Goal: Task Accomplishment & Management: Use online tool/utility

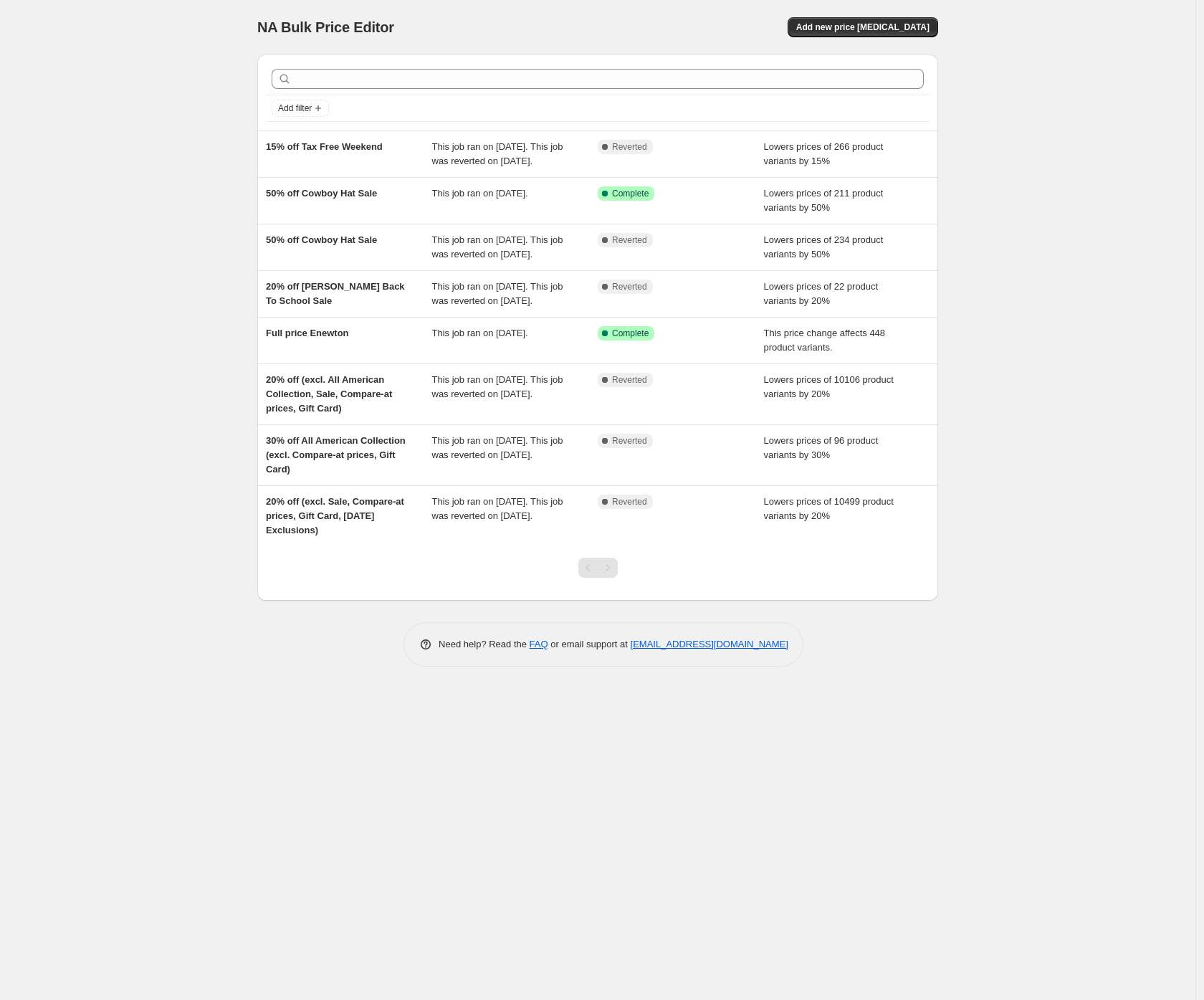
click at [107, 168] on div "NA Bulk Price Editor. This page is ready NA Bulk Price Editor Add new price cha…" at bounding box center [598, 500] width 1196 height 1000
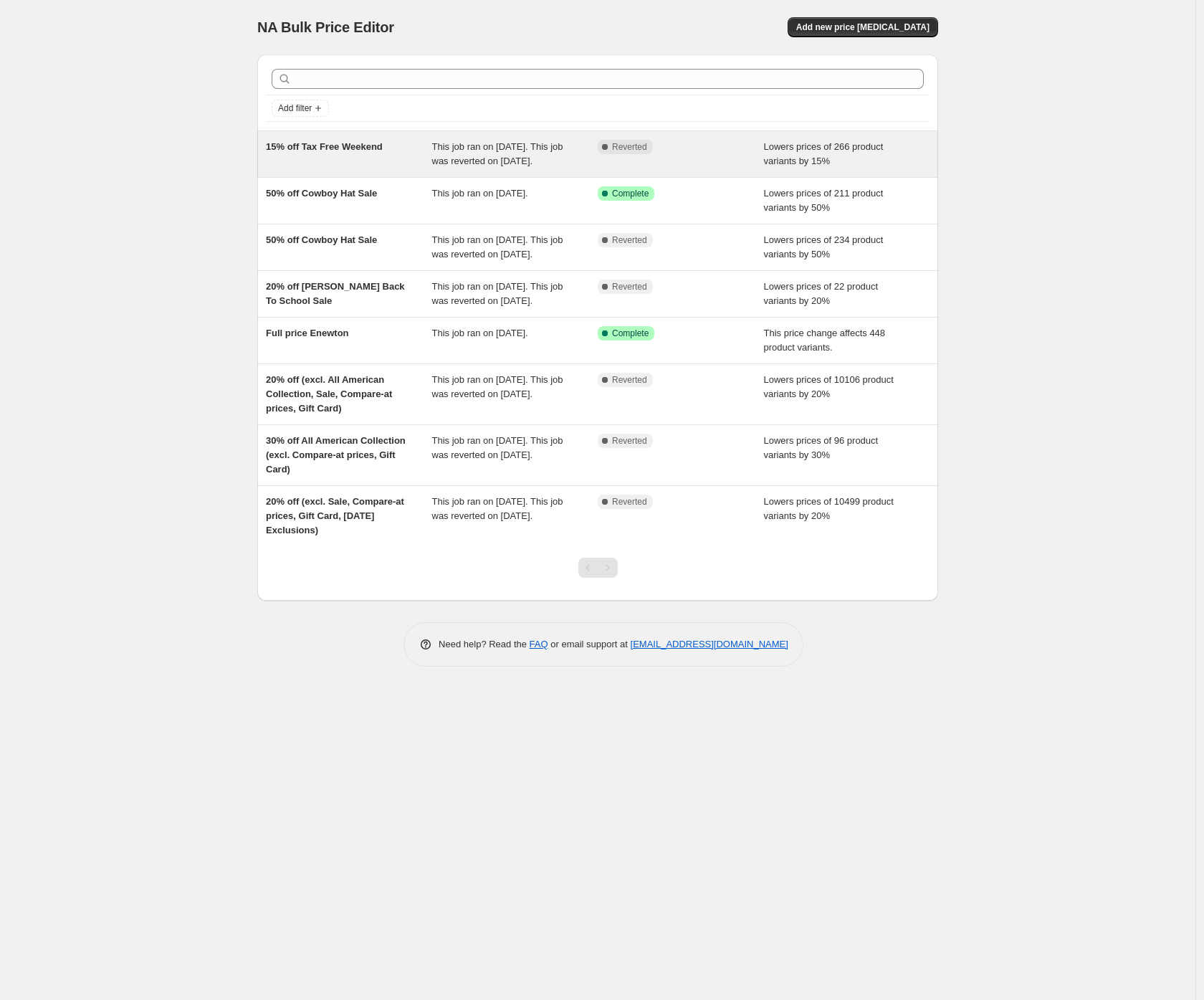
click at [337, 162] on div "15% off Tax Free Weekend" at bounding box center [349, 154] width 166 height 29
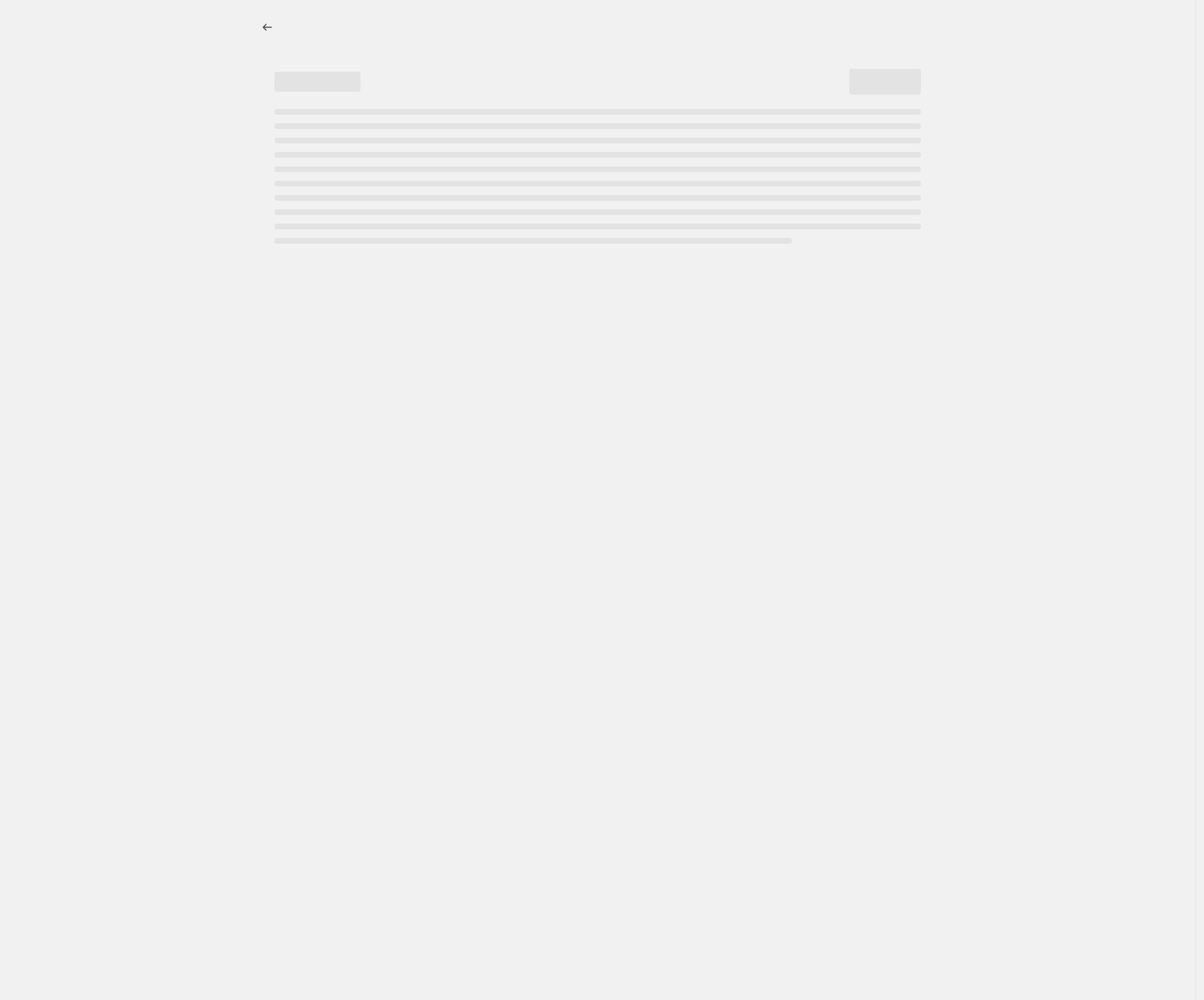
select select "percentage"
select select "not_equal"
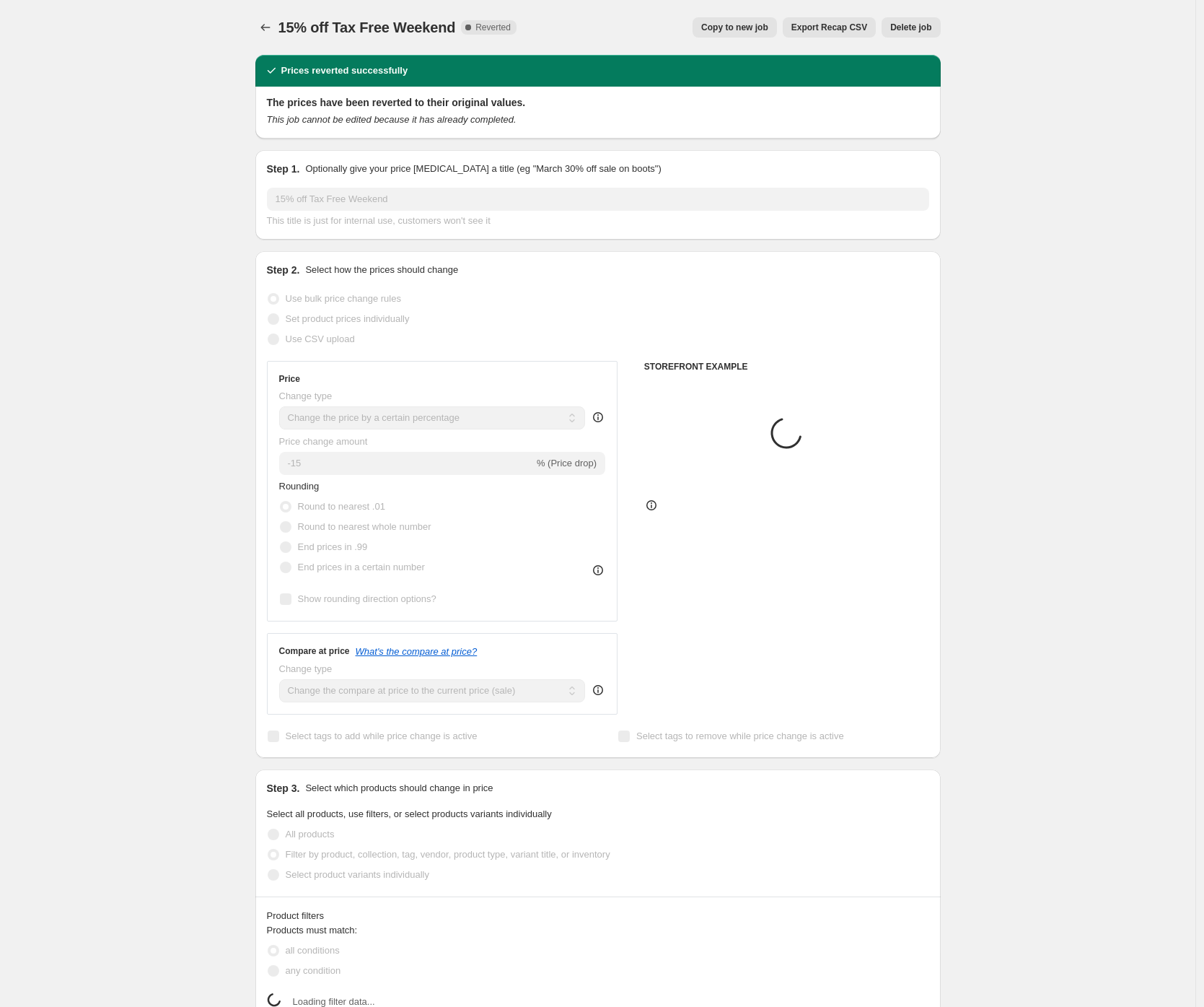
select select "collection"
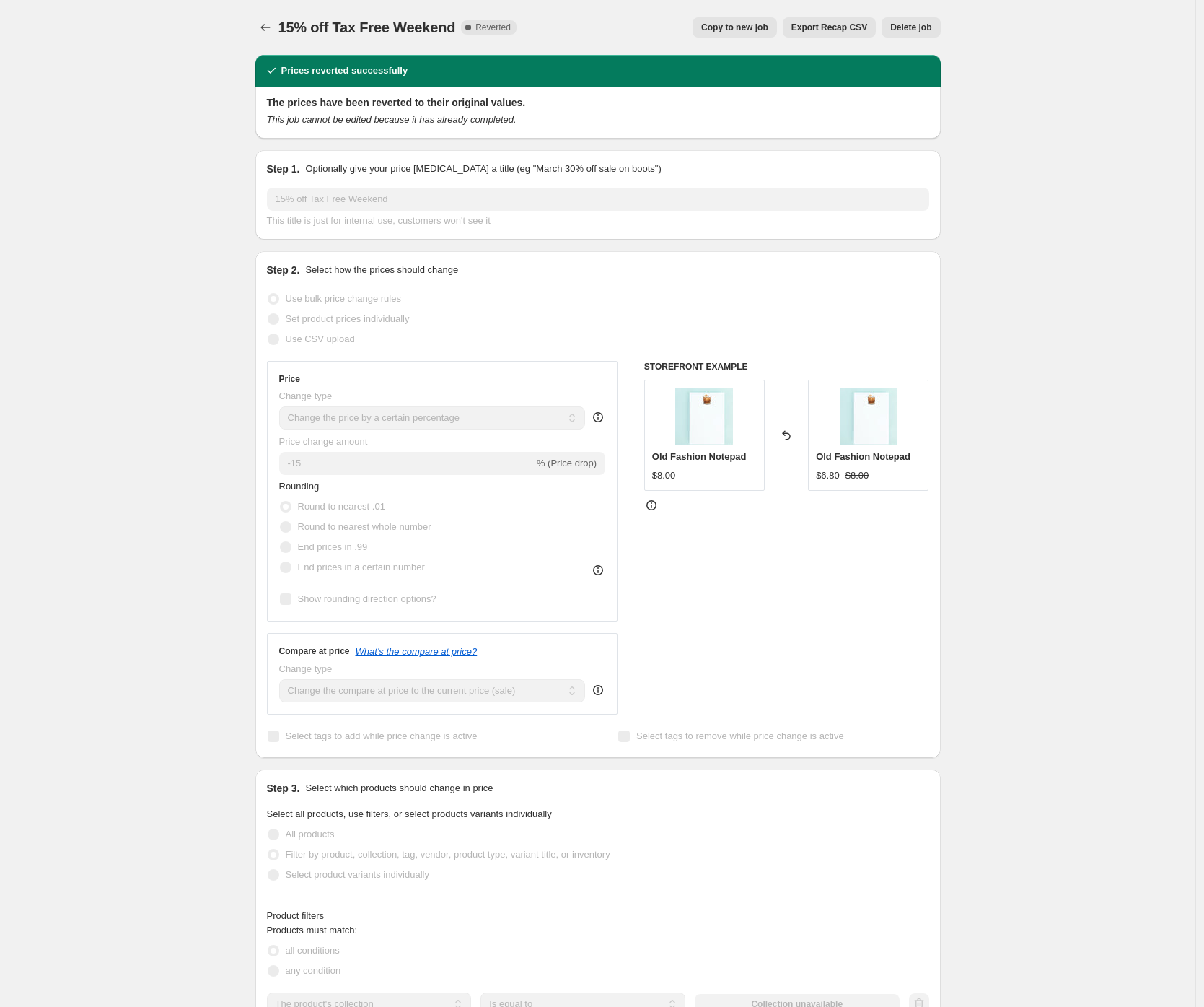
click at [735, 26] on span "Copy to new job" at bounding box center [735, 27] width 67 height 12
select select "percentage"
select select "collection"
select select "not_equal"
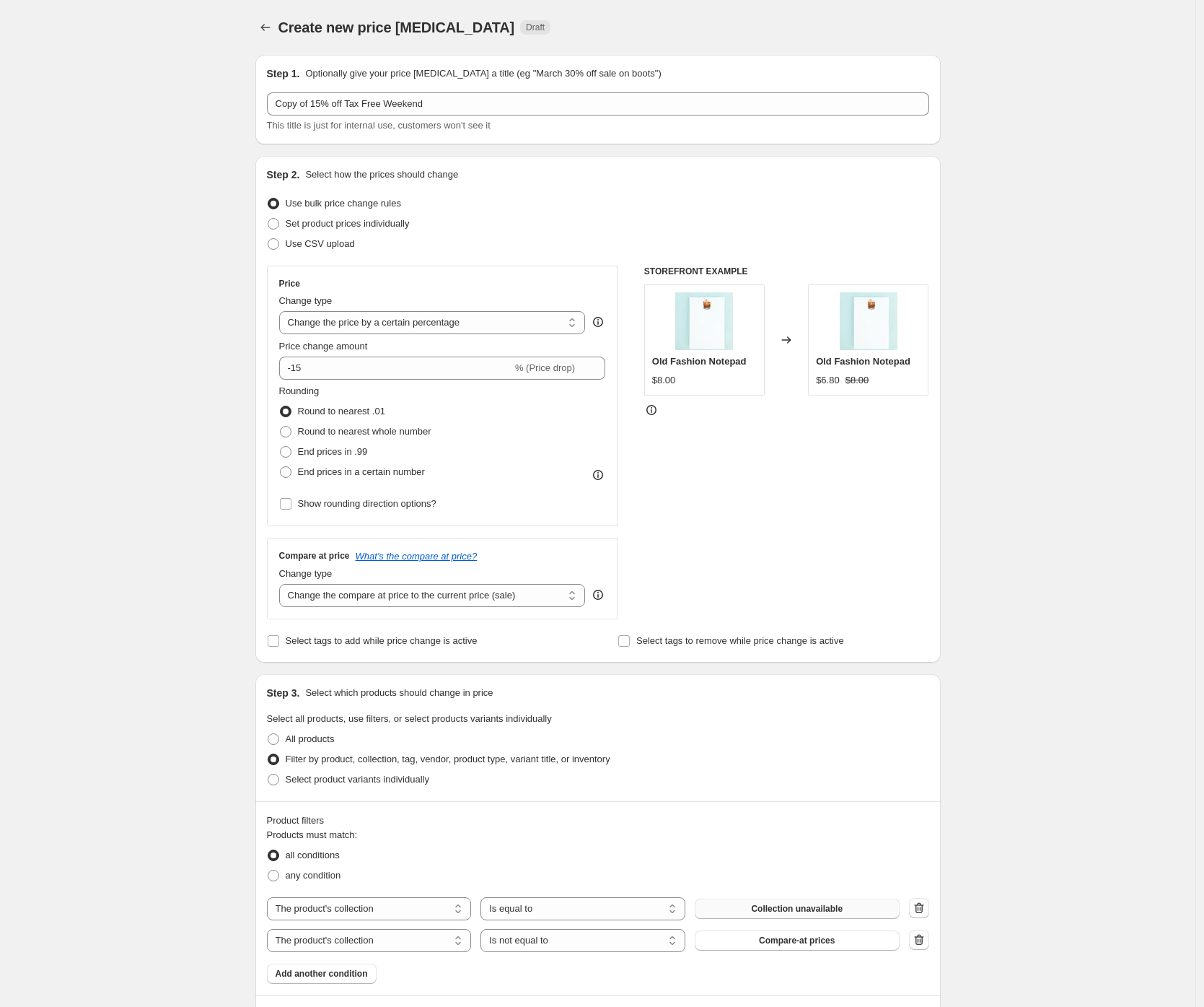
click at [849, 912] on button "Collection unavailable" at bounding box center [797, 908] width 205 height 20
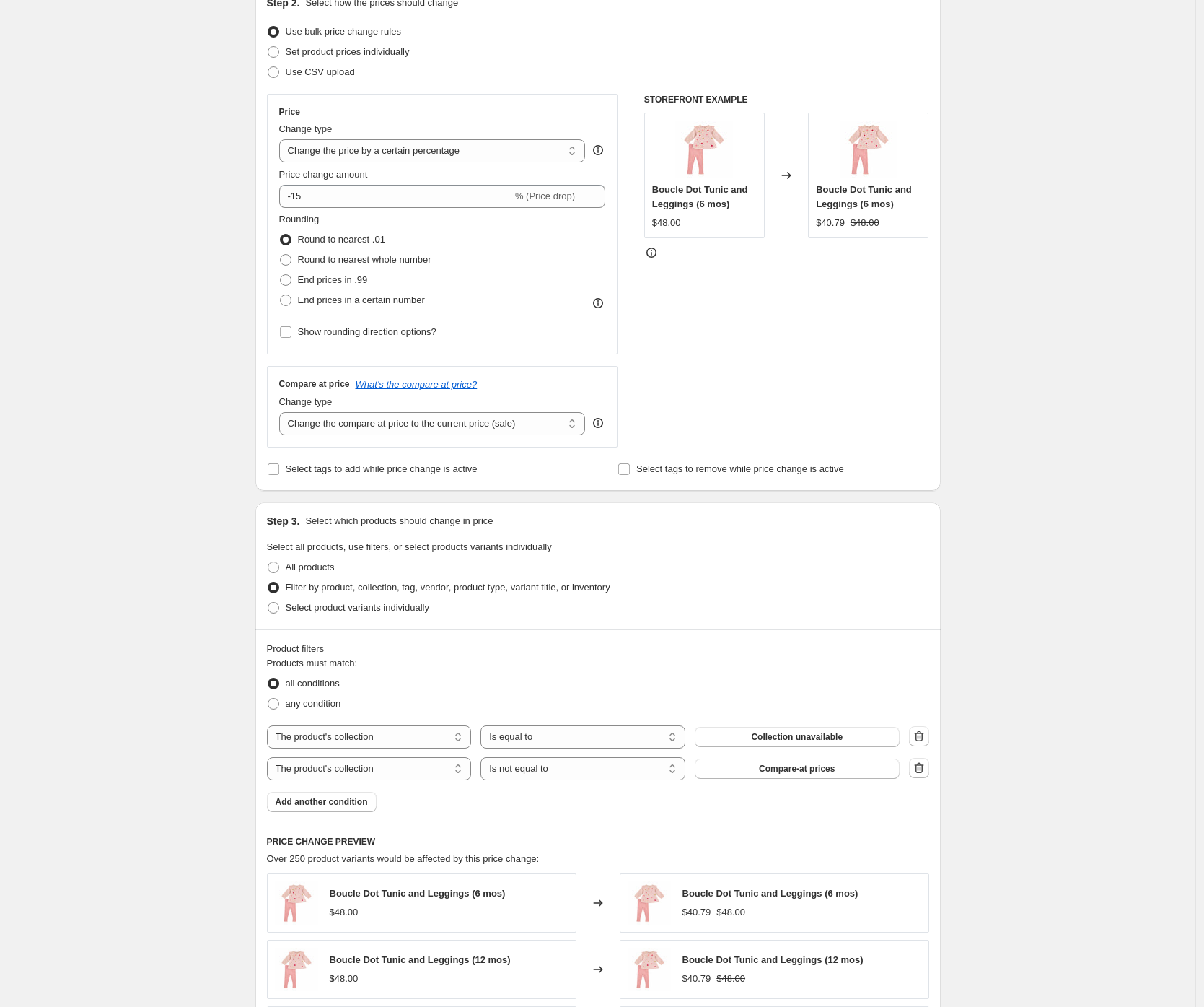
scroll to position [206, 0]
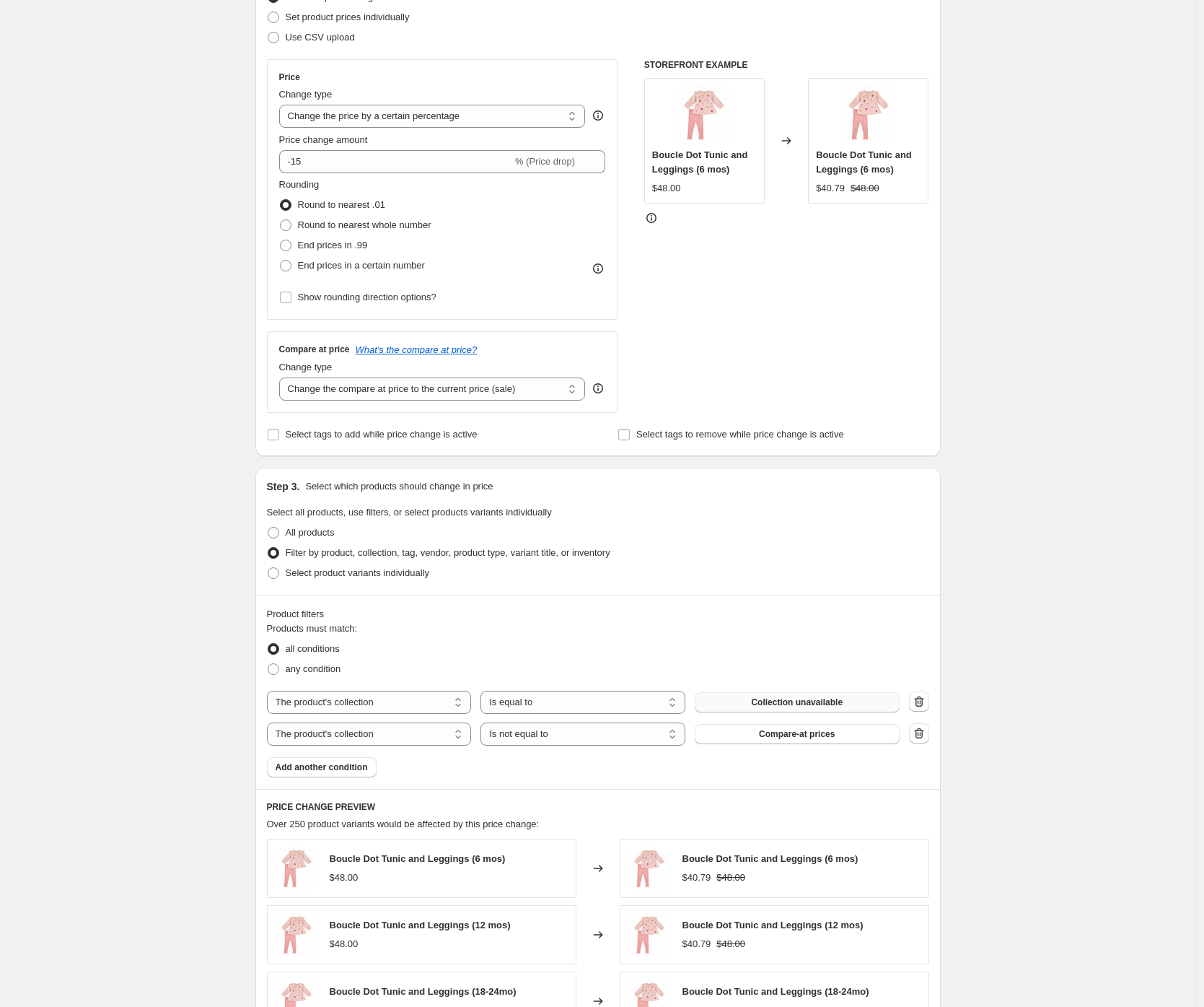
click at [882, 700] on button "Collection unavailable" at bounding box center [797, 702] width 205 height 20
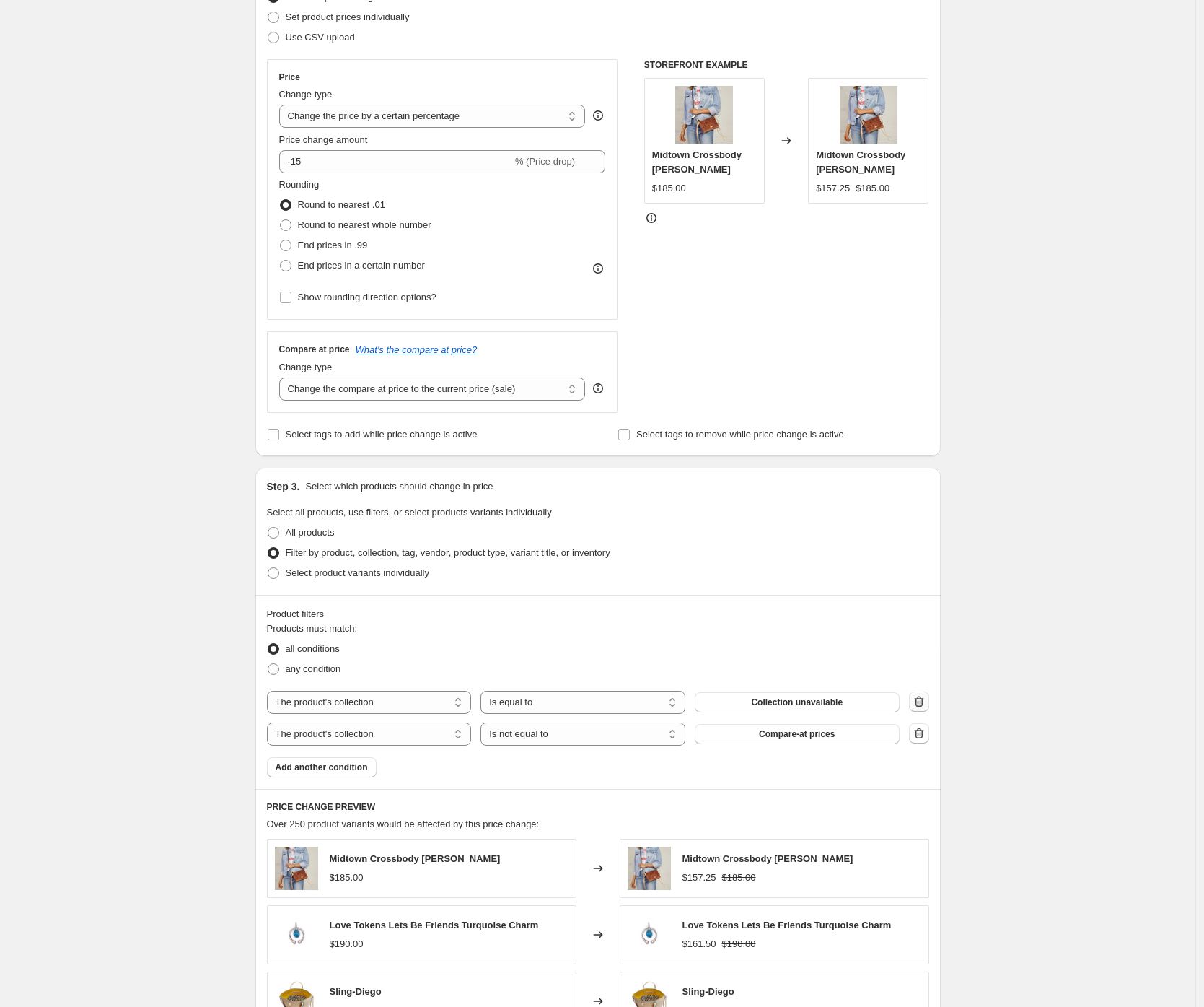
click at [926, 701] on icon "button" at bounding box center [919, 701] width 15 height 15
select select "not_equal"
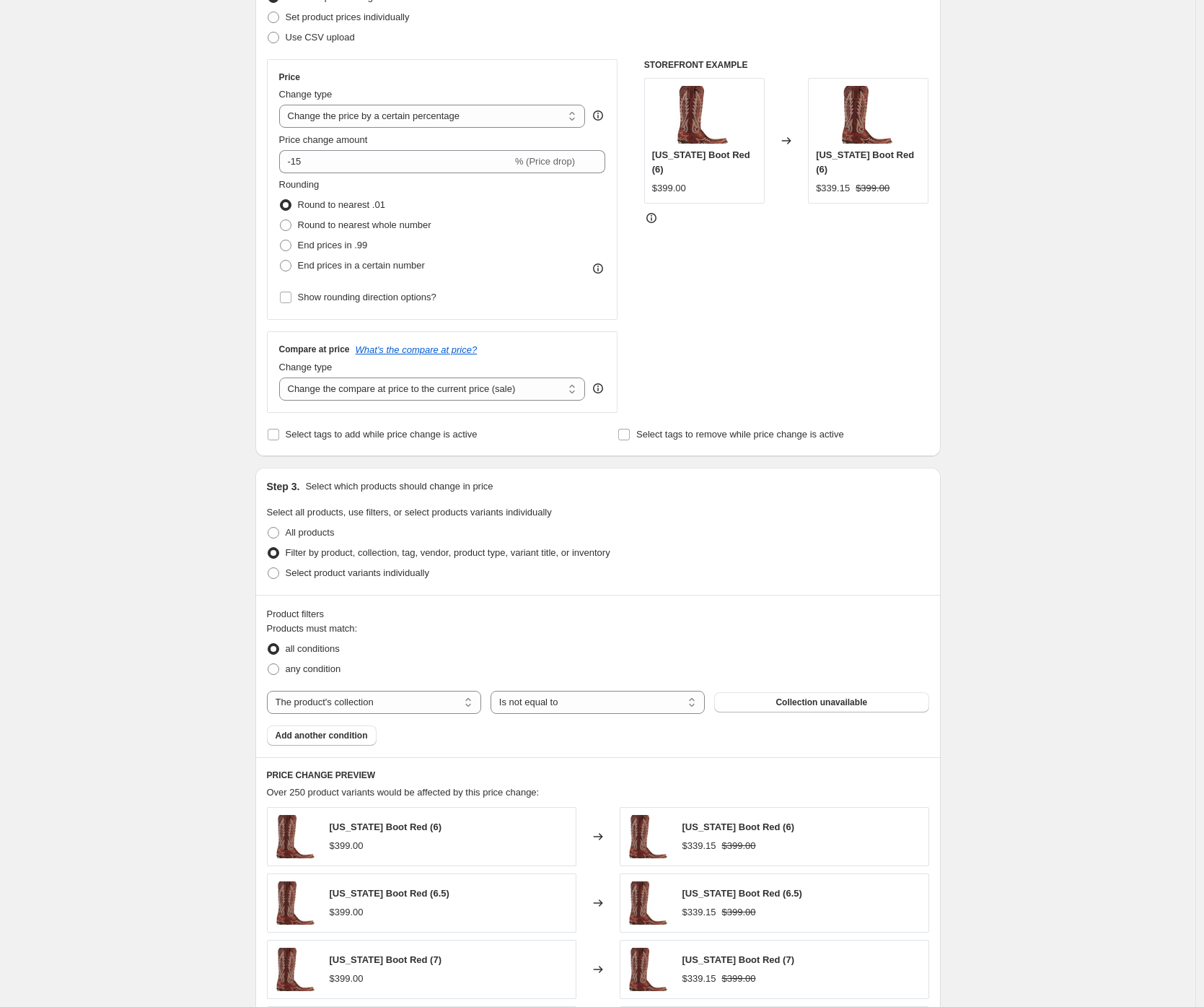
scroll to position [0, 0]
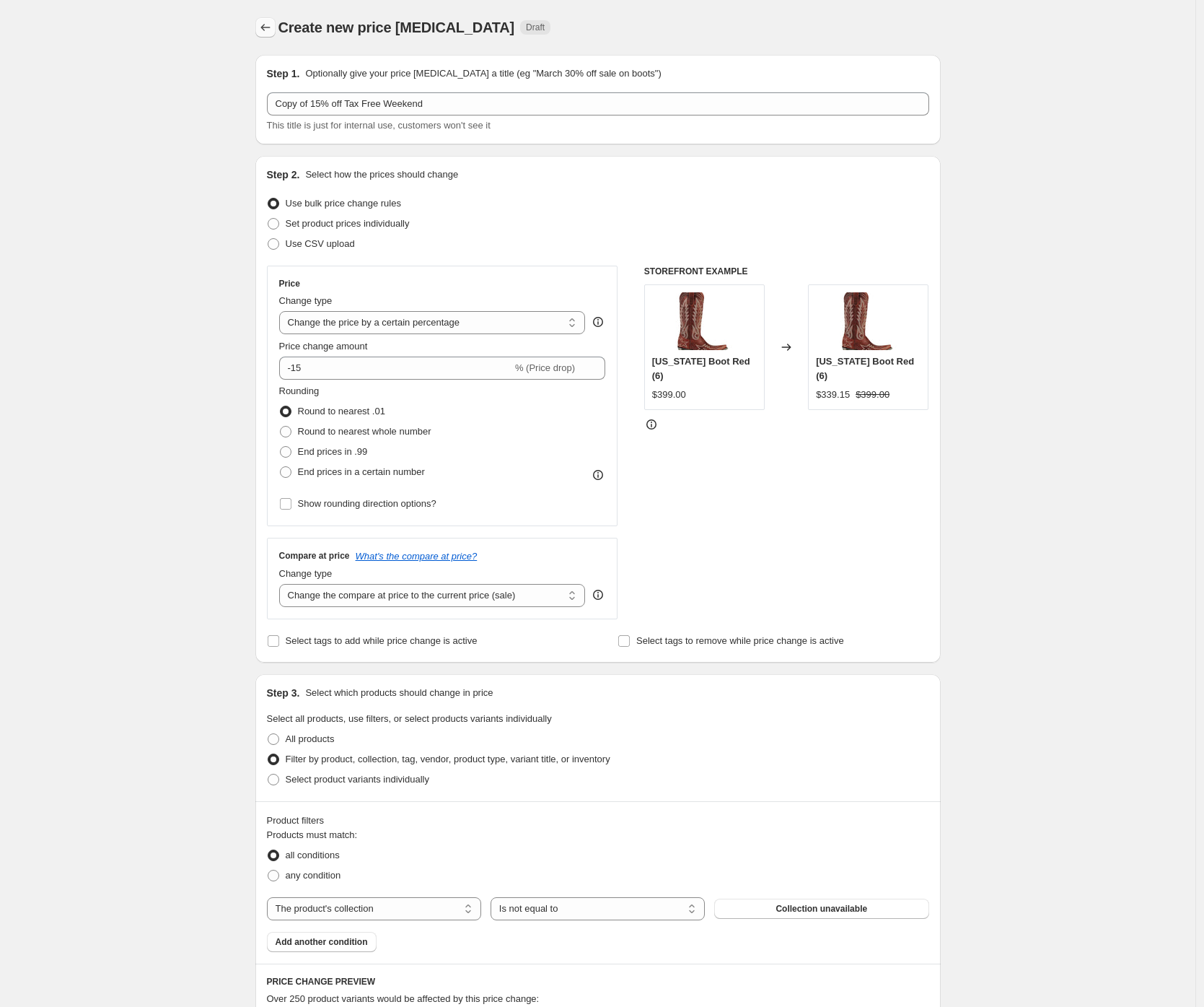
click at [268, 26] on icon "Price change jobs" at bounding box center [265, 27] width 15 height 15
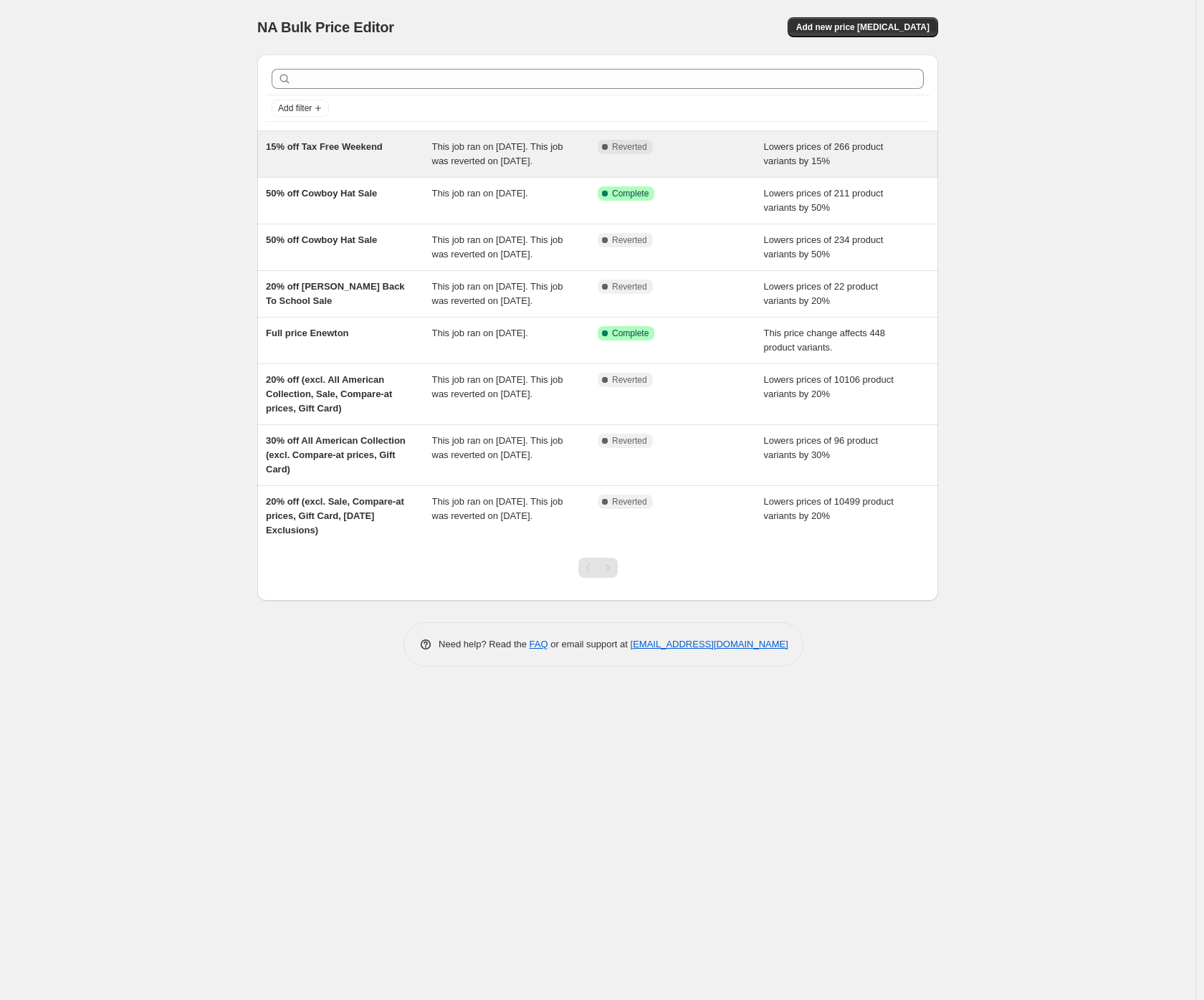
click at [595, 167] on div "This job ran on August 9, 2025. This job was reverted on August 10, 2025." at bounding box center [515, 154] width 166 height 29
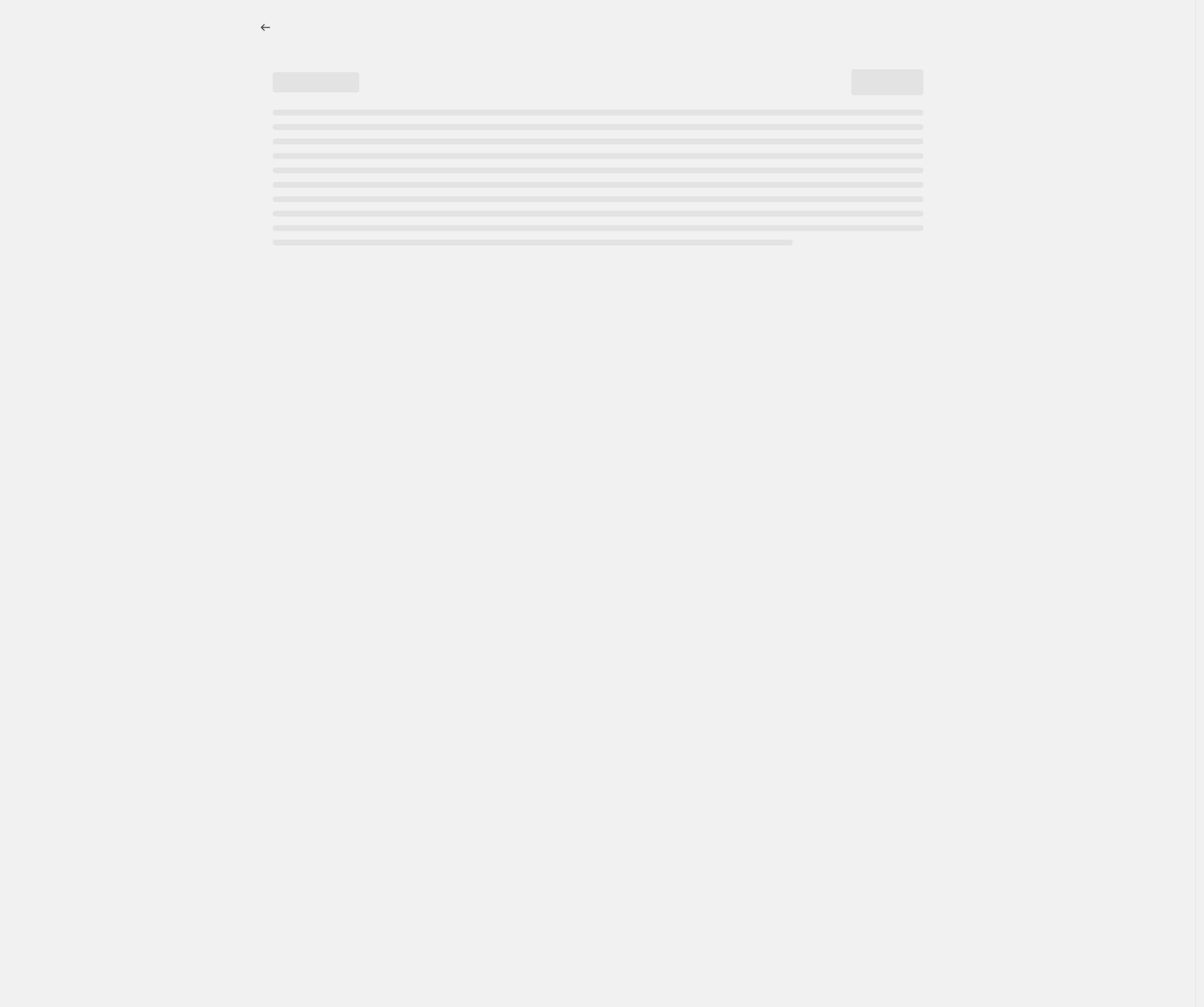
select select "percentage"
select select "collection"
select select "not_equal"
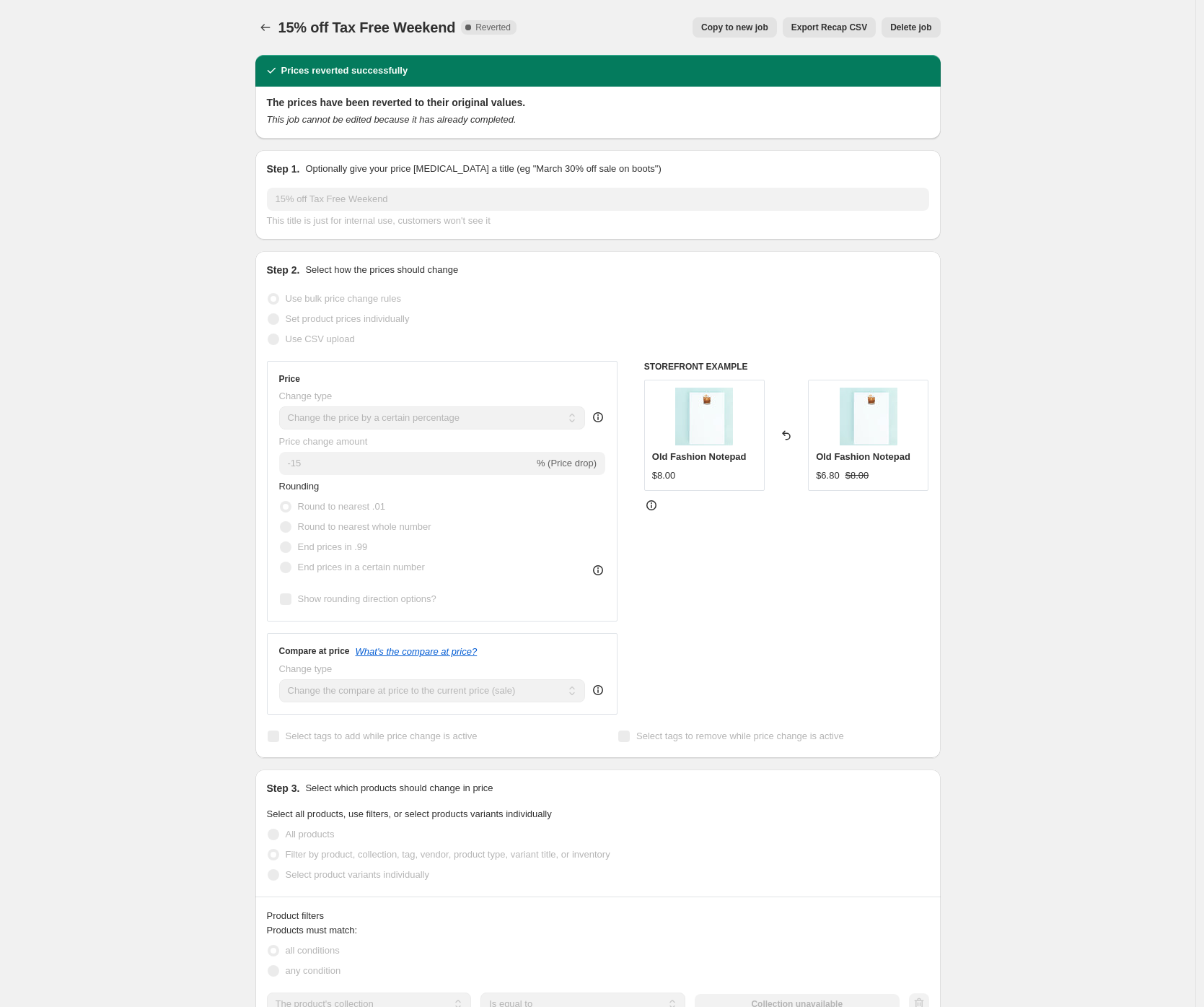
scroll to position [2, 0]
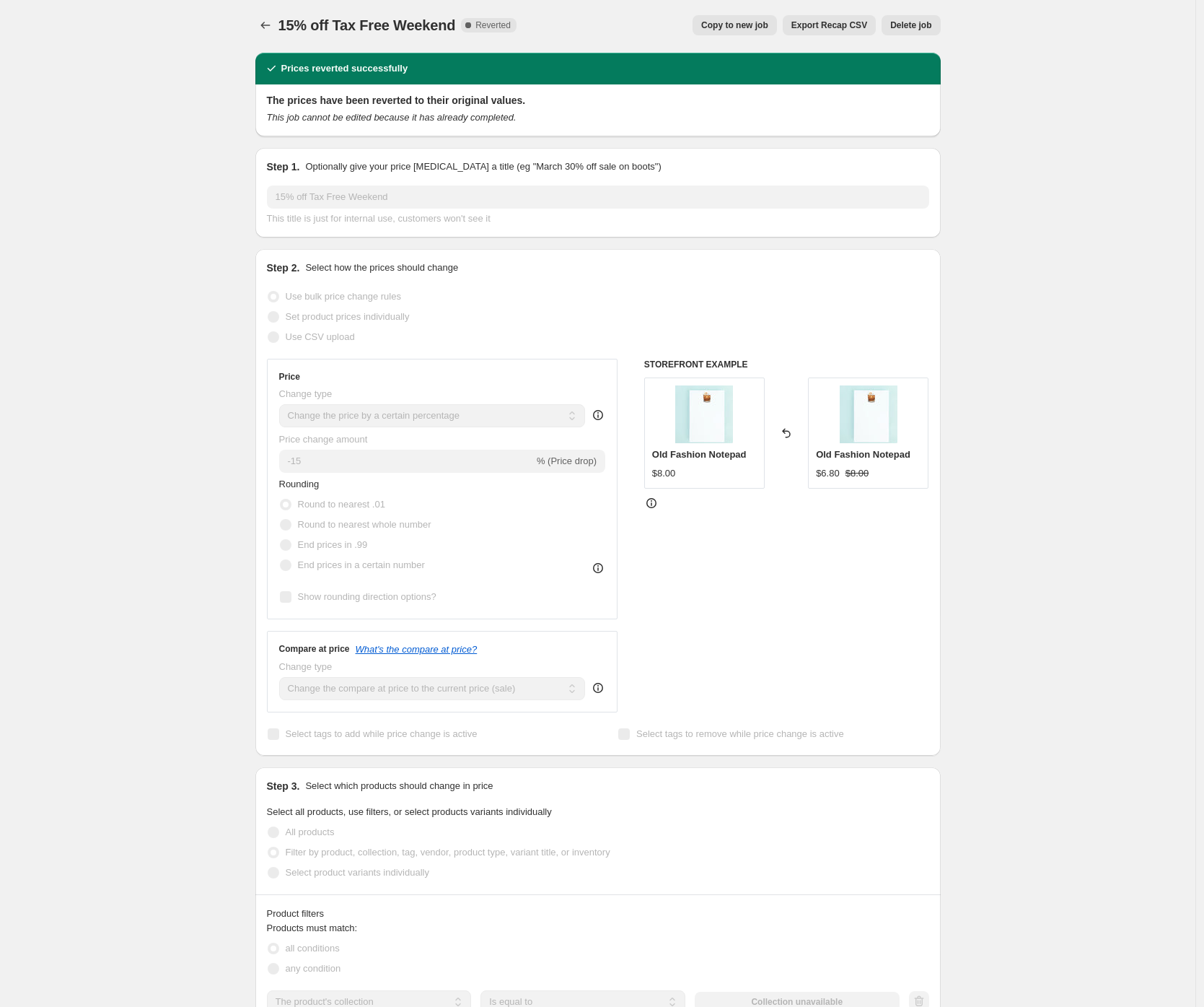
click at [750, 27] on span "Copy to new job" at bounding box center [735, 25] width 67 height 12
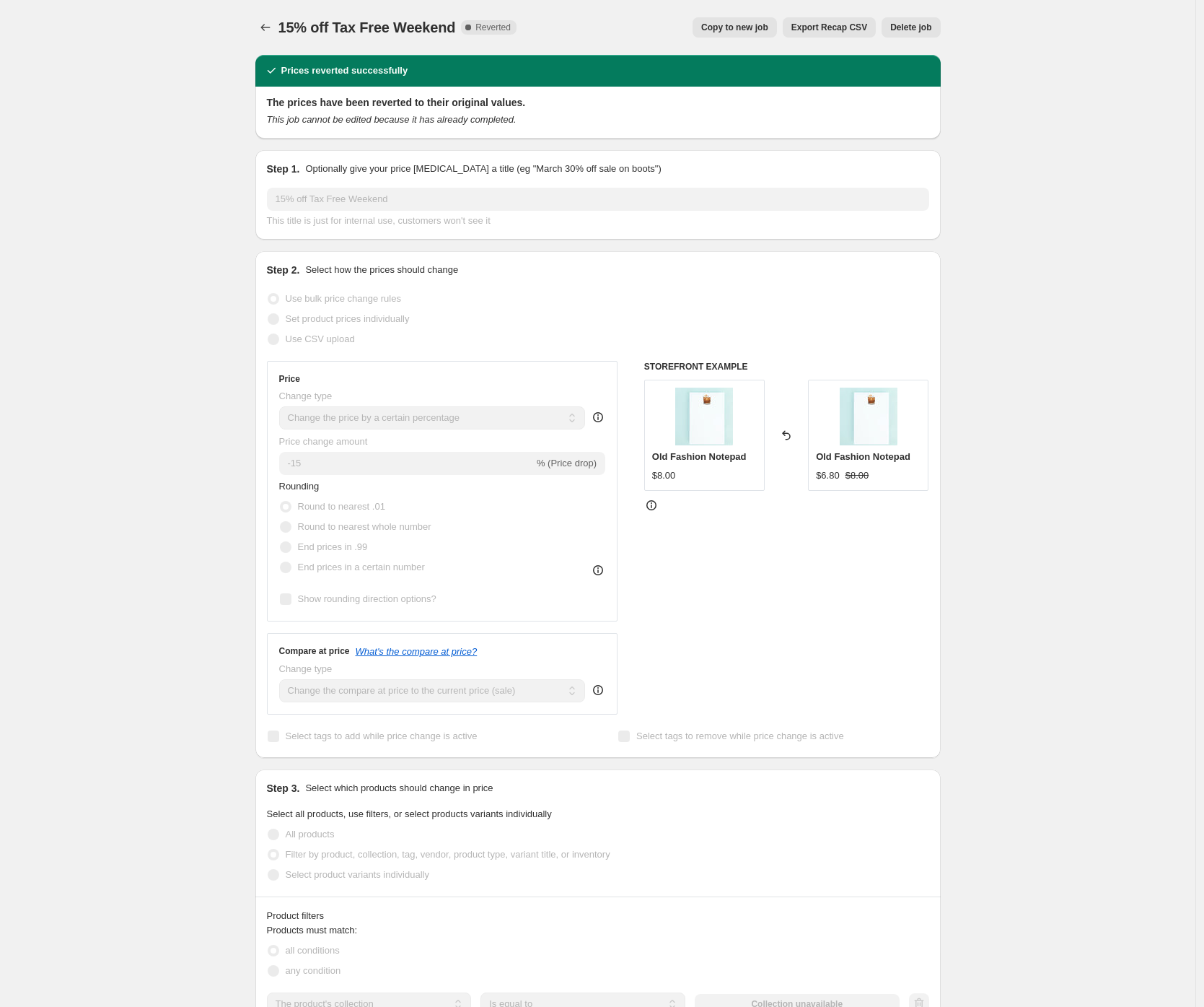
select select "percentage"
select select "collection"
select select "not_equal"
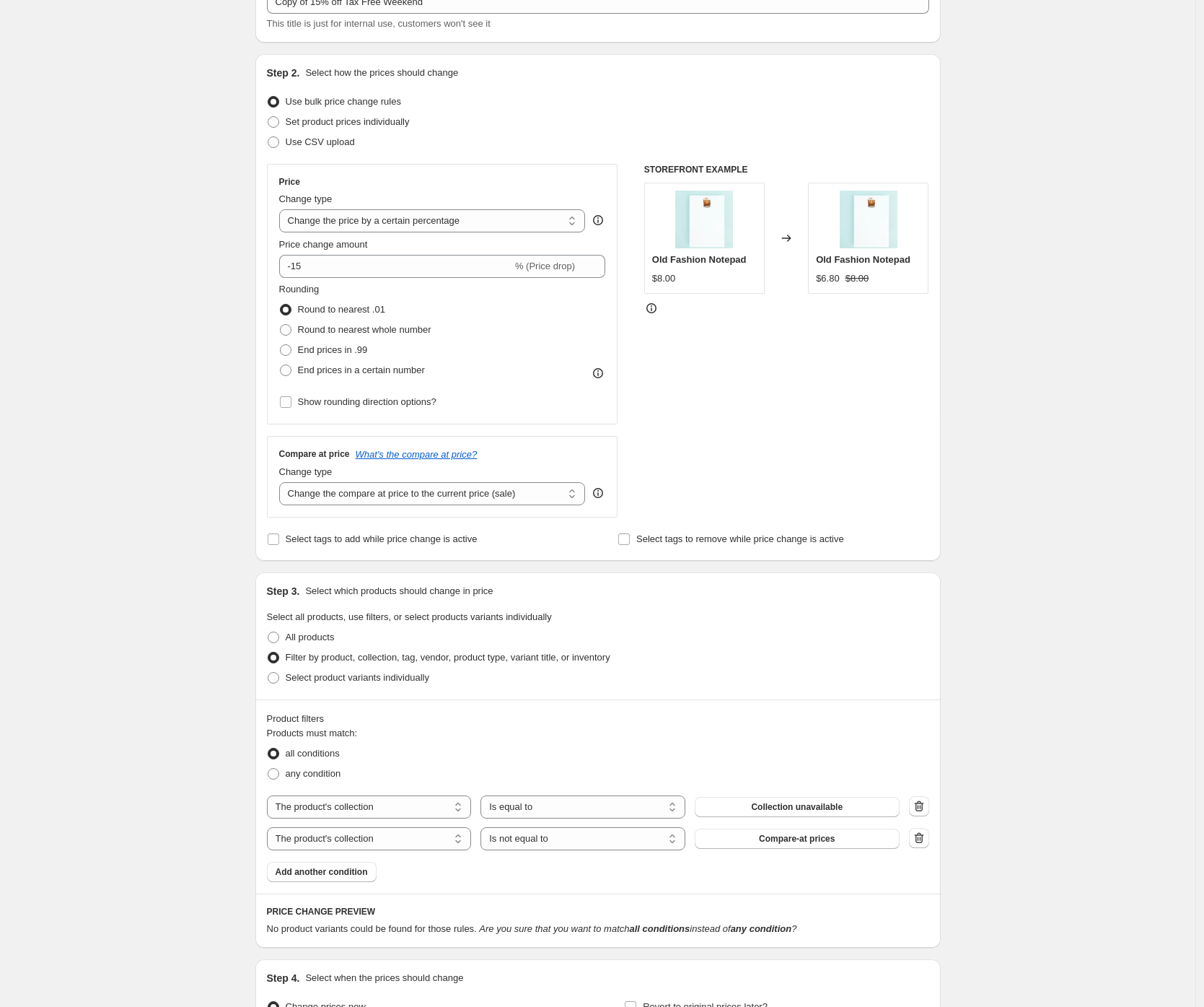
scroll to position [266, 0]
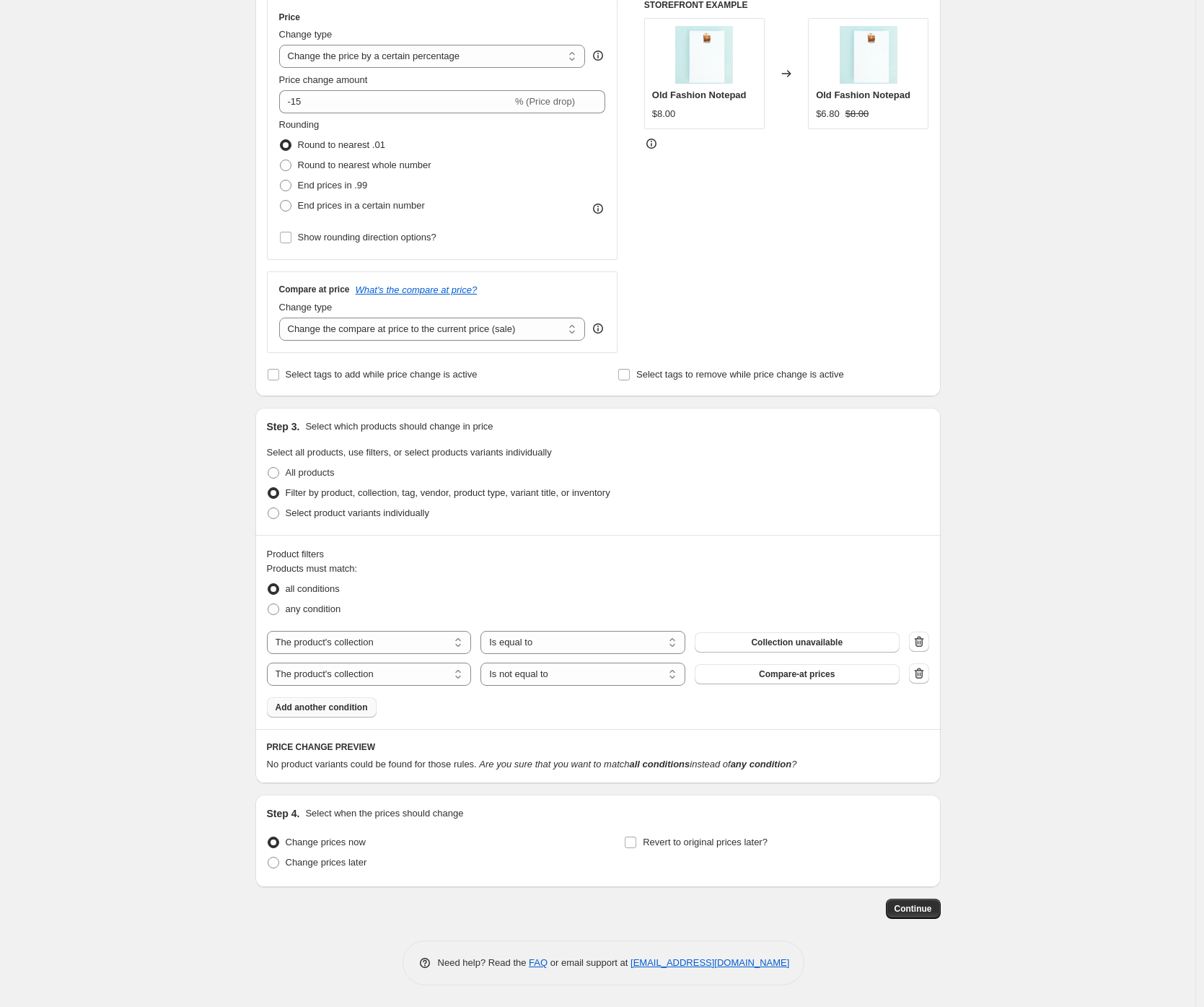
click at [331, 712] on span "Add another condition" at bounding box center [322, 706] width 93 height 12
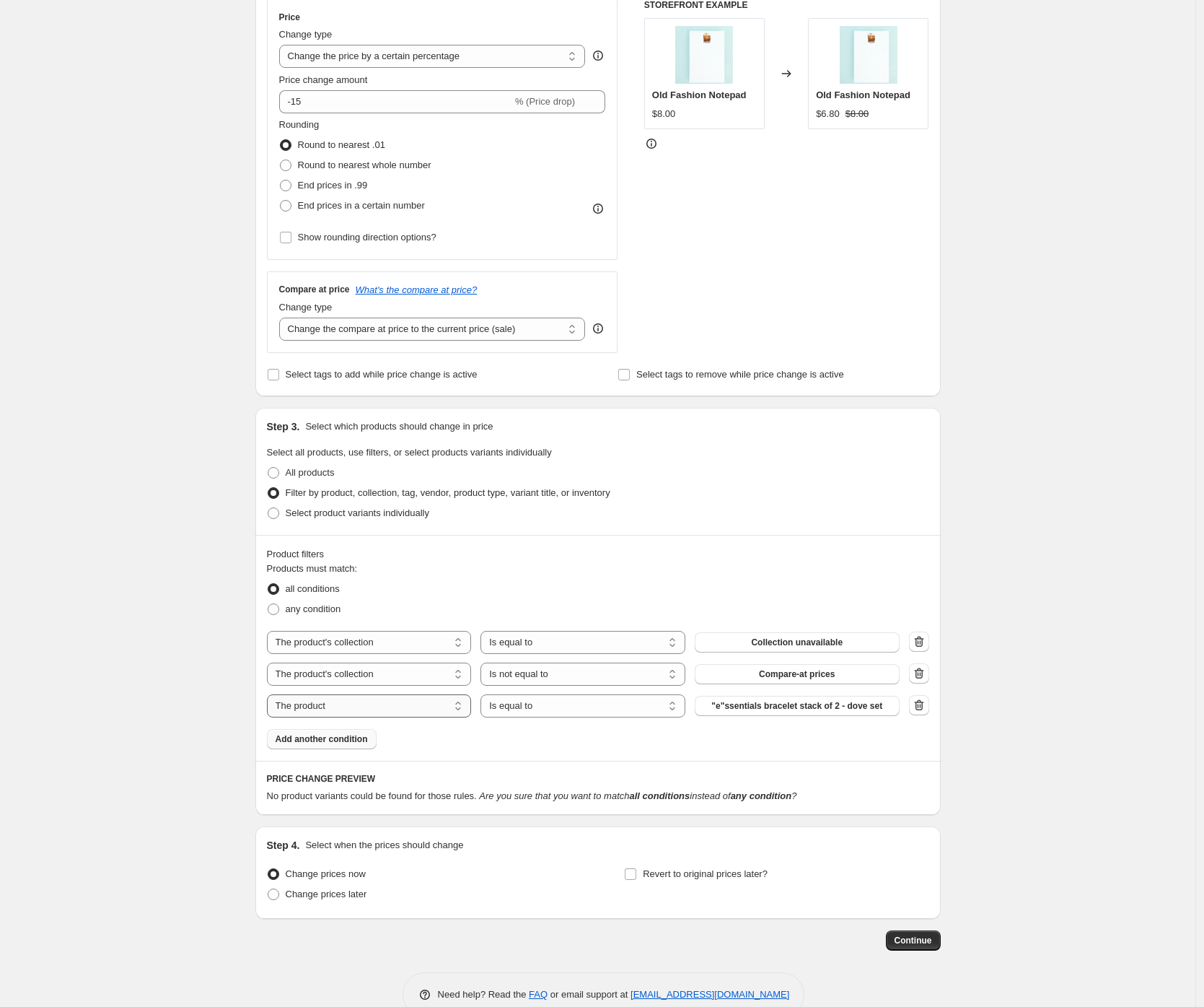
click at [391, 712] on select "The product The product's collection The product's tag The product's vendor The…" at bounding box center [370, 705] width 205 height 23
select select "collection"
click at [778, 697] on button "Accessories" at bounding box center [797, 706] width 205 height 20
click at [923, 638] on icon "button" at bounding box center [919, 642] width 15 height 15
select select "not_equal"
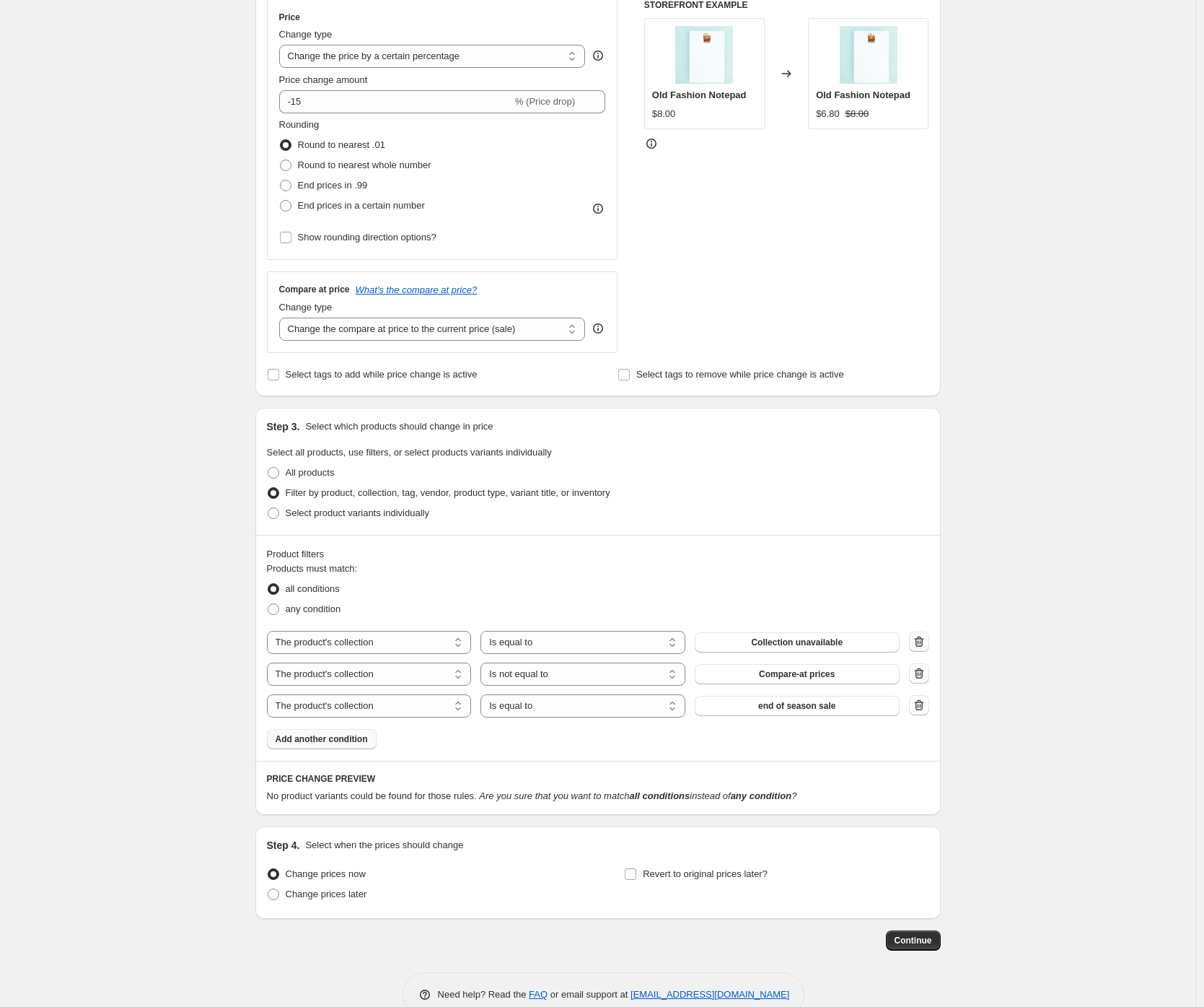
select select "equal"
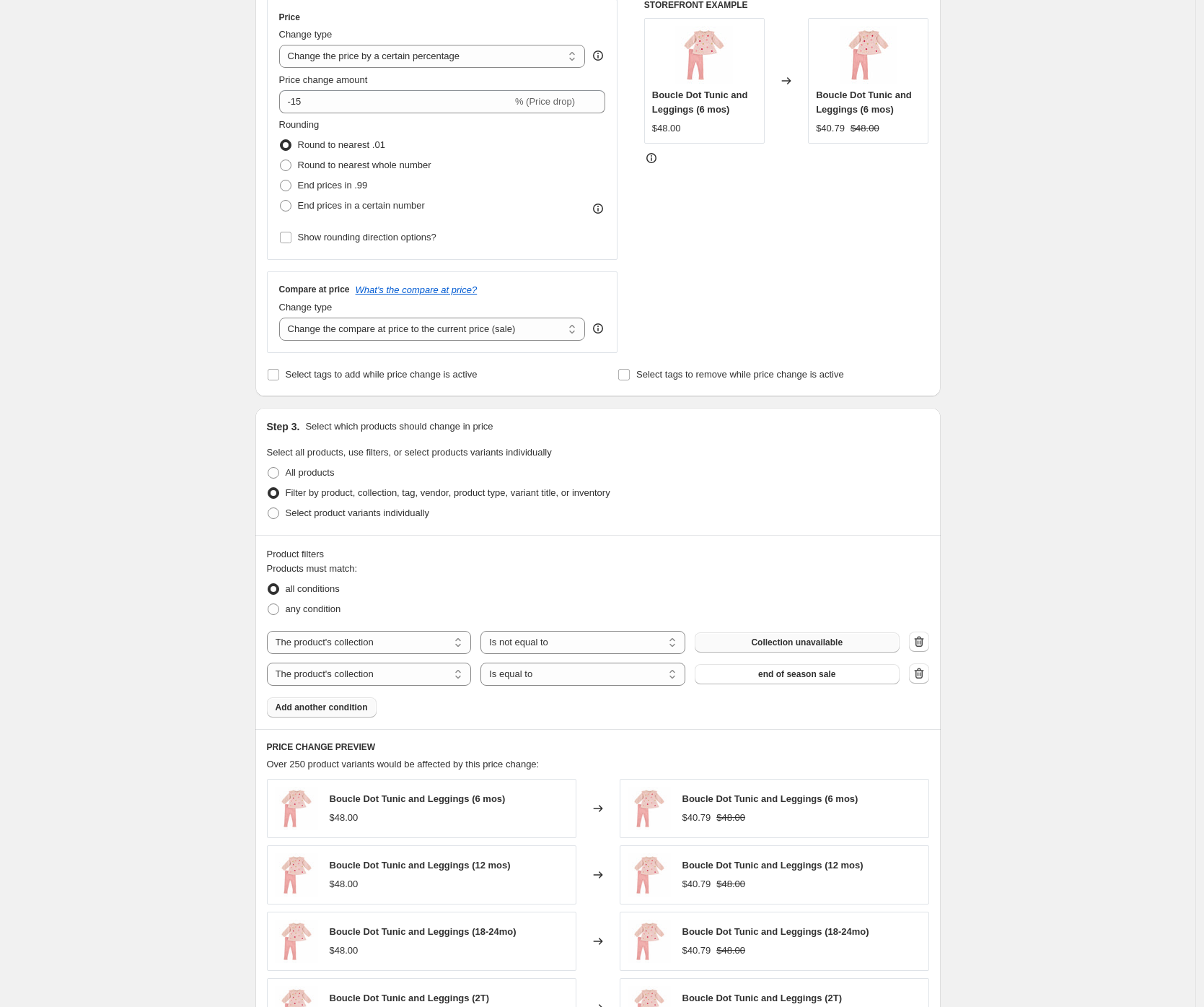
click at [848, 643] on button "Collection unavailable" at bounding box center [797, 642] width 205 height 20
click at [923, 641] on icon "button" at bounding box center [919, 641] width 9 height 11
select select "equal"
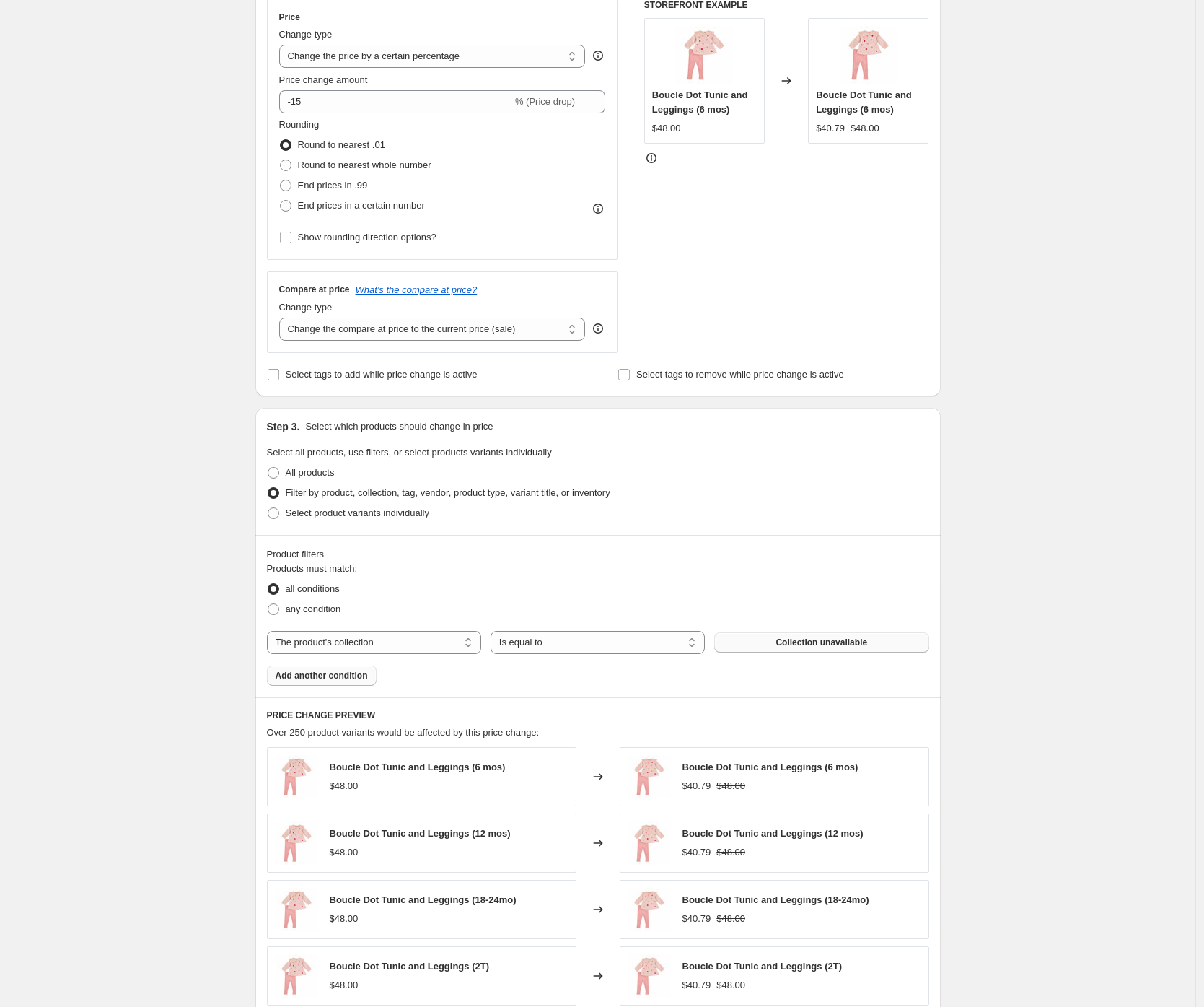
click at [918, 637] on button "Collection unavailable" at bounding box center [822, 642] width 214 height 20
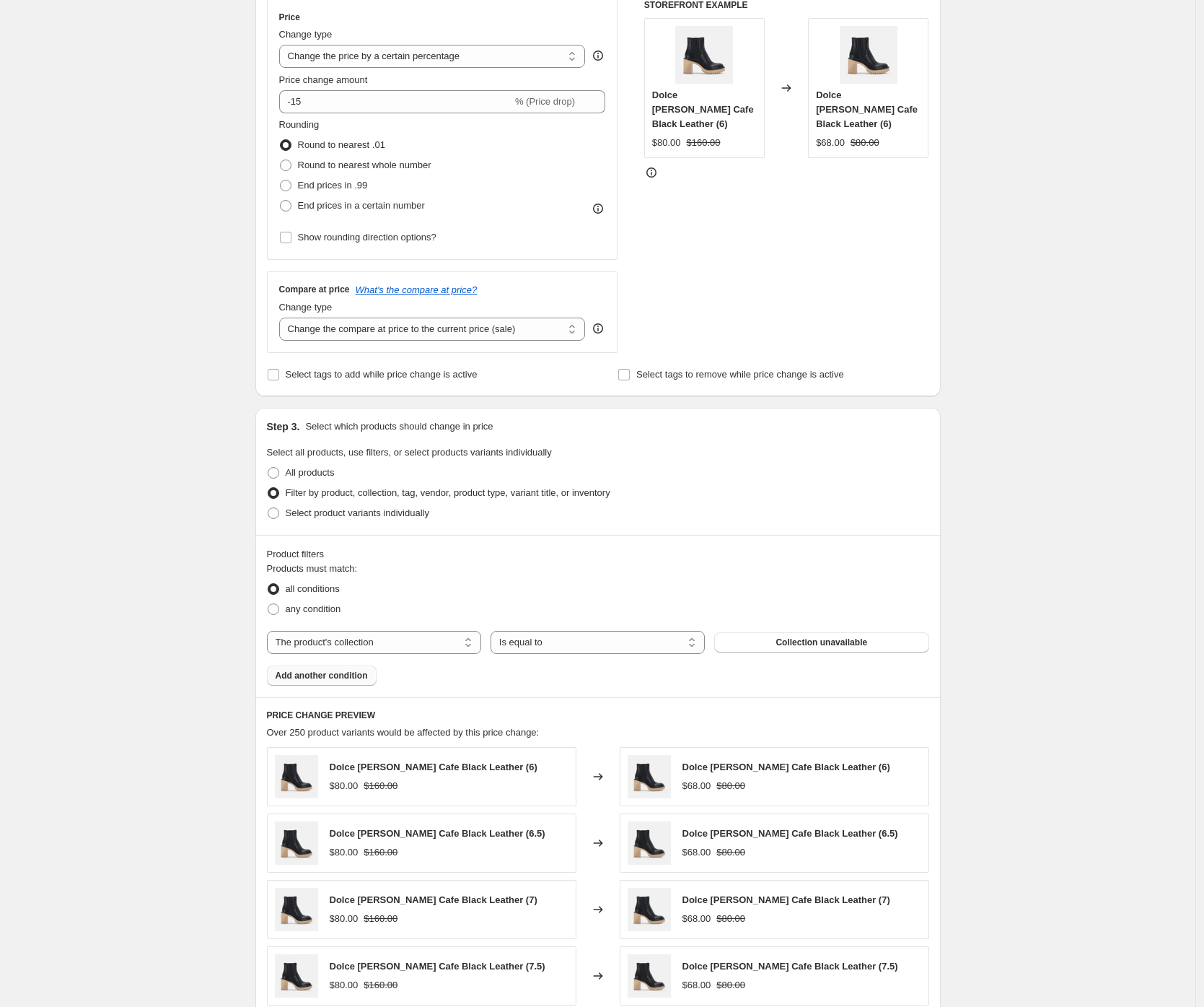
click at [1035, 608] on div "Create new price change job. This page is ready Create new price change job Dra…" at bounding box center [597, 536] width 1196 height 1604
click at [915, 651] on button "Collection unavailable" at bounding box center [822, 642] width 214 height 20
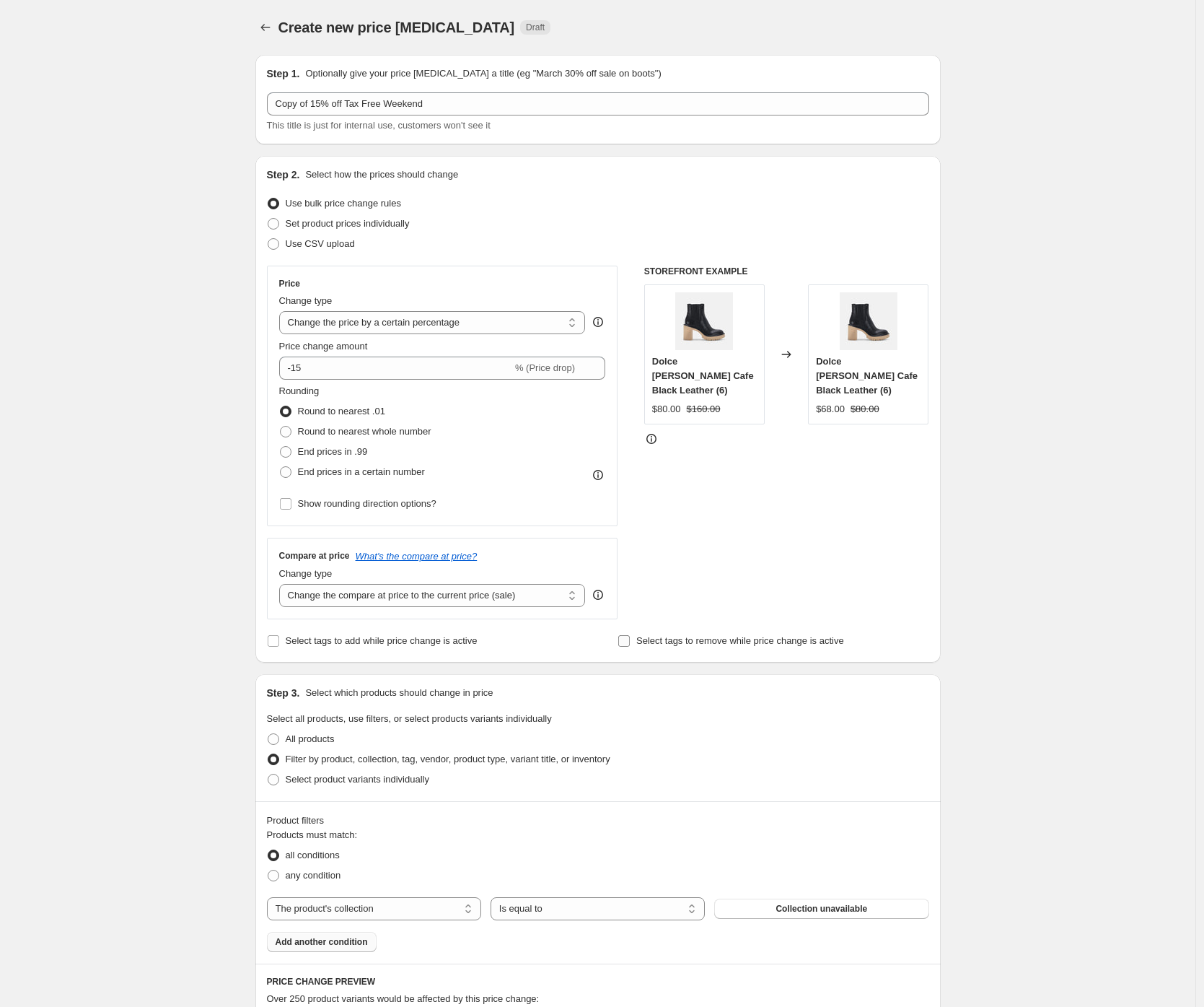
scroll to position [5, 0]
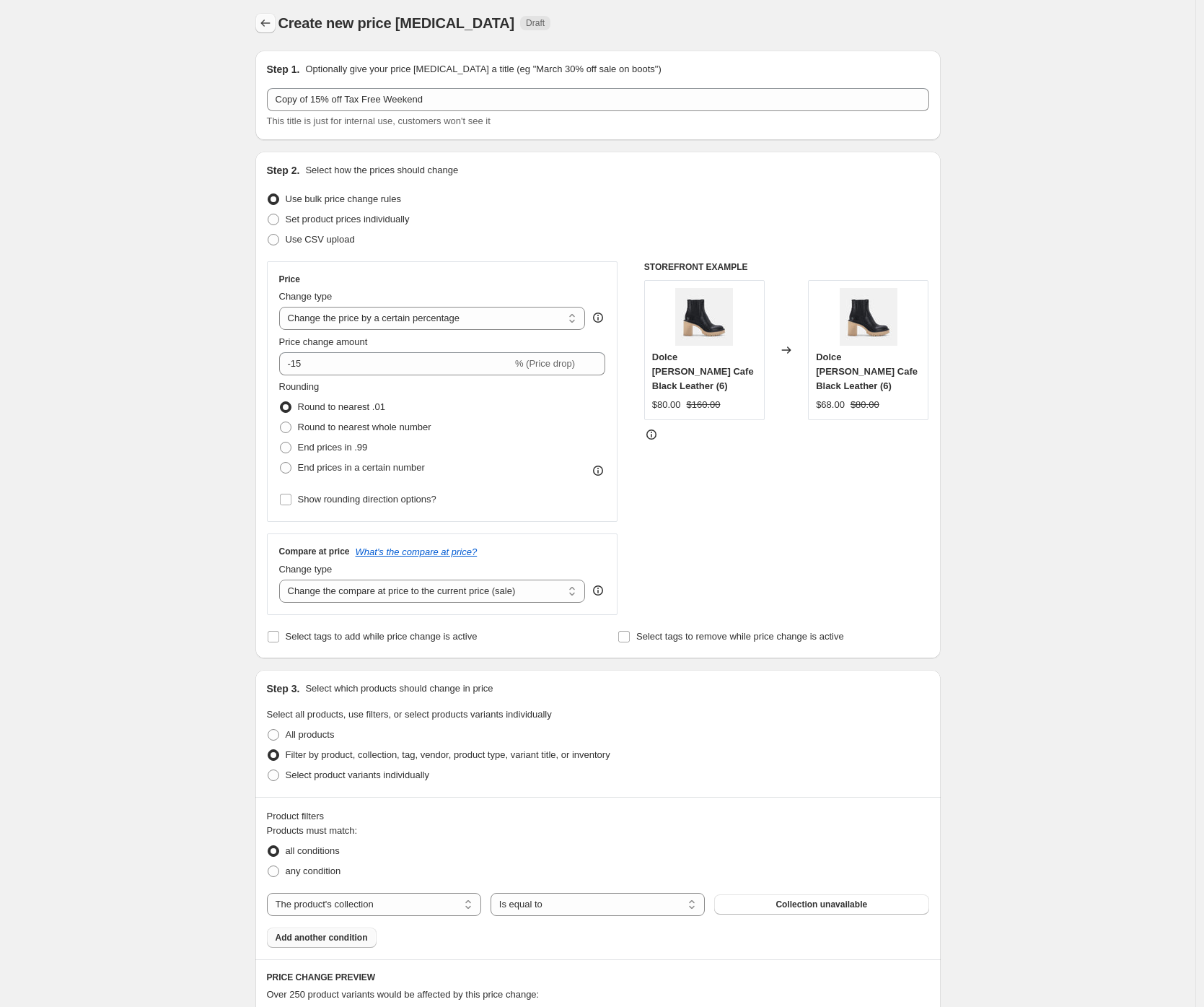
click at [272, 15] on icon "Price change jobs" at bounding box center [265, 23] width 15 height 15
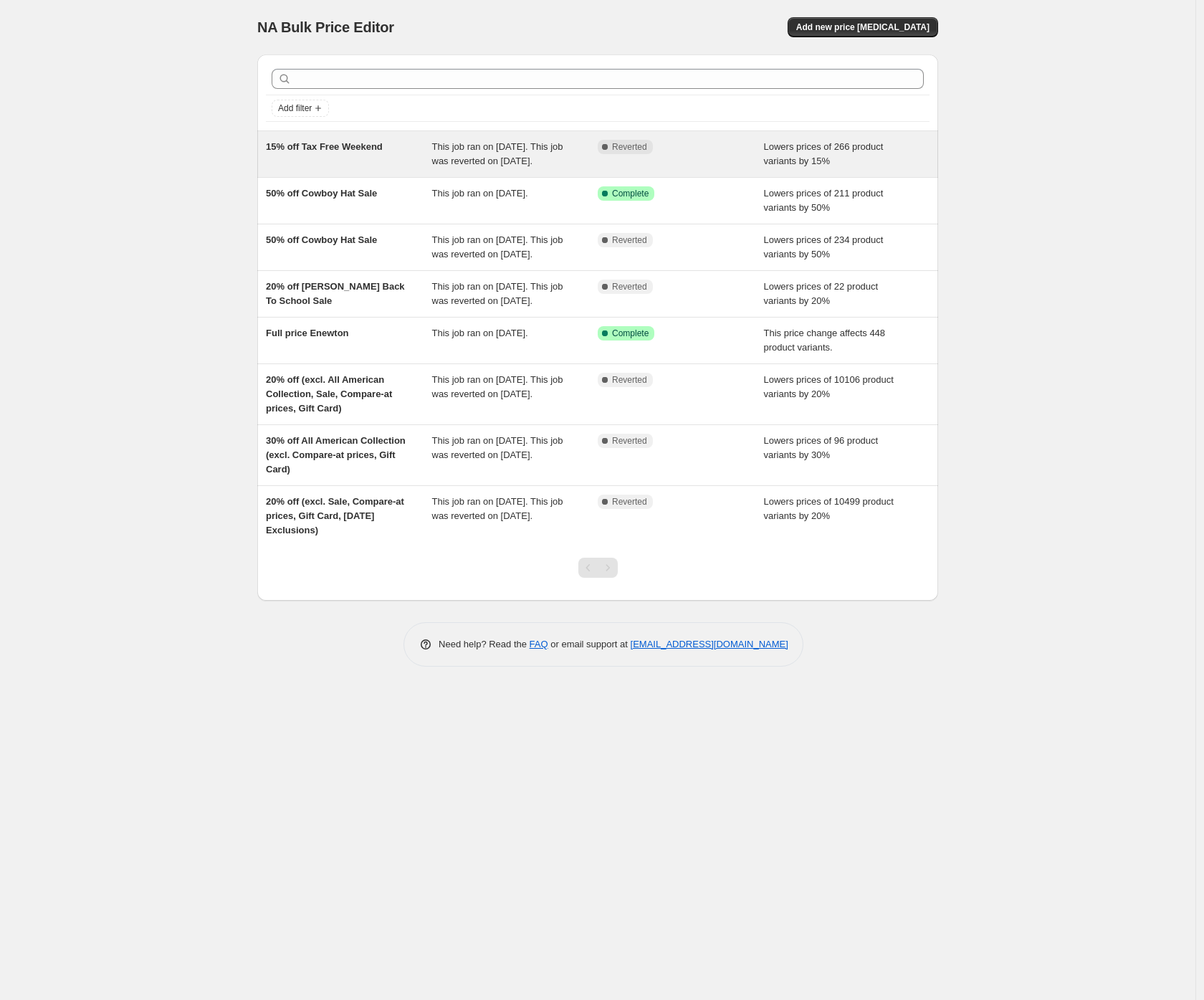
click at [345, 156] on div "15% off Tax Free Weekend" at bounding box center [349, 154] width 166 height 29
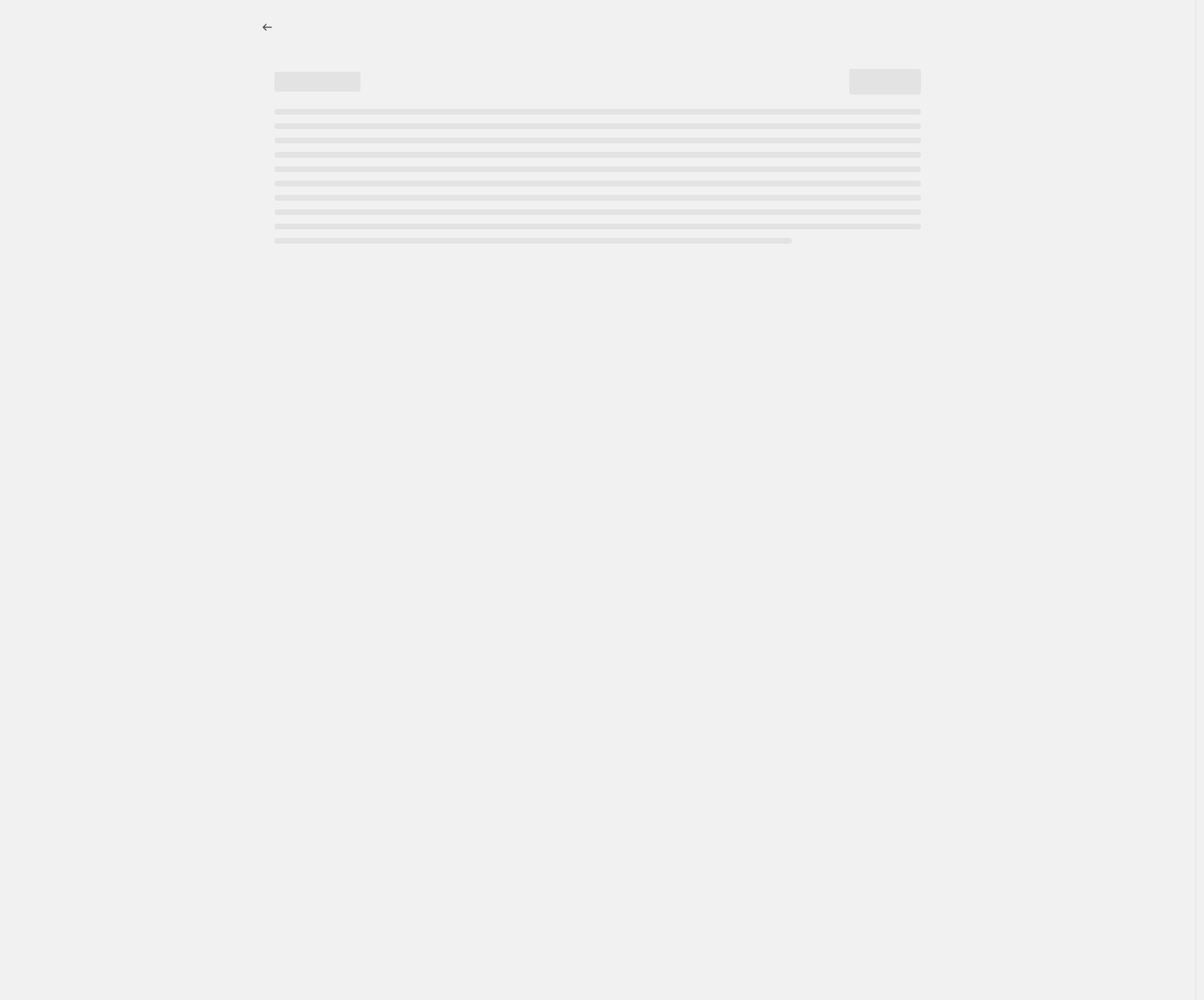
select select "percentage"
select select "collection"
select select "not_equal"
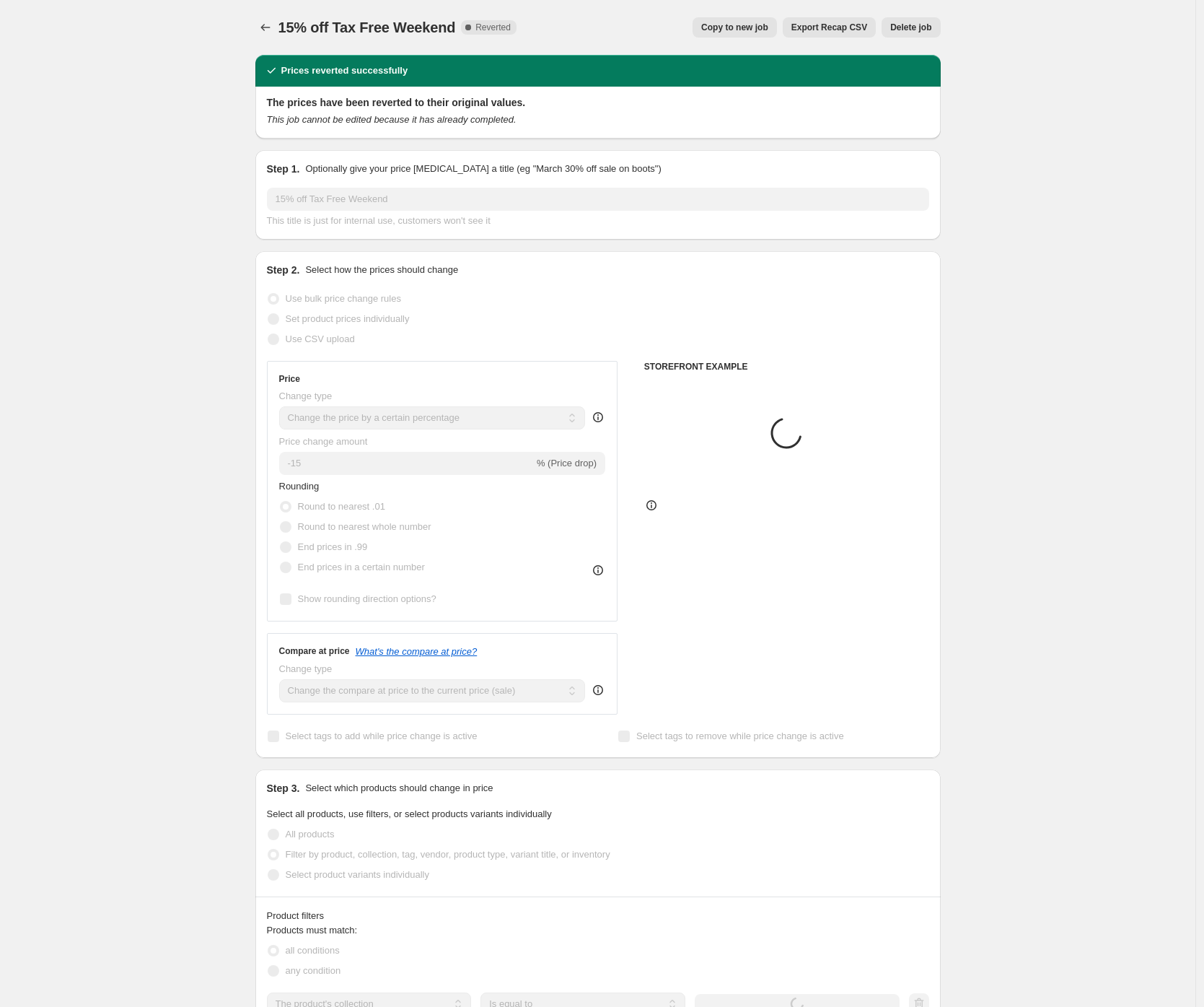
click at [1018, 666] on div "15% off Tax Free Weekend. This page is ready 15% off Tax Free Weekend Complete …" at bounding box center [597, 984] width 1196 height 1970
click at [1031, 636] on div "15% off Tax Free Weekend. This page is ready 15% off Tax Free Weekend Complete …" at bounding box center [597, 987] width 1196 height 1974
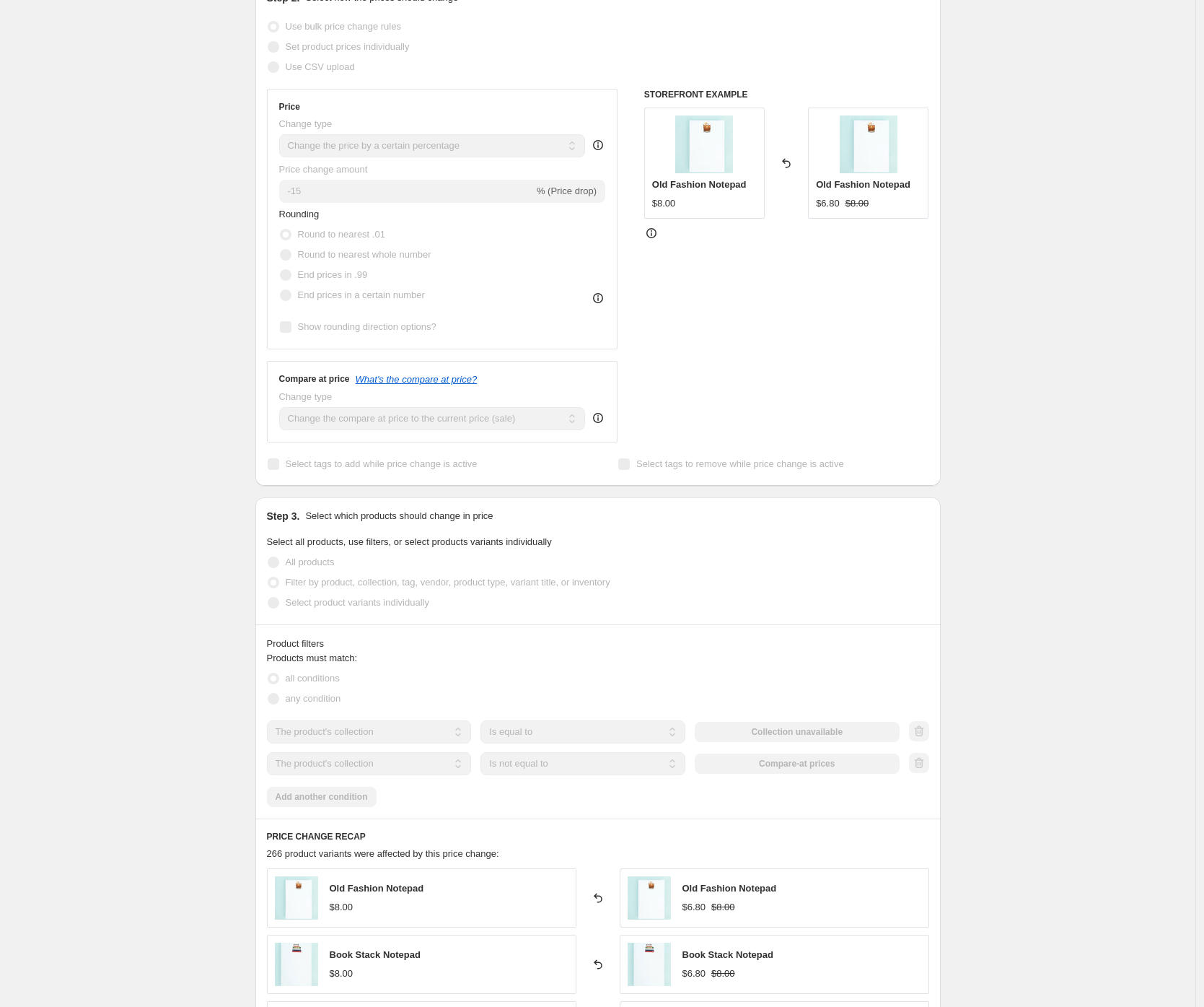
scroll to position [258, 0]
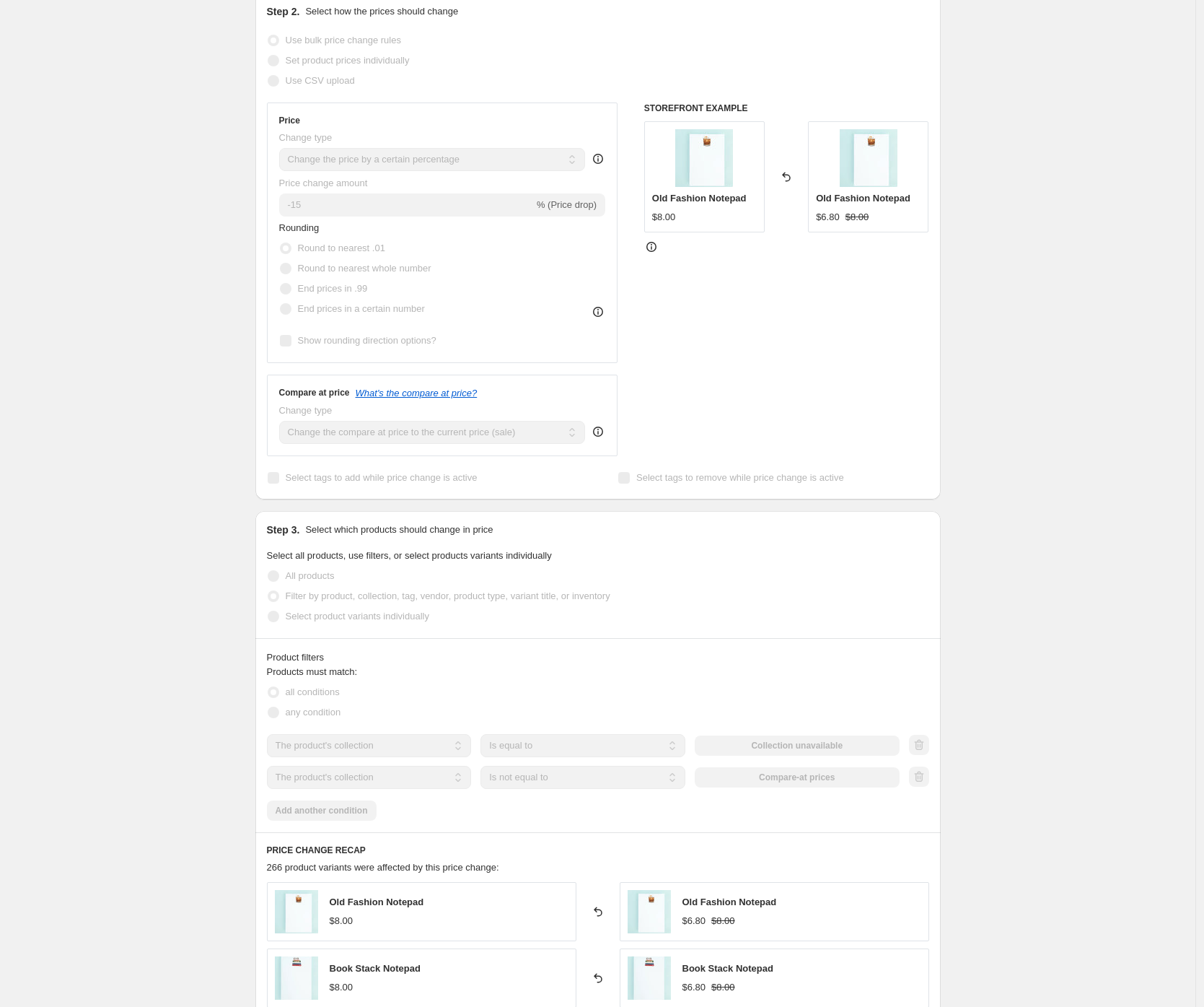
click at [1021, 562] on div "15% off Tax Free Weekend. This page is ready 15% off Tax Free Weekend Complete …" at bounding box center [597, 729] width 1196 height 1974
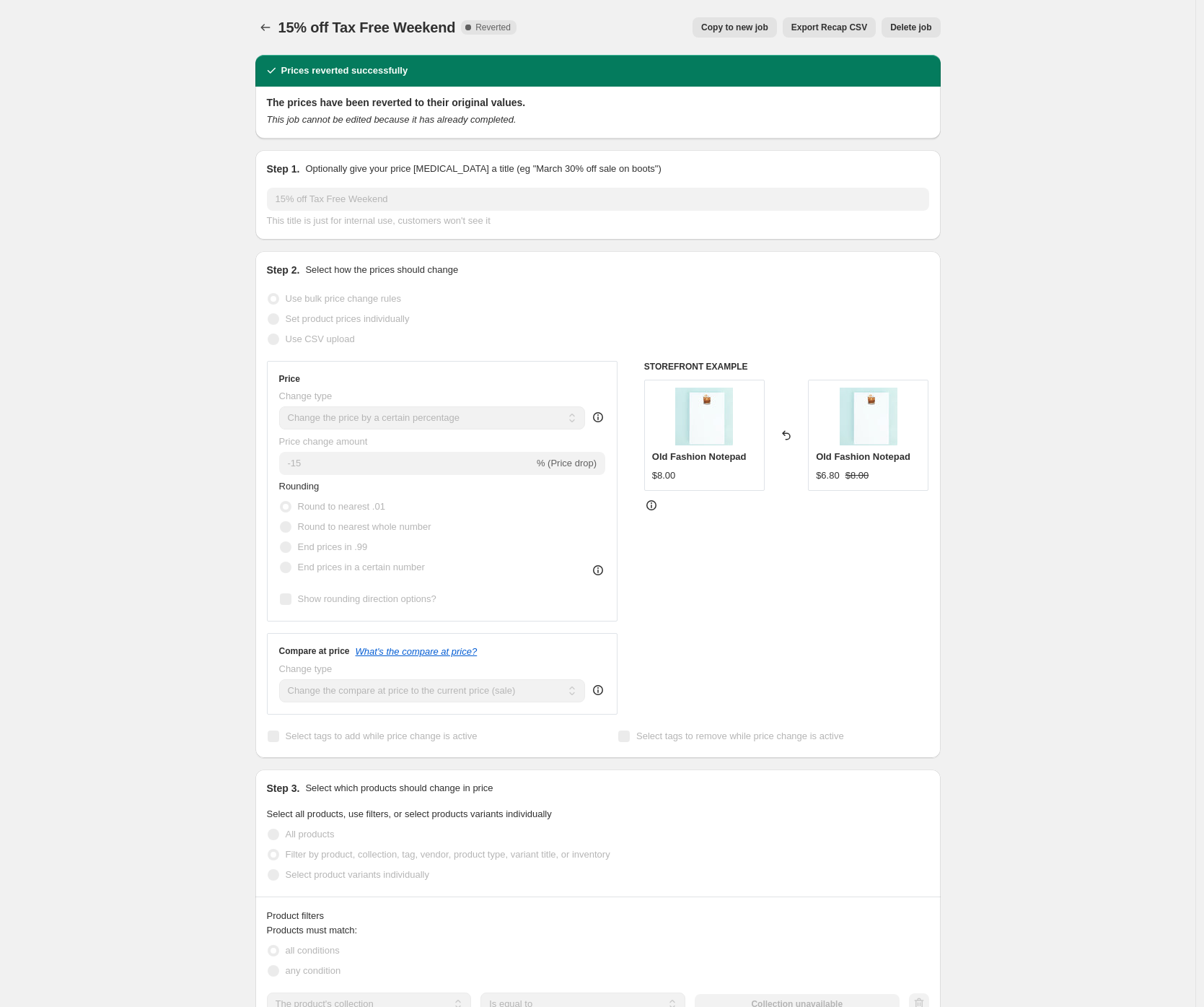
click at [715, 24] on span "Copy to new job" at bounding box center [735, 27] width 67 height 12
select select "percentage"
select select "collection"
select select "not_equal"
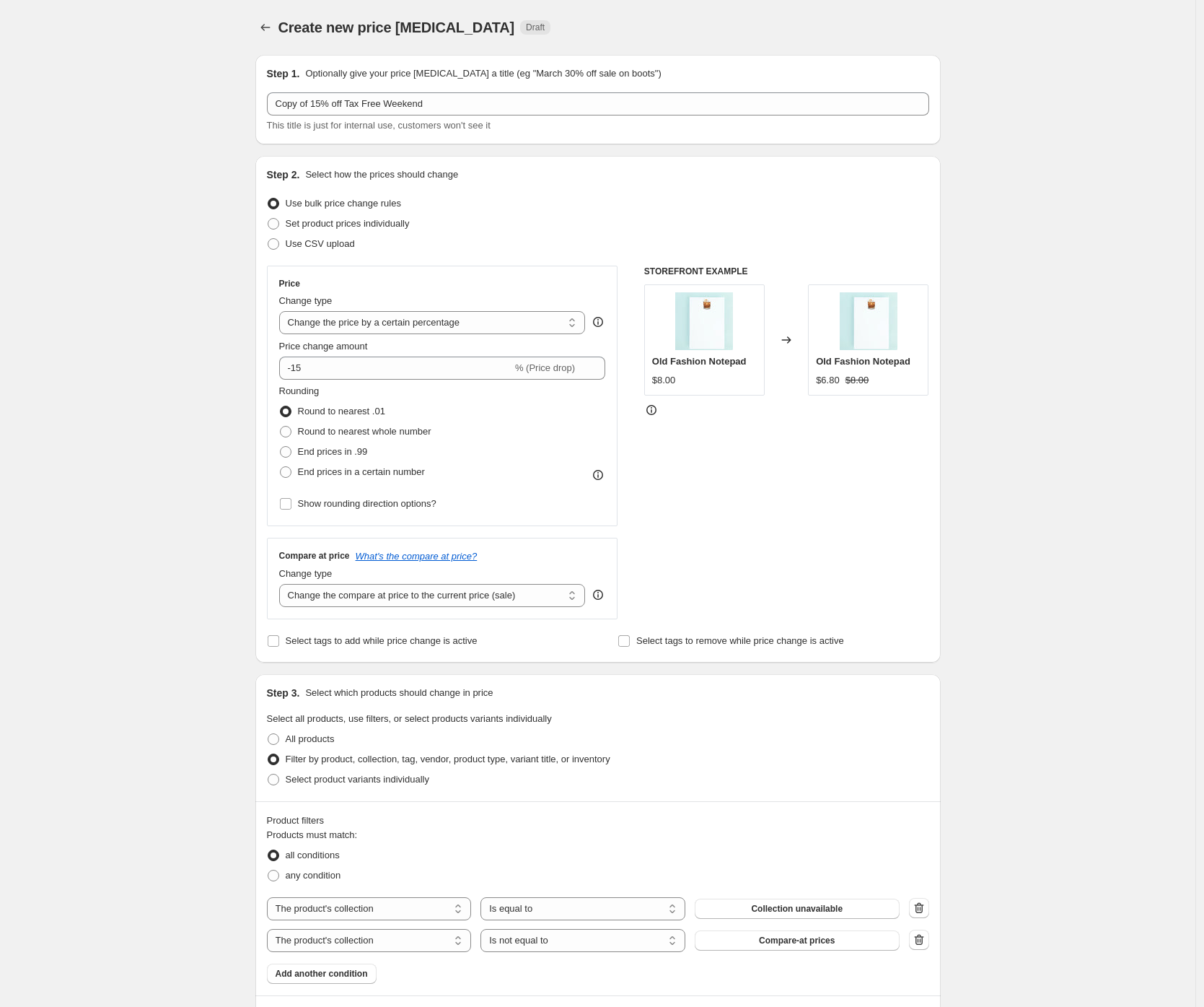
scroll to position [266, 0]
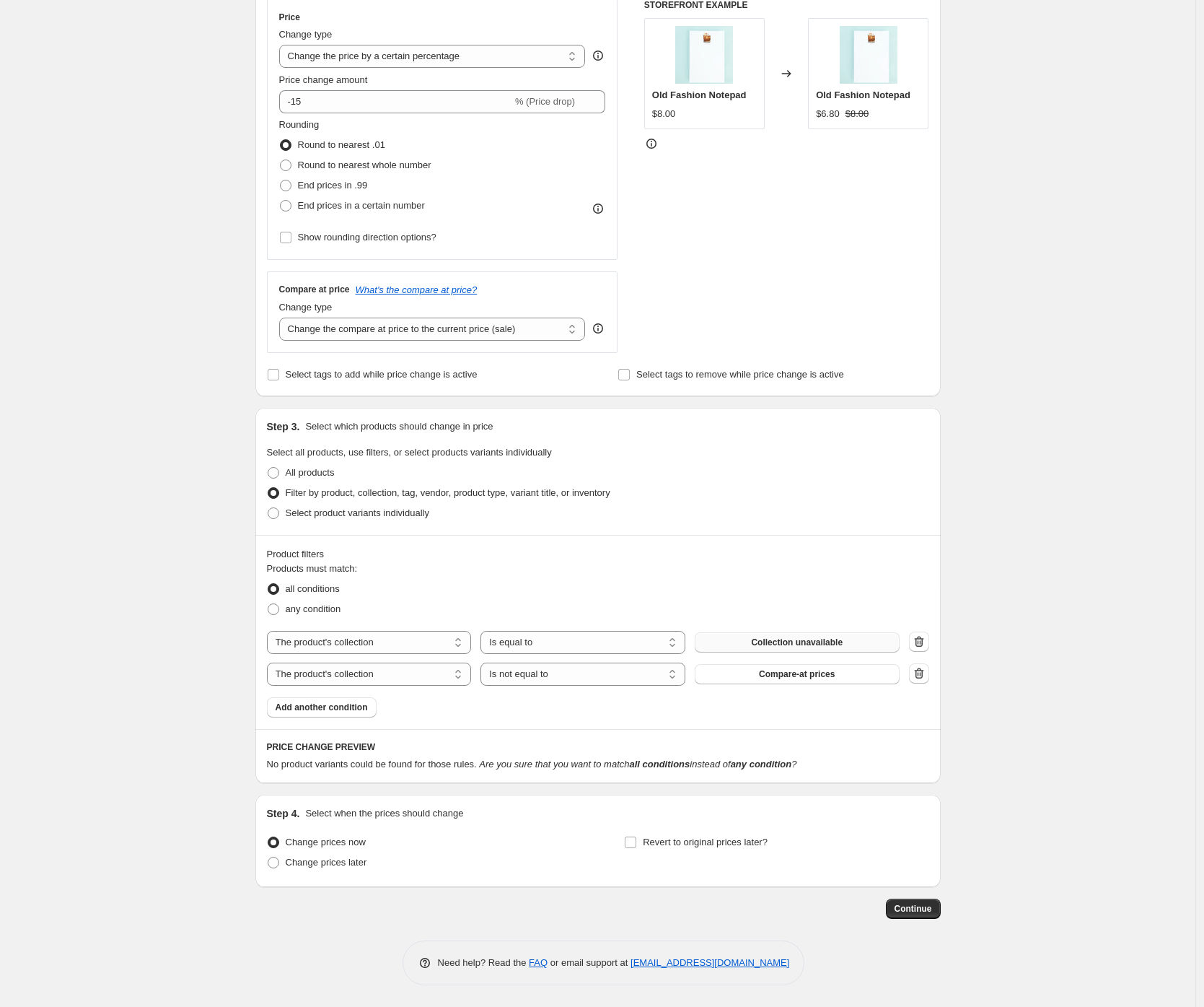
click at [822, 637] on span "Collection unavailable" at bounding box center [796, 642] width 92 height 12
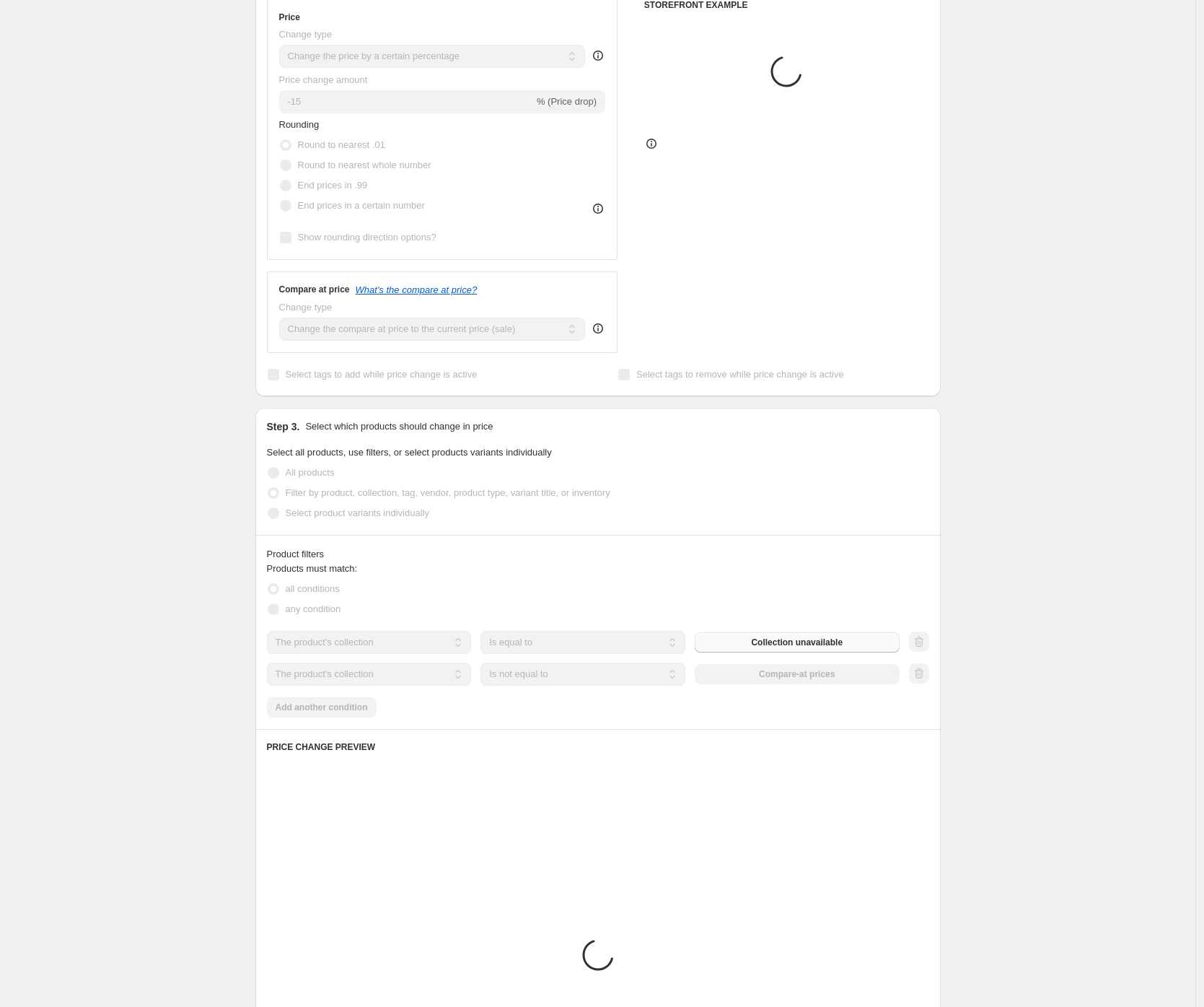
click at [1020, 543] on div "Create new price change job. This page is ready Create new price change job Dra…" at bounding box center [597, 552] width 1196 height 1636
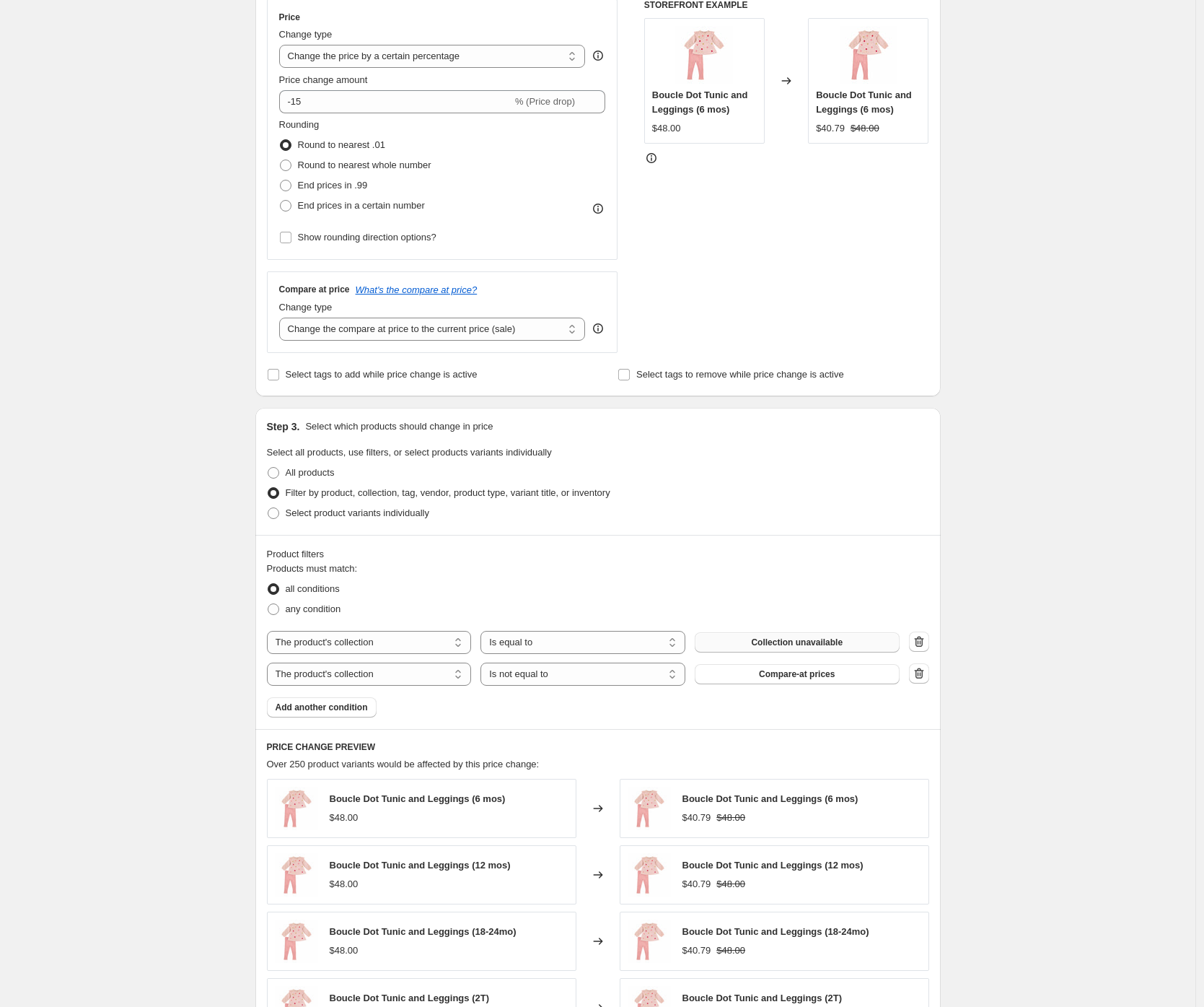
scroll to position [0, 0]
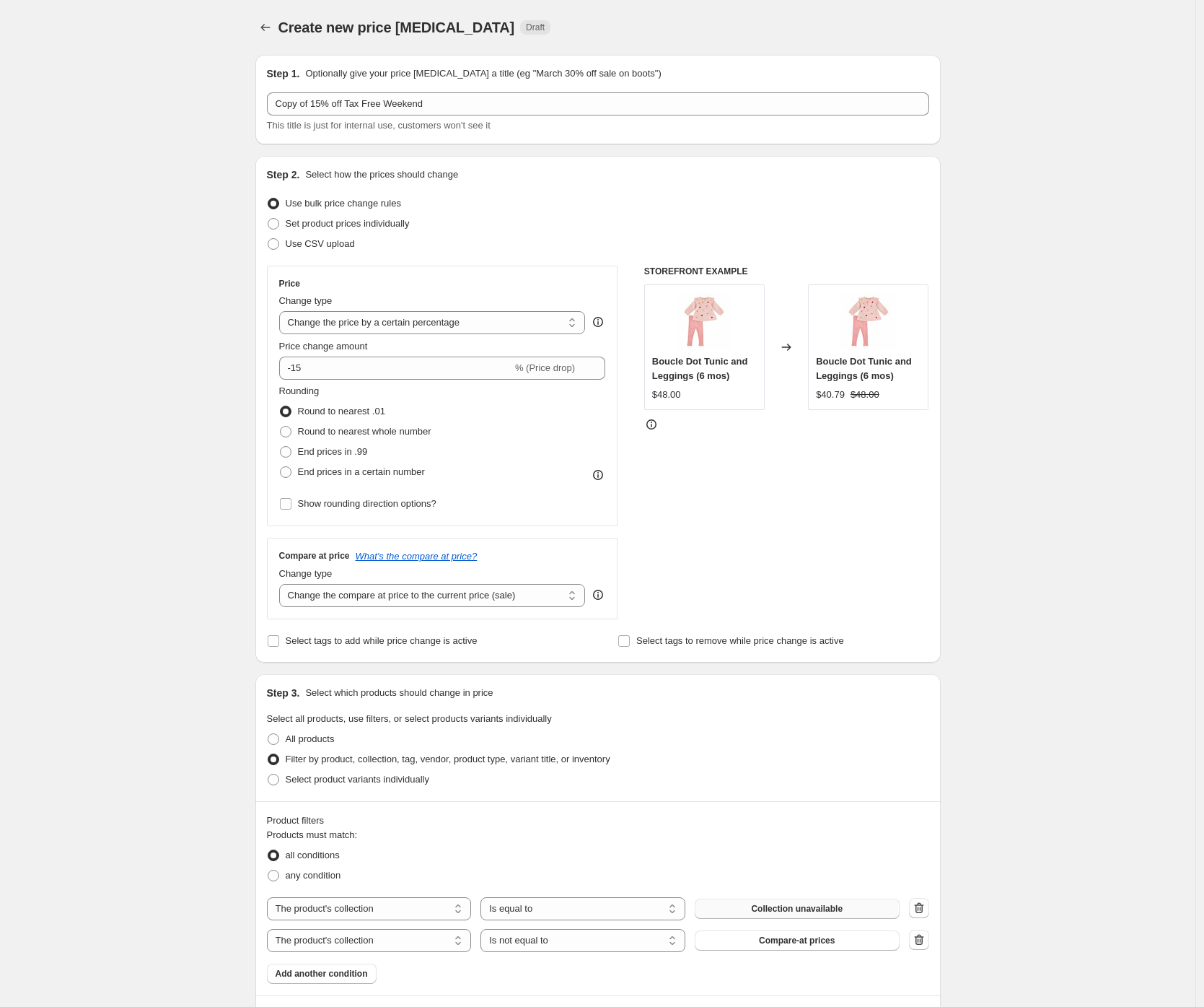
click at [1051, 558] on div "Create new price change job. This page is ready Create new price change job Dra…" at bounding box center [597, 818] width 1196 height 1636
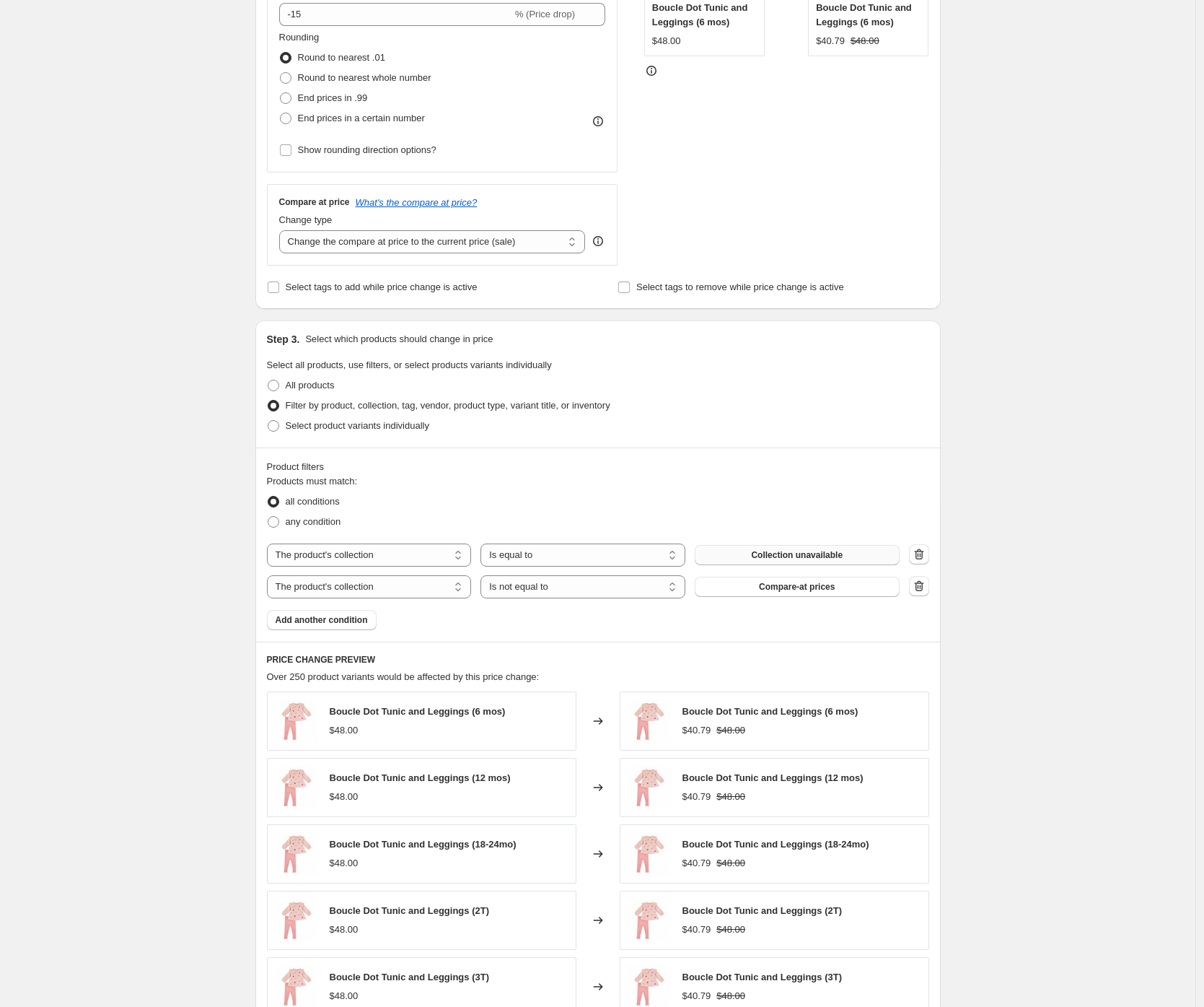
scroll to position [355, 0]
click at [1010, 505] on div "Create new price change job. This page is ready Create new price change job Dra…" at bounding box center [597, 463] width 1196 height 1636
click at [1012, 423] on div "Create new price change job. This page is ready Create new price change job Dra…" at bounding box center [597, 463] width 1196 height 1636
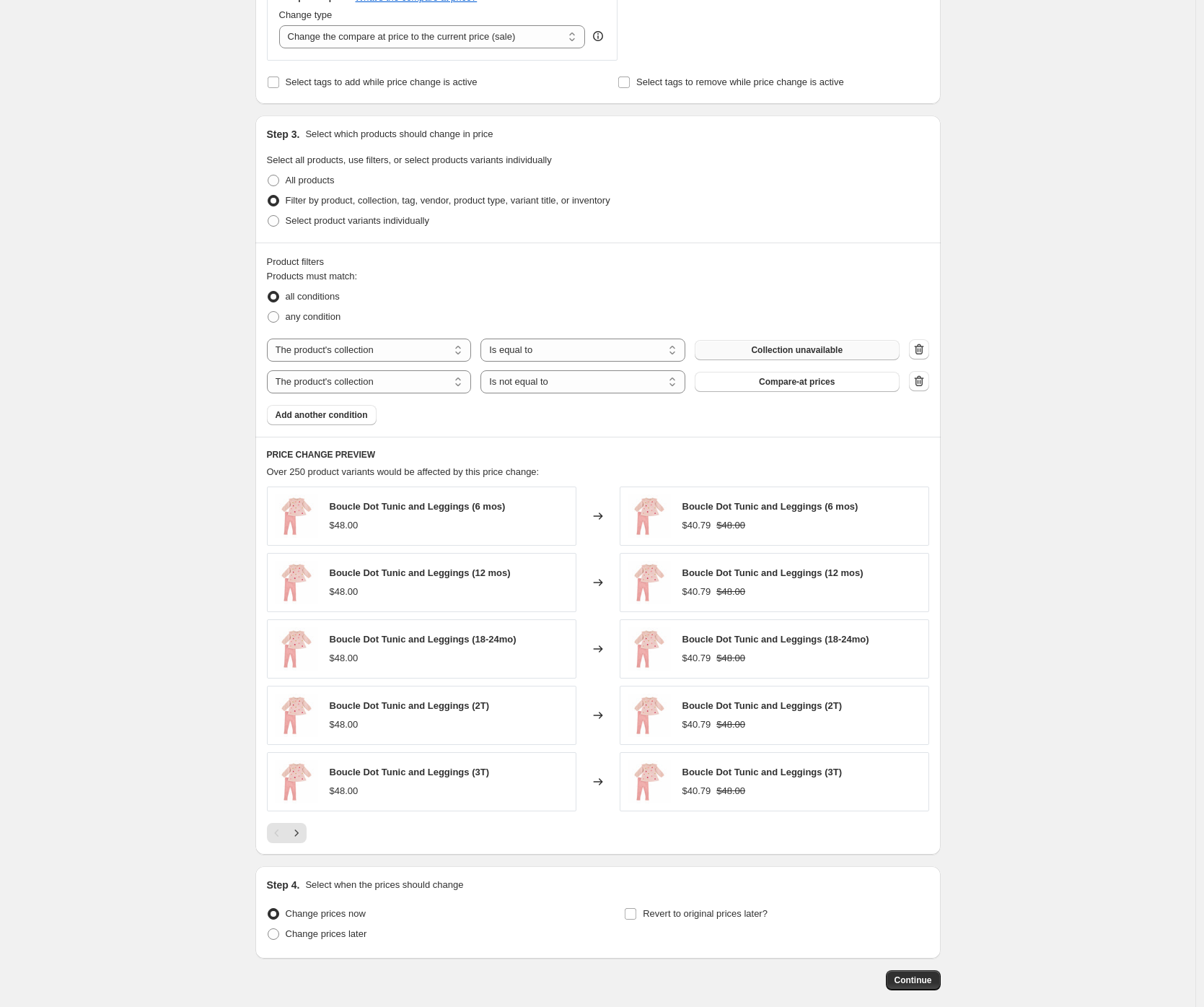
scroll to position [617, 0]
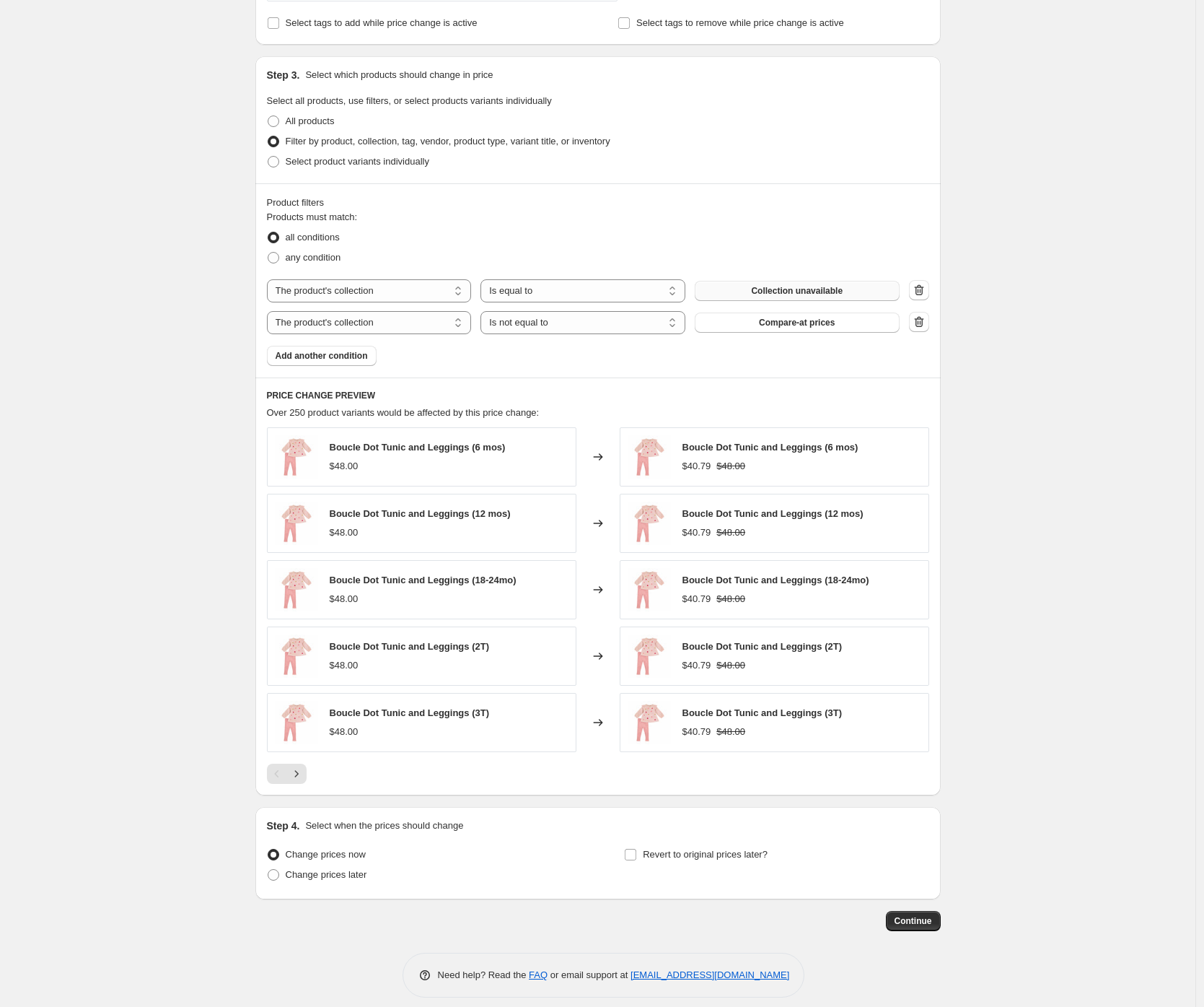
click at [977, 385] on div "Create new price change job. This page is ready Create new price change job Dra…" at bounding box center [597, 201] width 1196 height 1636
click at [823, 322] on span "Compare-at prices" at bounding box center [796, 322] width 75 height 12
click at [1043, 473] on div "Create new price change job. This page is ready Create new price change job Dra…" at bounding box center [597, 201] width 1196 height 1636
click at [1045, 464] on div "Create new price change job. This page is ready Create new price change job Dra…" at bounding box center [597, 201] width 1196 height 1636
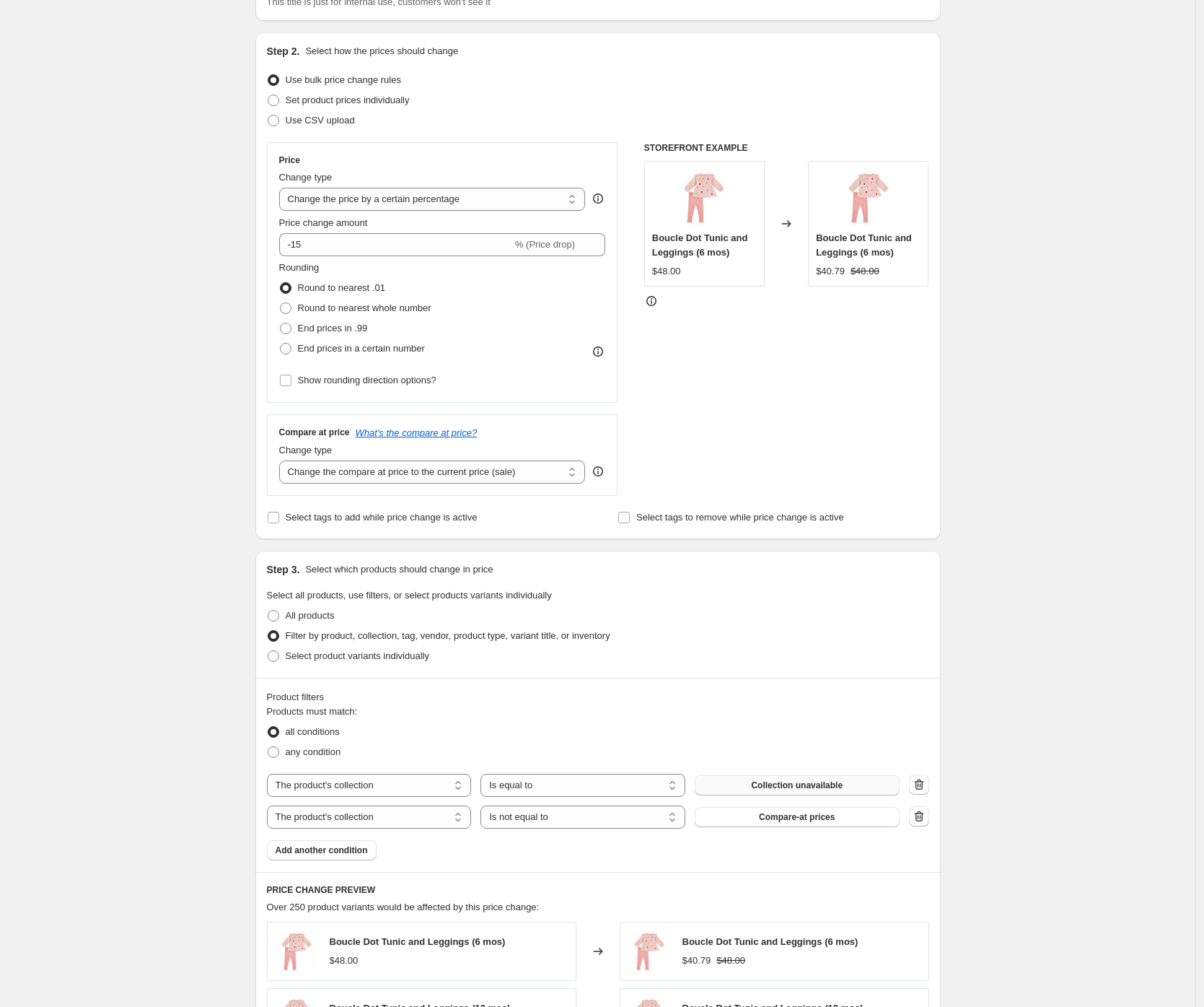
scroll to position [0, 0]
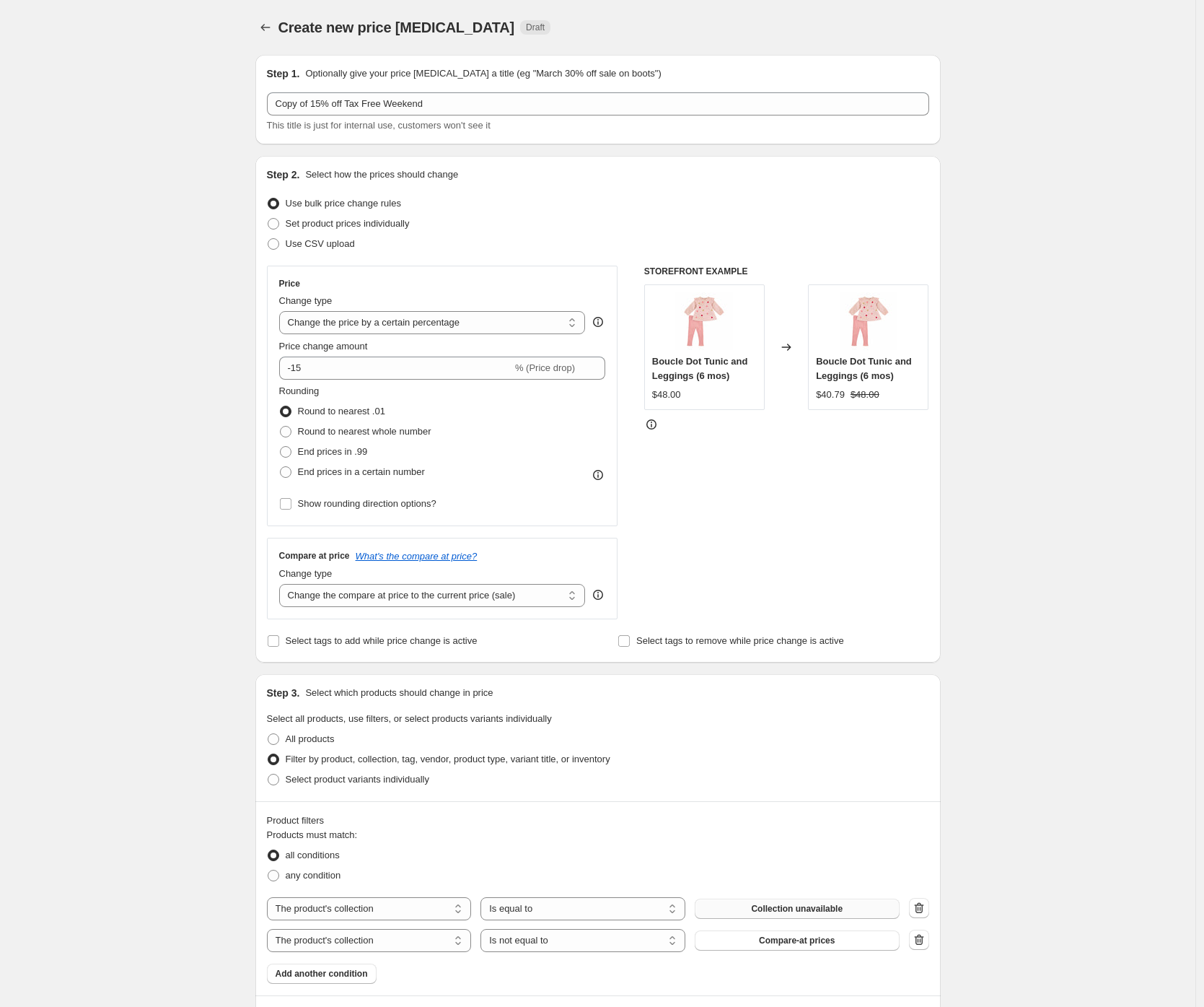
click at [1045, 479] on div "Create new price change job. This page is ready Create new price change job Dra…" at bounding box center [597, 818] width 1196 height 1636
click at [265, 28] on icon "Price change jobs" at bounding box center [265, 27] width 15 height 15
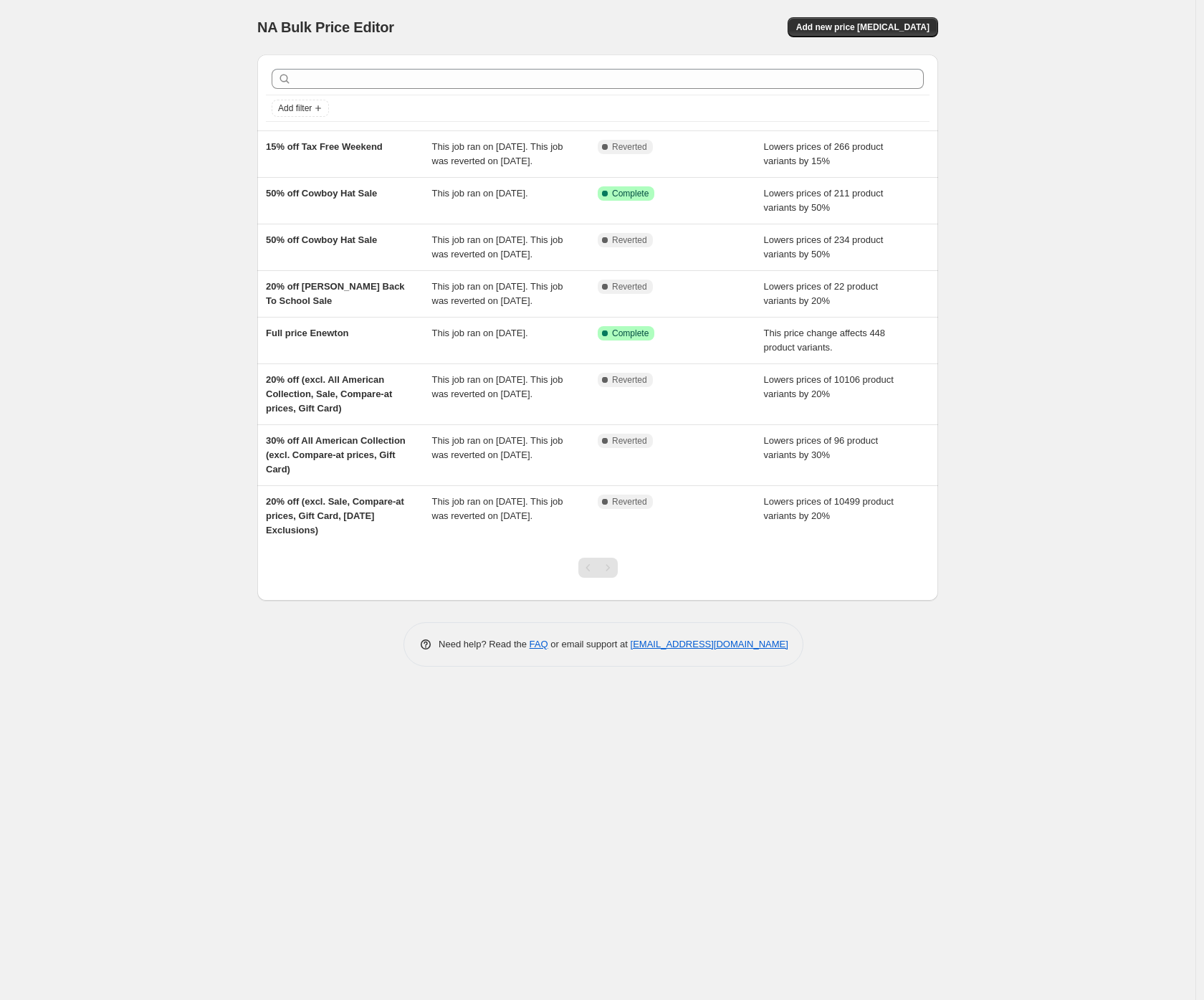
click at [100, 201] on div "NA Bulk Price Editor. This page is ready NA Bulk Price Editor Add new price cha…" at bounding box center [598, 500] width 1196 height 1000
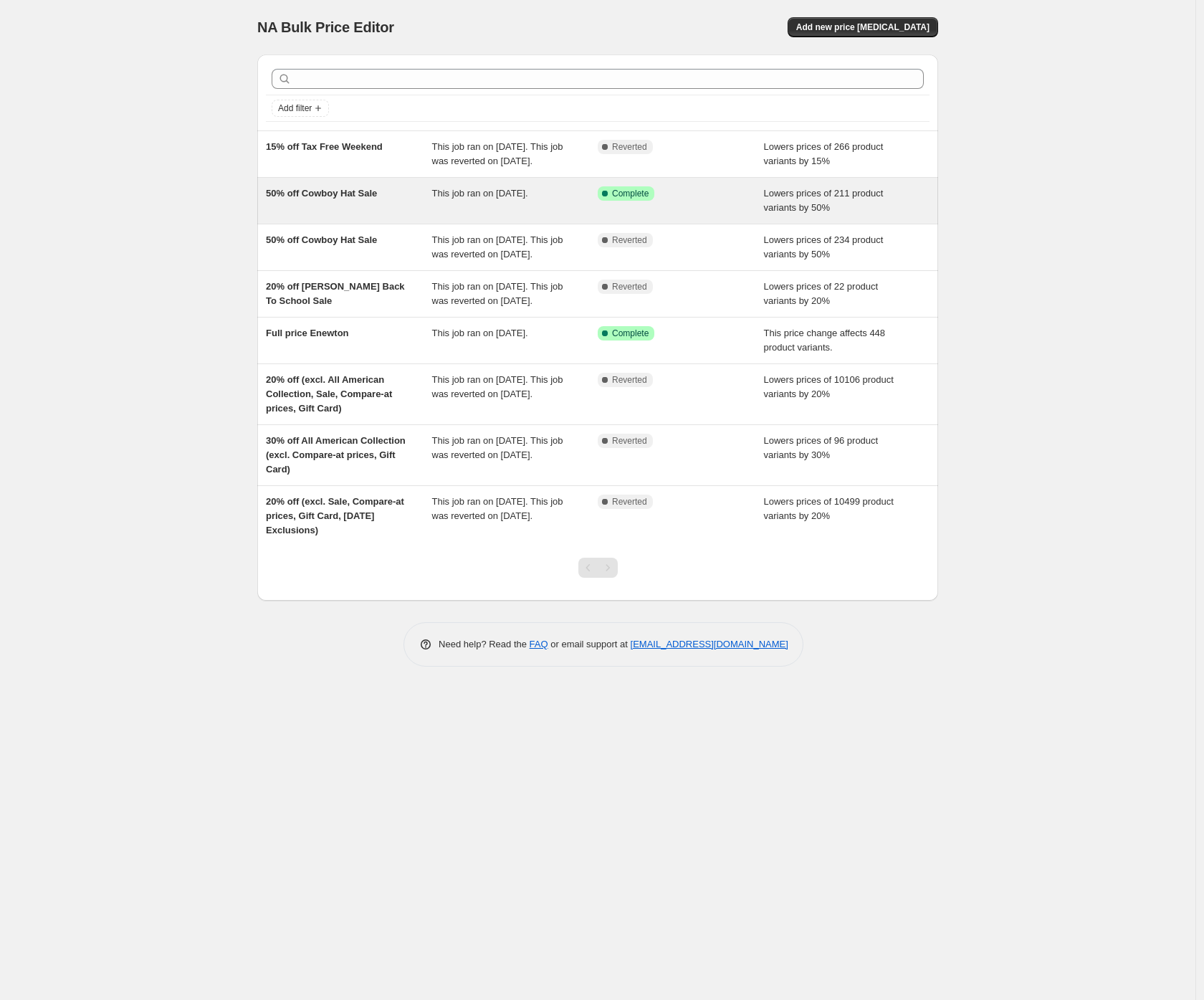
click at [313, 215] on div "50% off Cowboy Hat Sale" at bounding box center [349, 201] width 166 height 29
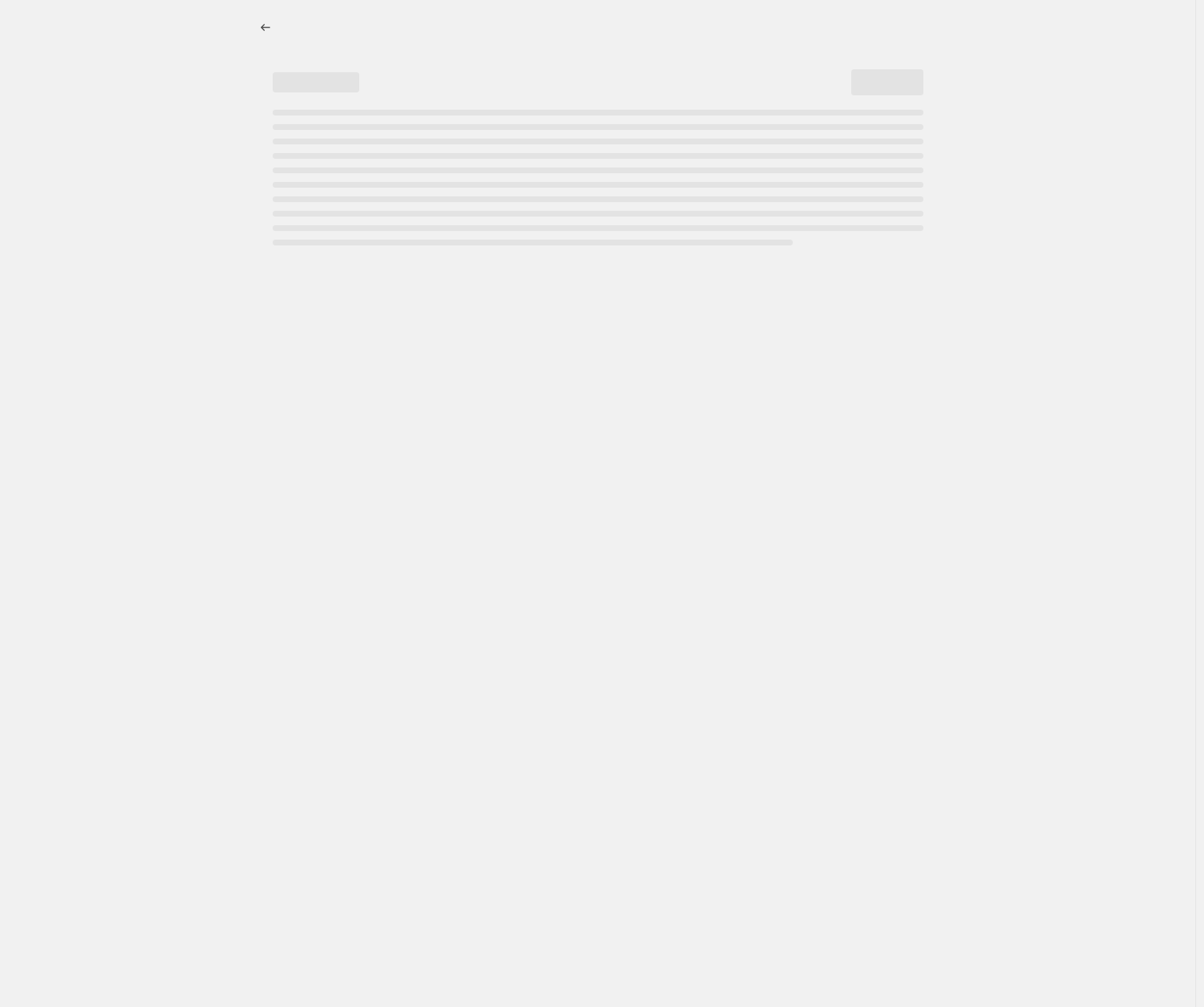
select select "percentage"
select select "collection"
select select "not_equal"
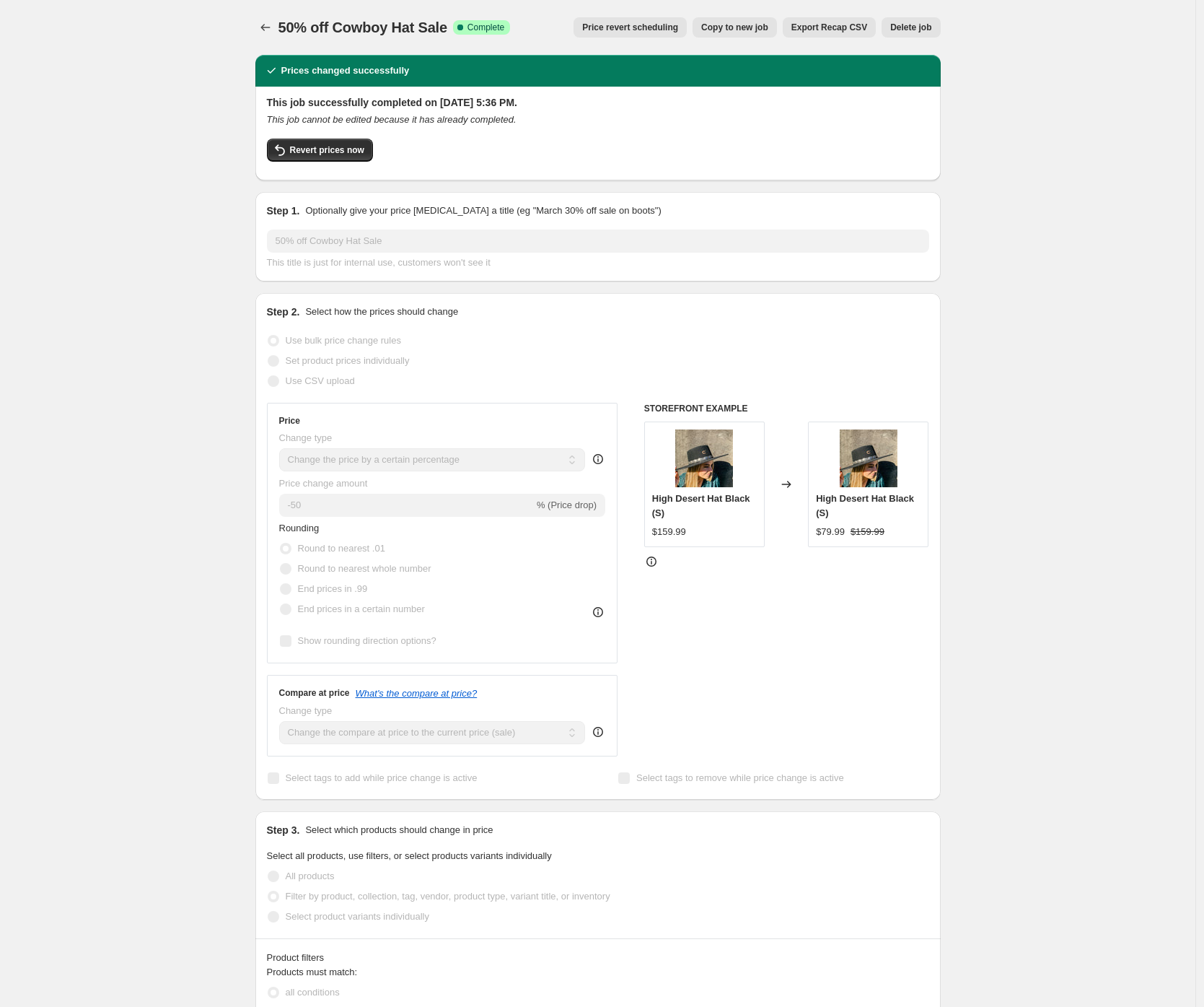
click at [751, 26] on span "Copy to new job" at bounding box center [735, 27] width 67 height 12
select select "percentage"
select select "collection"
select select "not_equal"
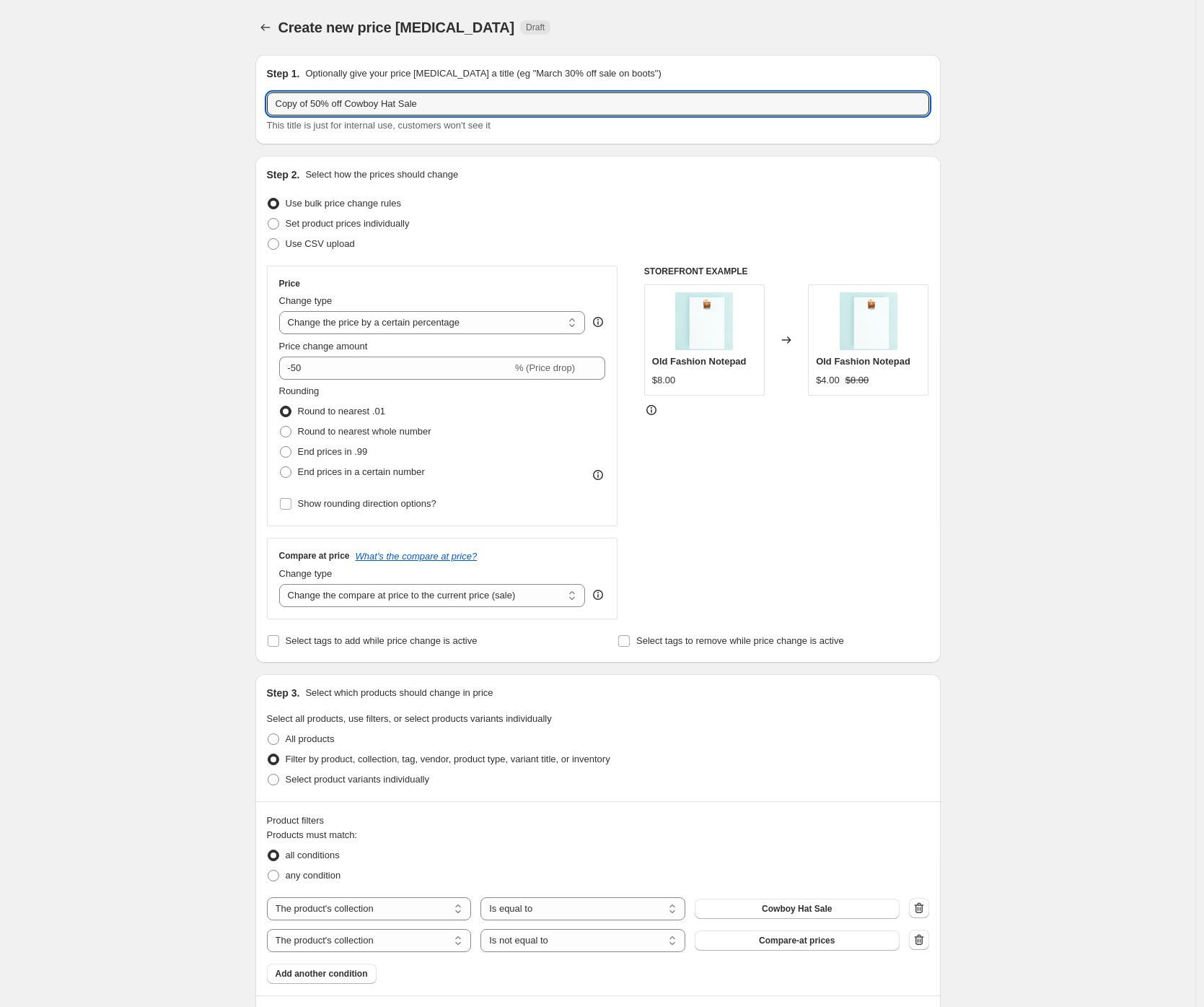
drag, startPoint x: 322, startPoint y: 106, endPoint x: 237, endPoint y: 84, distance: 87.8
click at [237, 84] on div "Create new price change job. This page is ready Create new price change job Dra…" at bounding box center [597, 637] width 1196 height 1273
drag, startPoint x: 316, startPoint y: 103, endPoint x: 445, endPoint y: 105, distance: 129.0
click at [445, 106] on input "30% off Cowboy Hat Sale" at bounding box center [598, 104] width 663 height 23
click at [319, 103] on input "30% off Cowboy Hat Sale" at bounding box center [598, 104] width 663 height 23
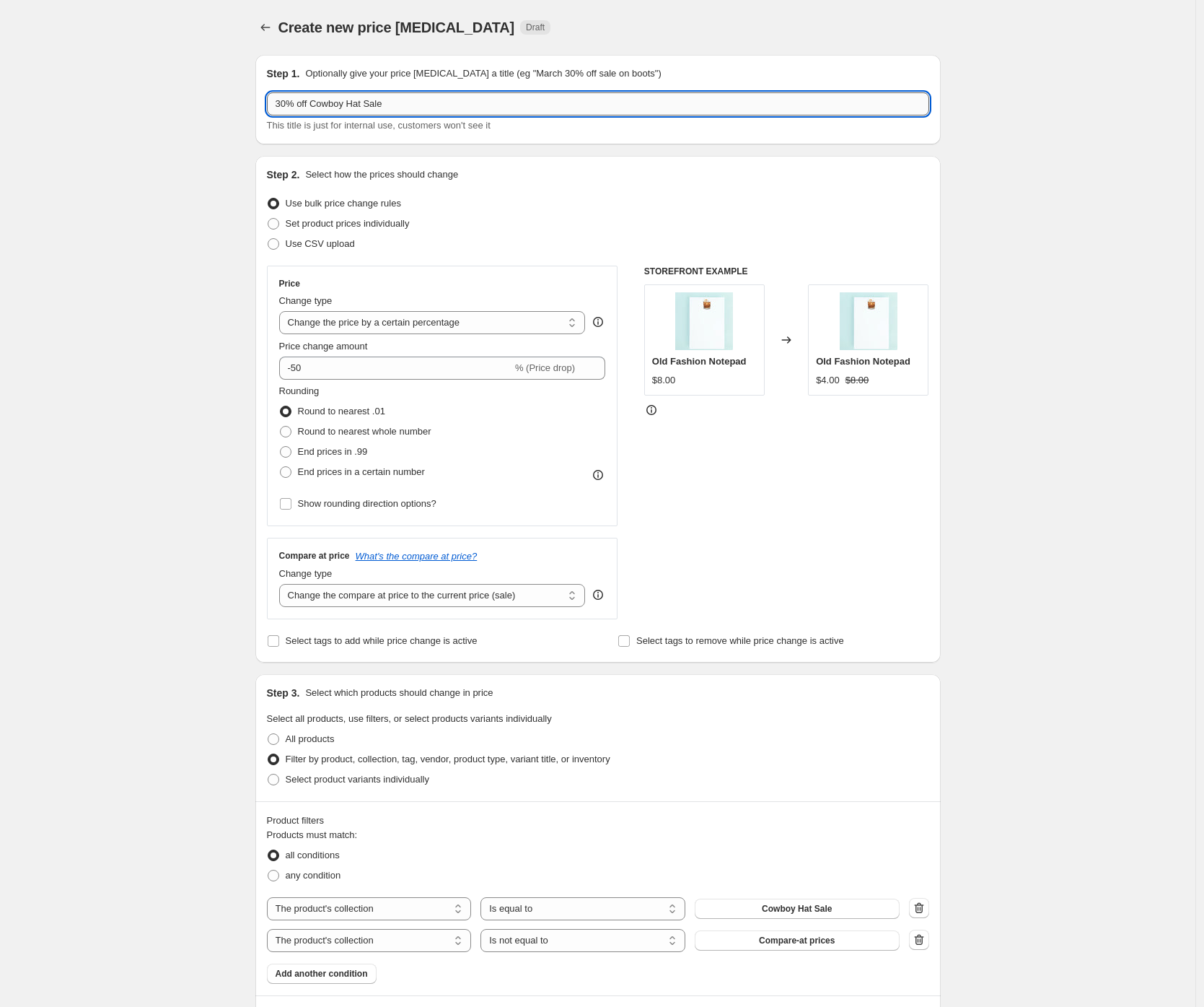
click at [370, 101] on input "30% off Cowboy Hat Sale" at bounding box center [598, 104] width 663 height 23
type input "30% off End Of Season Sale"
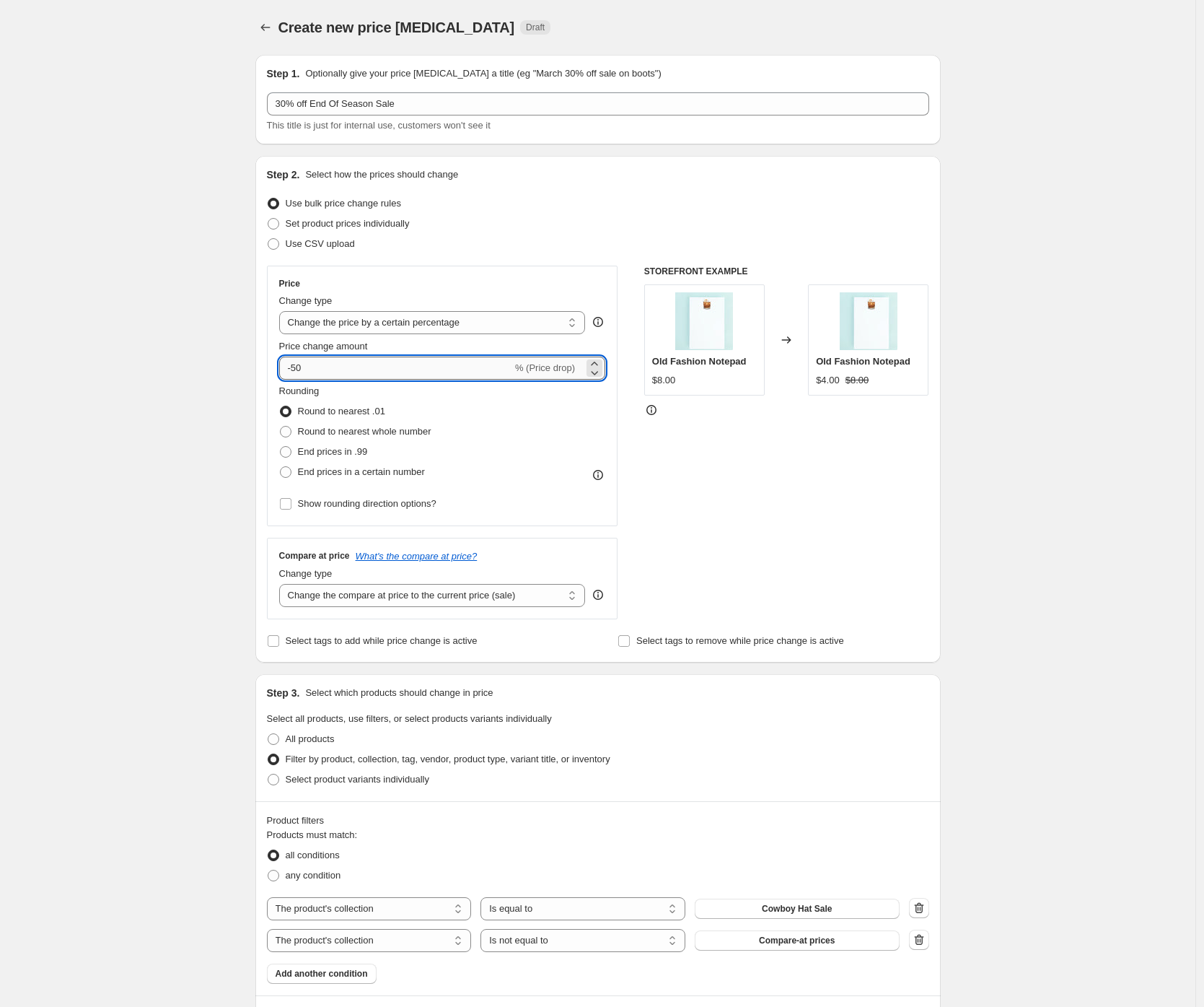
click at [300, 370] on input "-50" at bounding box center [396, 368] width 233 height 23
click at [297, 369] on input "-50" at bounding box center [396, 368] width 233 height 23
type input "-30"
click at [202, 408] on div "Create new price change job. This page is ready Create new price change job Dra…" at bounding box center [597, 637] width 1196 height 1273
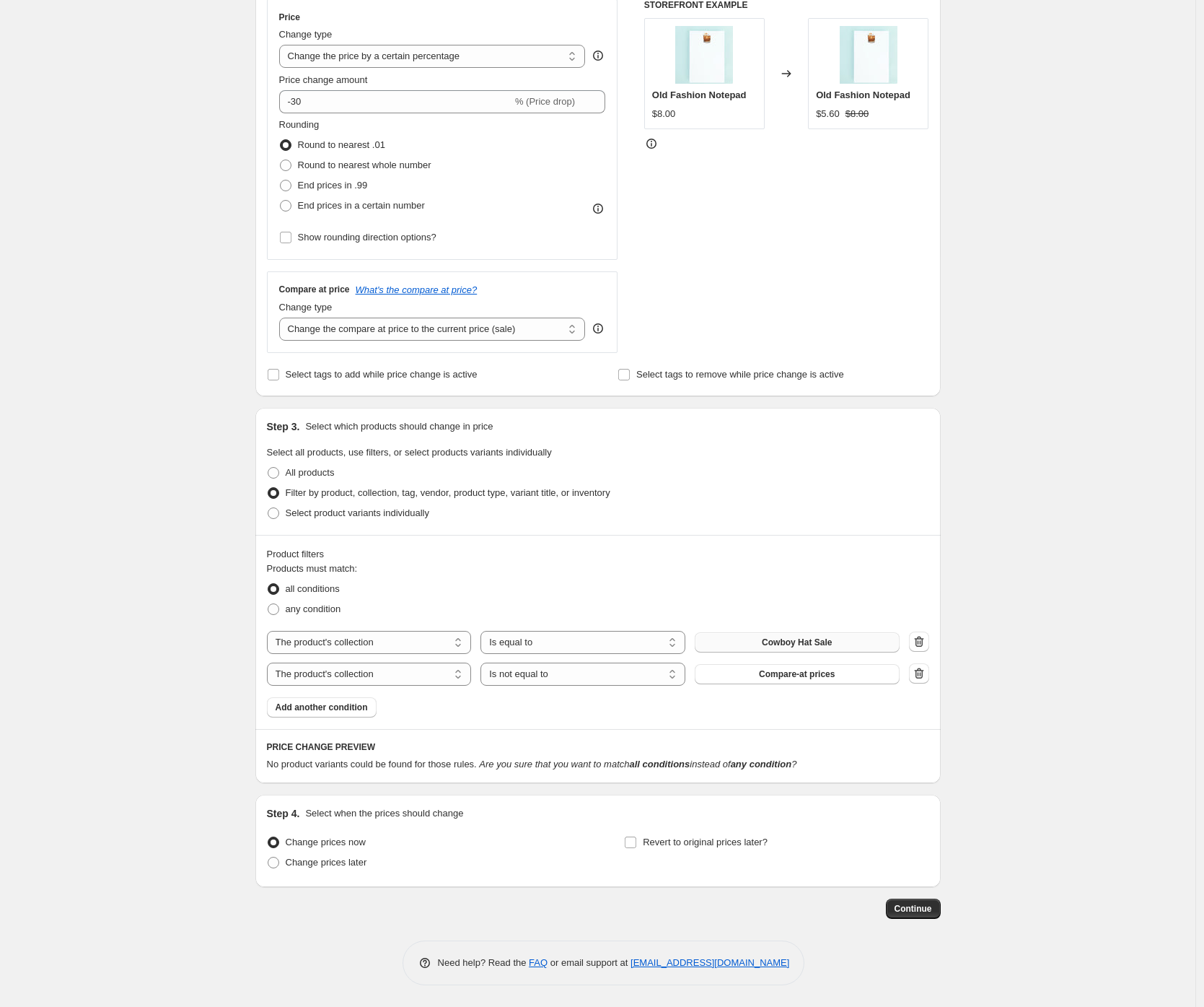
click at [806, 640] on span "Cowboy Hat Sale" at bounding box center [796, 642] width 70 height 12
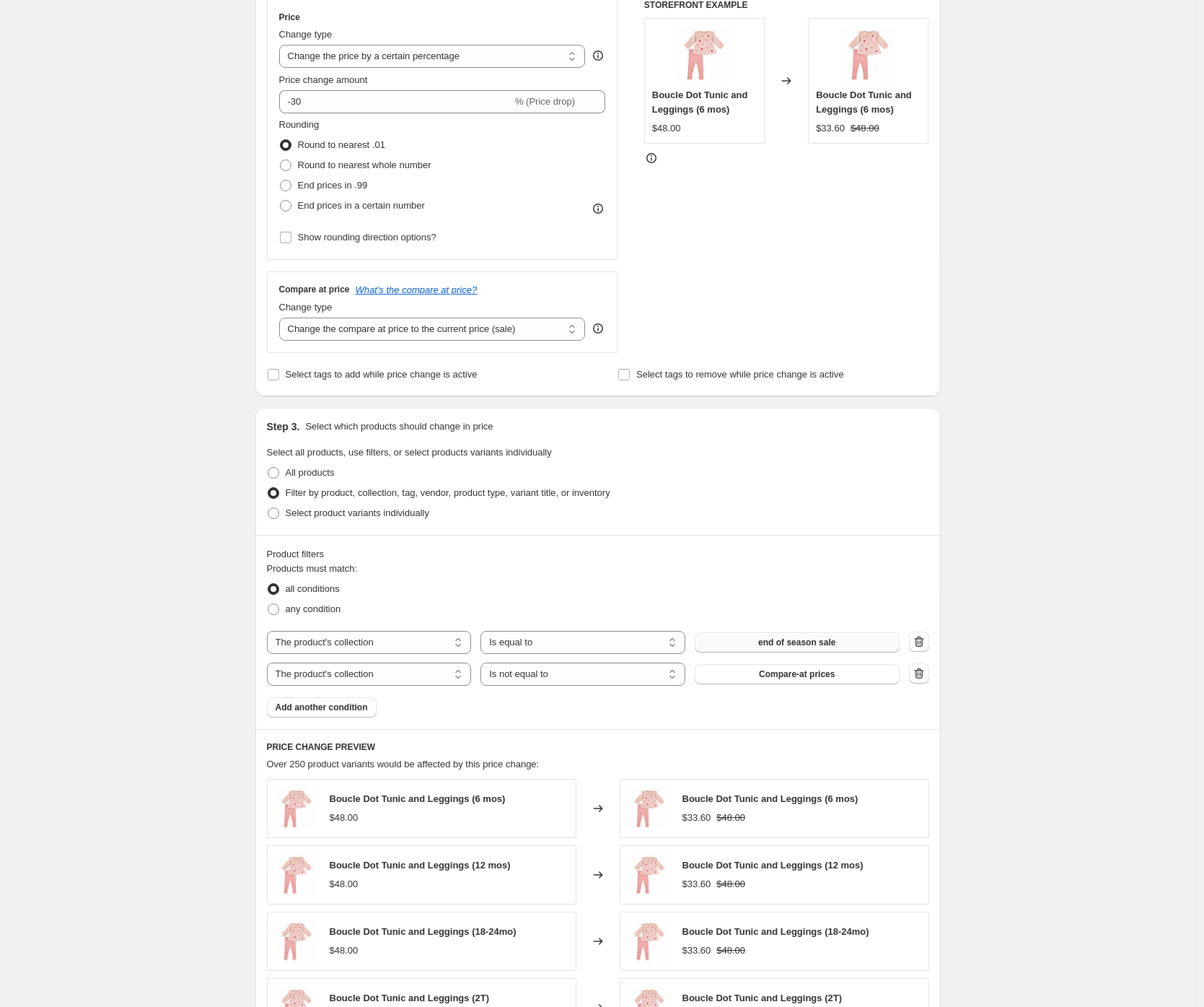
click at [1074, 613] on div "Create new price change job. This page is ready Create new price change job Dra…" at bounding box center [597, 552] width 1196 height 1636
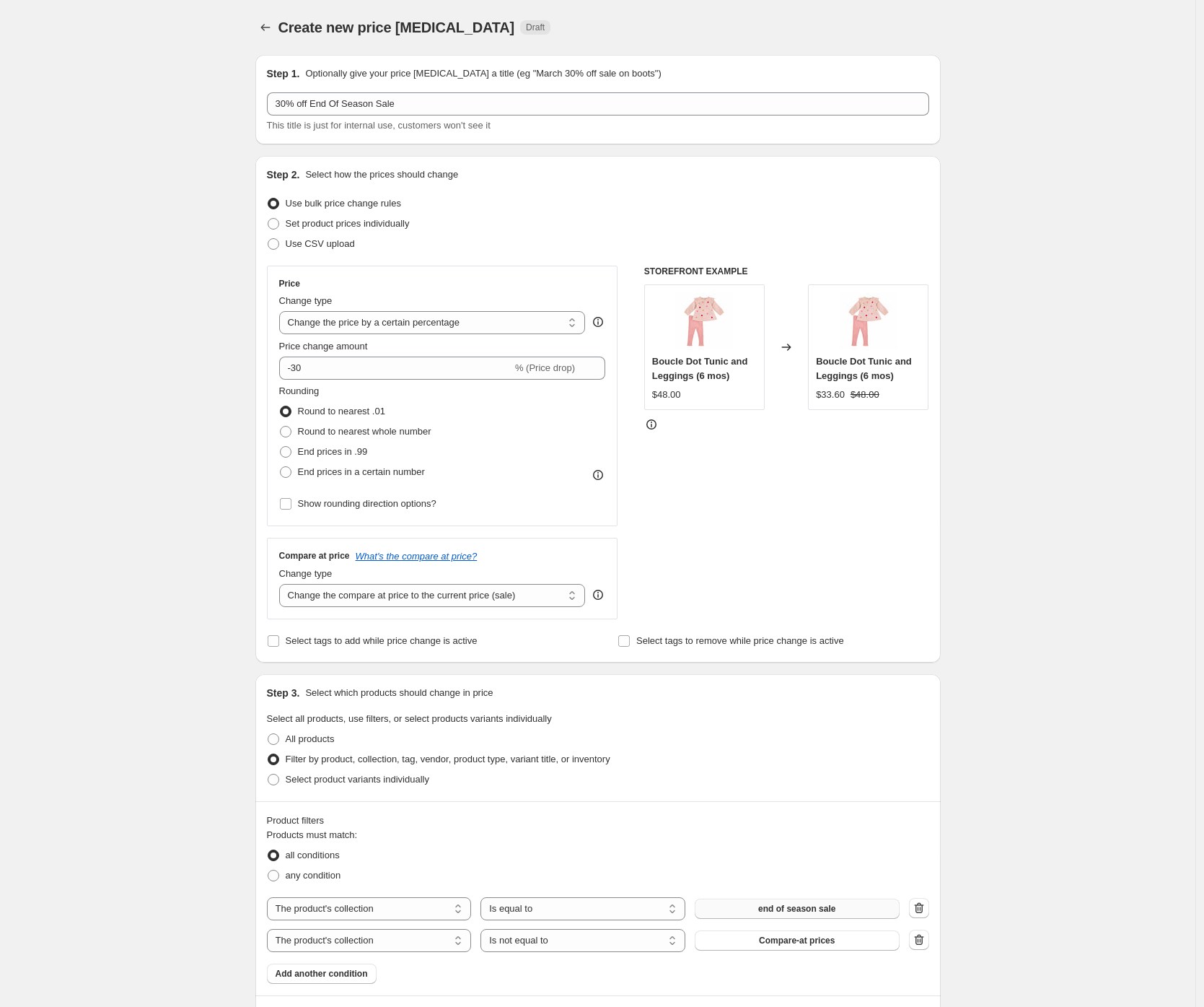
click at [988, 544] on div "Create new price change job. This page is ready Create new price change job Dra…" at bounding box center [597, 818] width 1196 height 1636
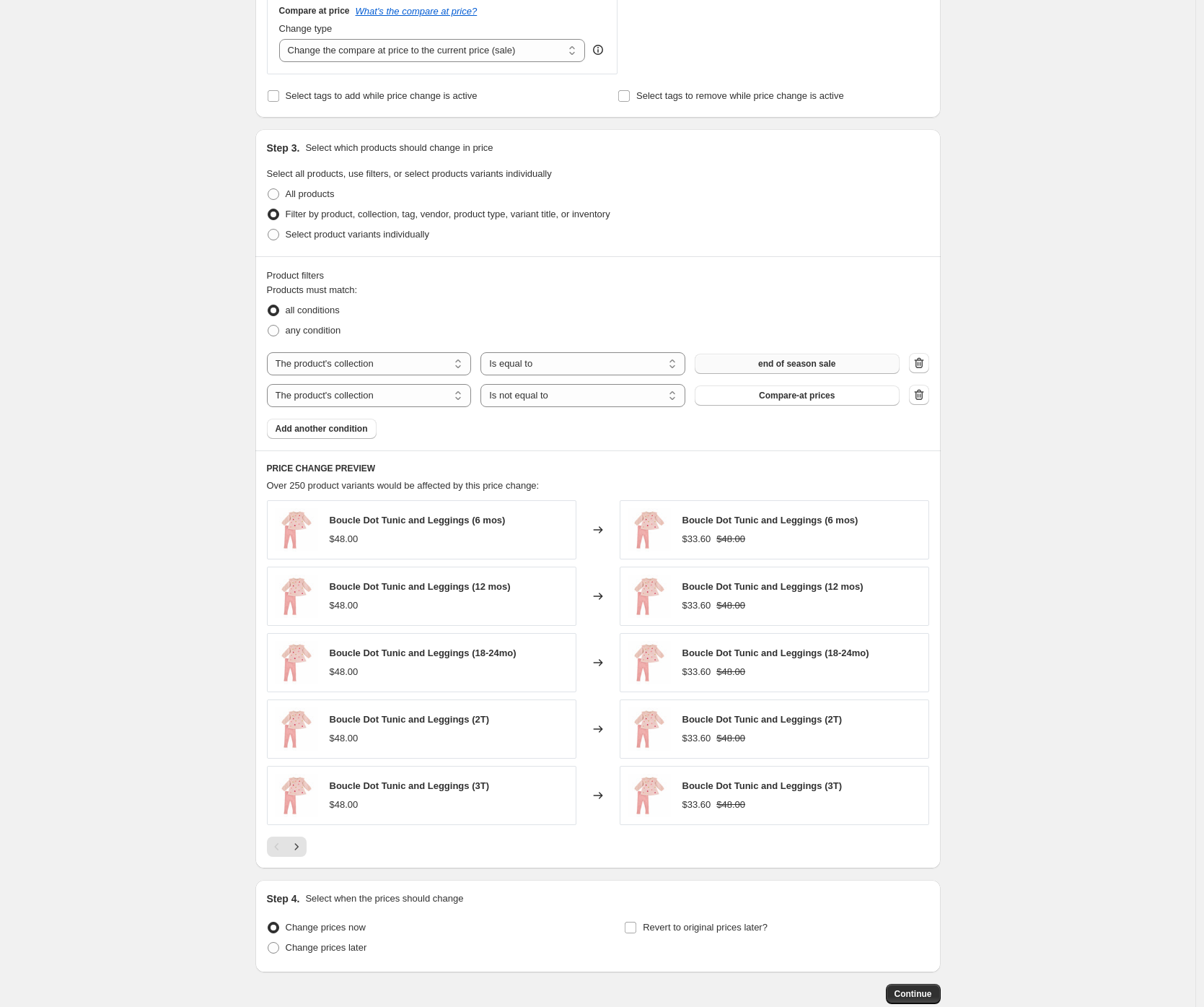
scroll to position [630, 0]
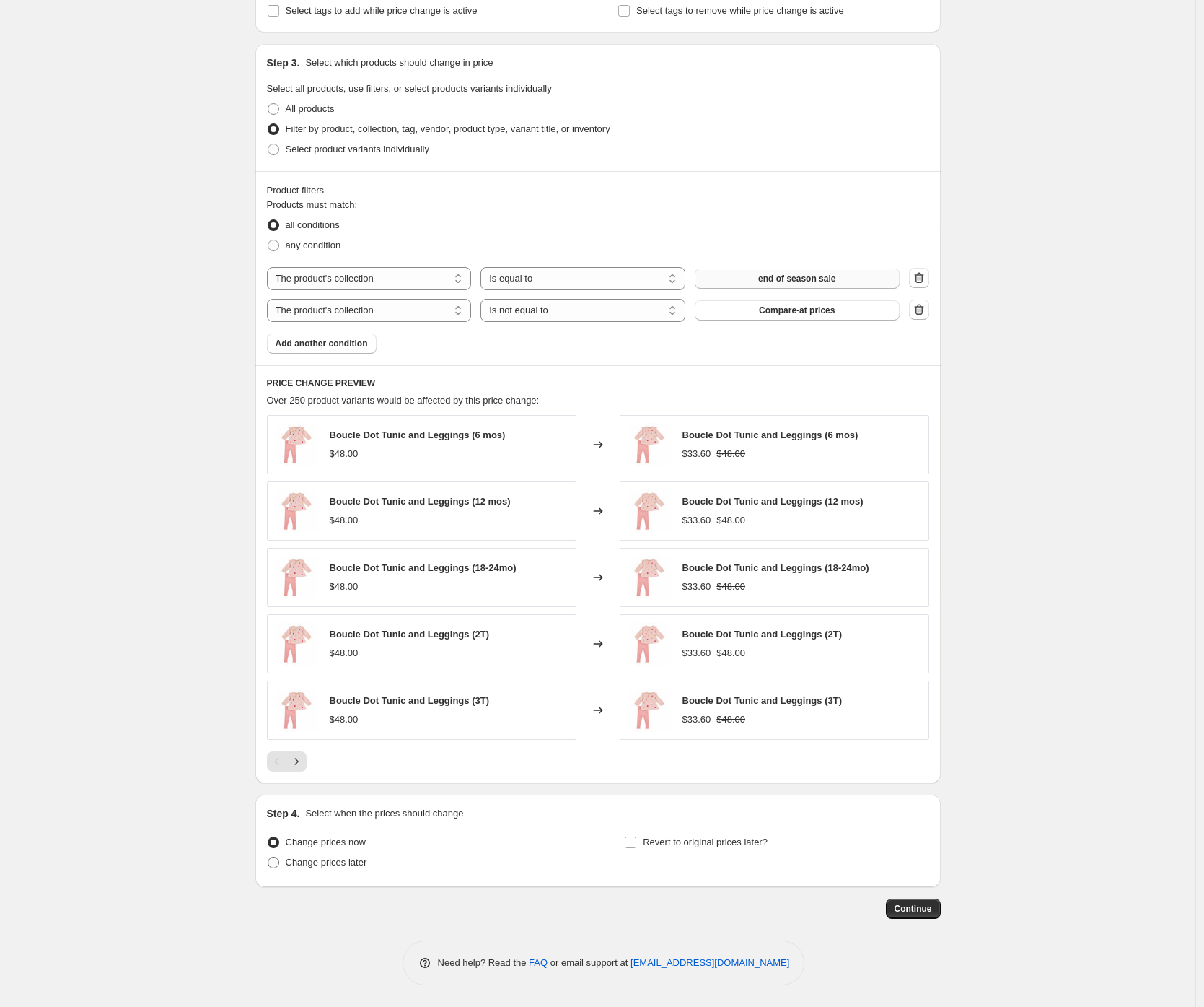
click at [321, 864] on span "Change prices later" at bounding box center [327, 862] width 82 height 11
click at [269, 857] on input "Change prices later" at bounding box center [268, 856] width 1 height 1
radio input "true"
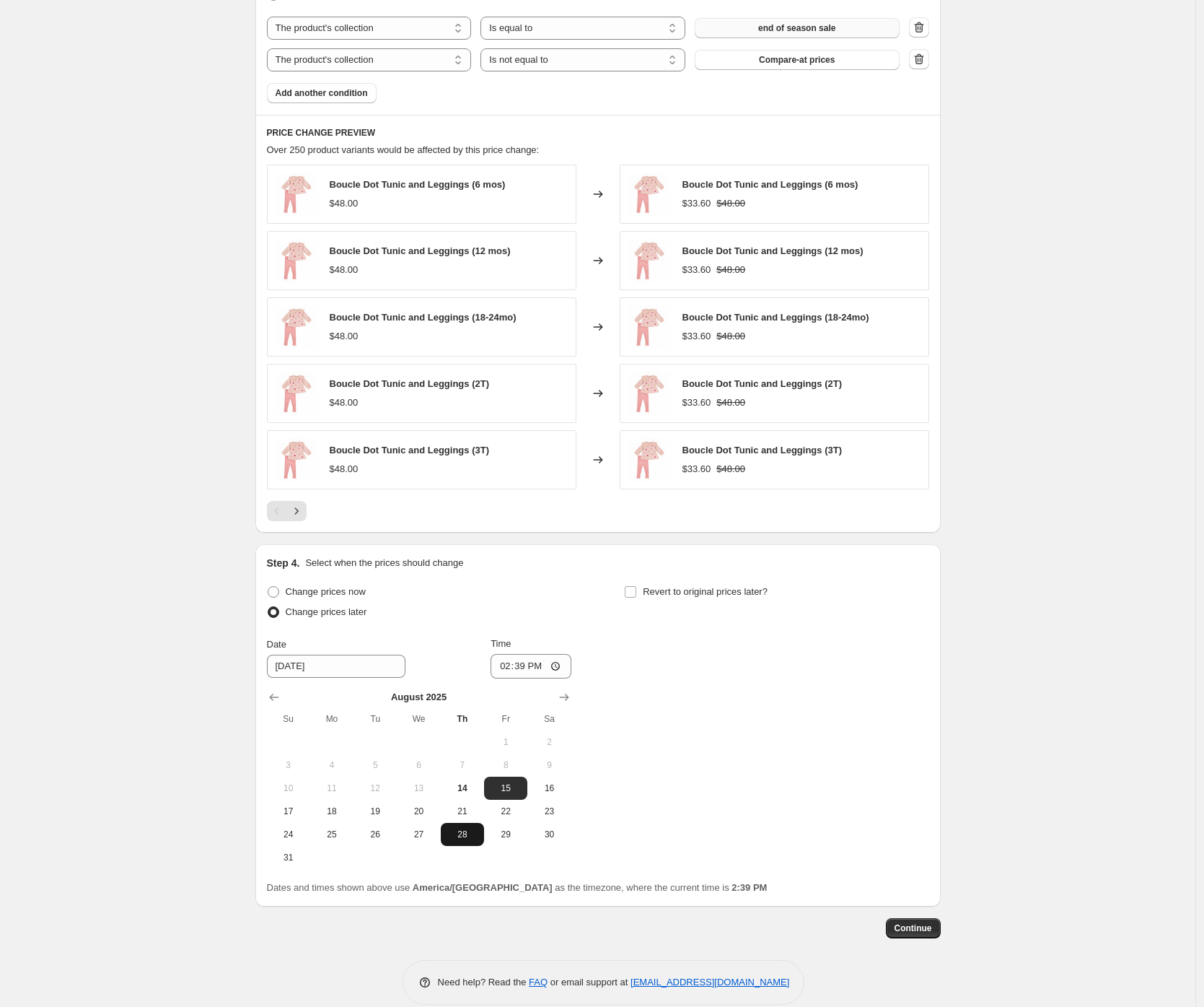
scroll to position [876, 0]
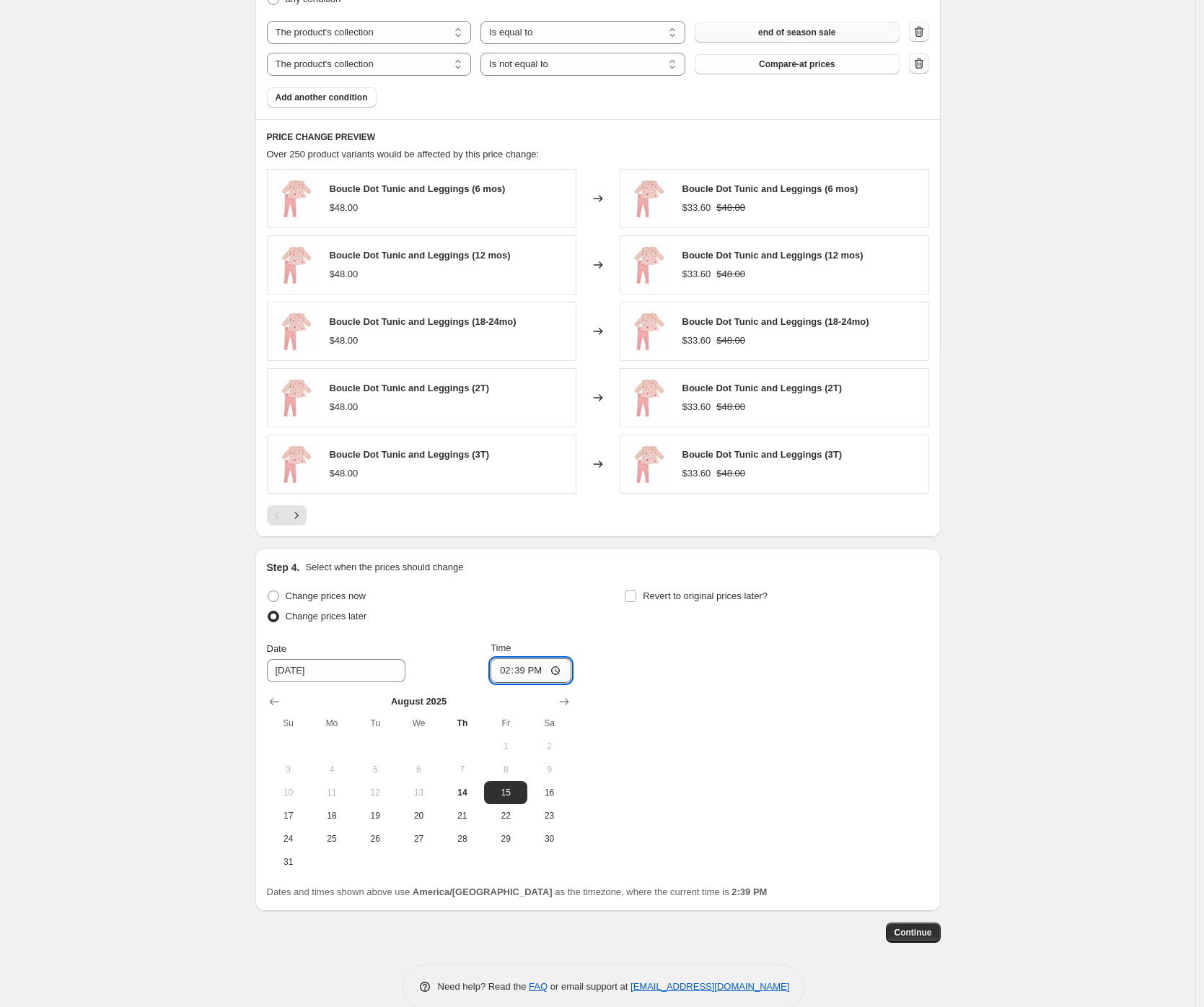
click at [506, 666] on input "14:39" at bounding box center [530, 670] width 81 height 25
type input "00:01"
click at [635, 596] on input "Revert to original prices later?" at bounding box center [630, 596] width 12 height 12
checkbox input "true"
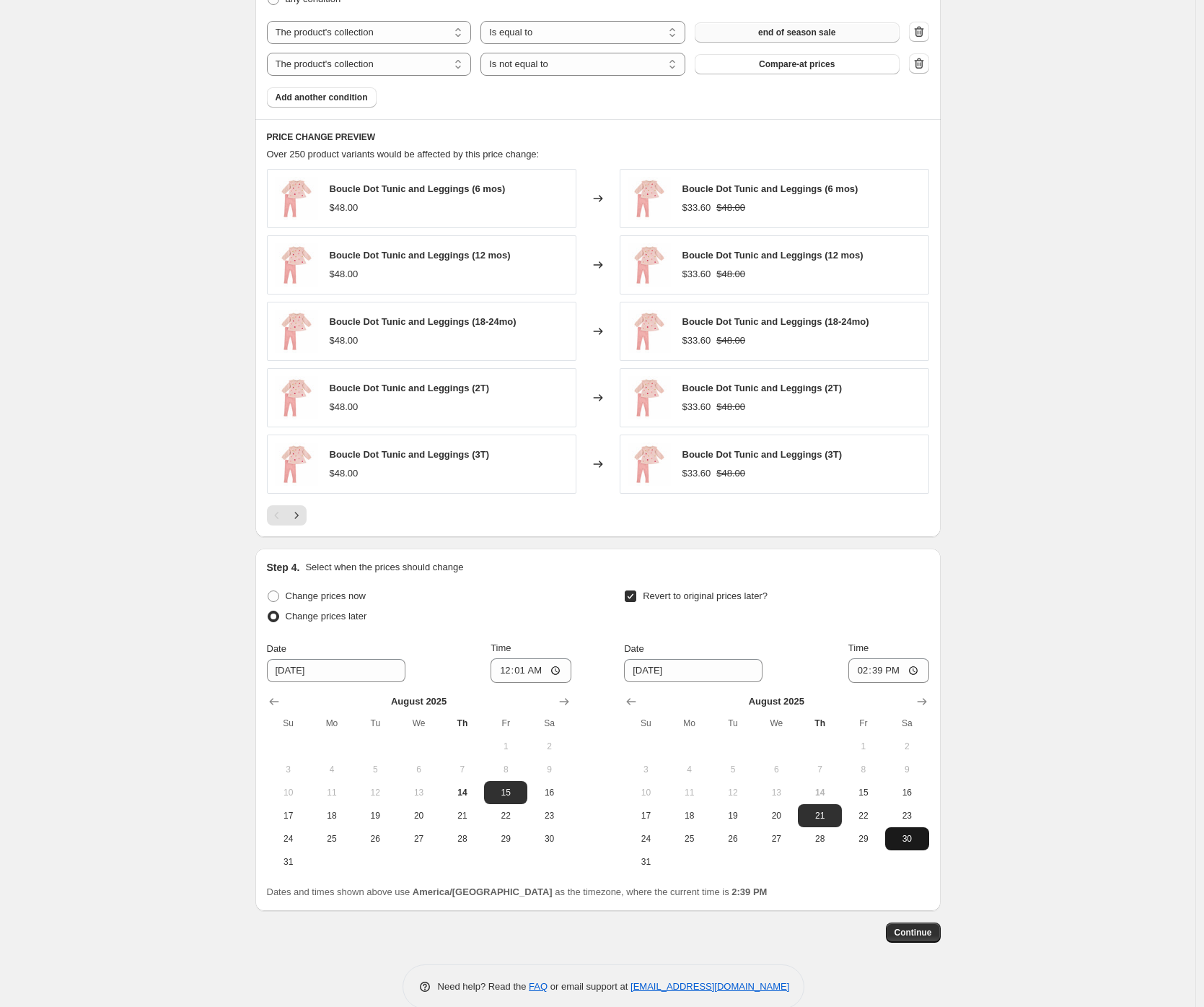
click at [921, 849] on button "30" at bounding box center [907, 838] width 44 height 23
type input "8/30/2025"
click at [864, 669] on input "14:39" at bounding box center [889, 670] width 81 height 25
type input "23:59"
click at [1115, 687] on div "Create new price change job. This page is ready Create new price change job Dra…" at bounding box center [597, 77] width 1196 height 1907
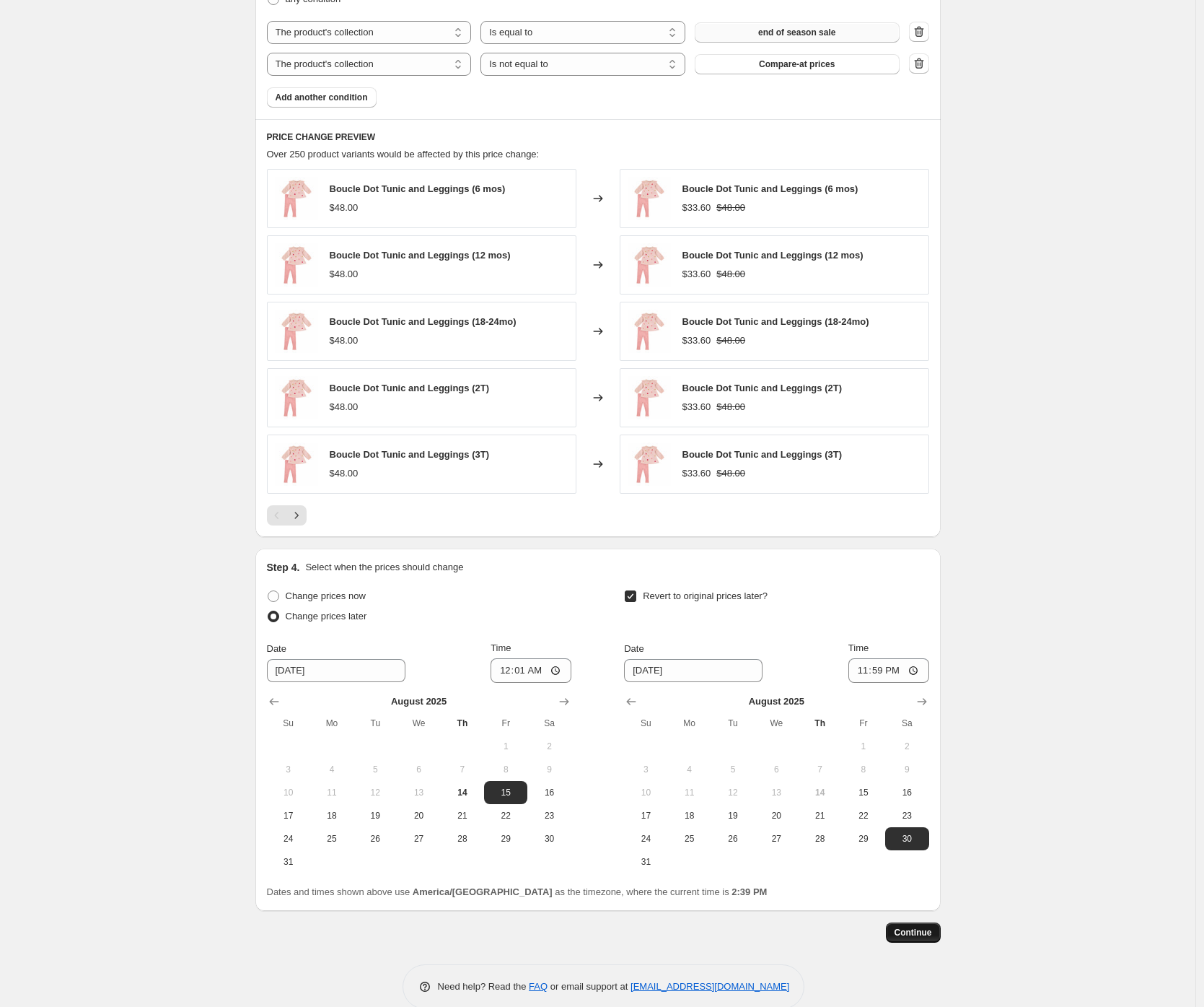
click at [922, 933] on span "Continue" at bounding box center [913, 932] width 37 height 12
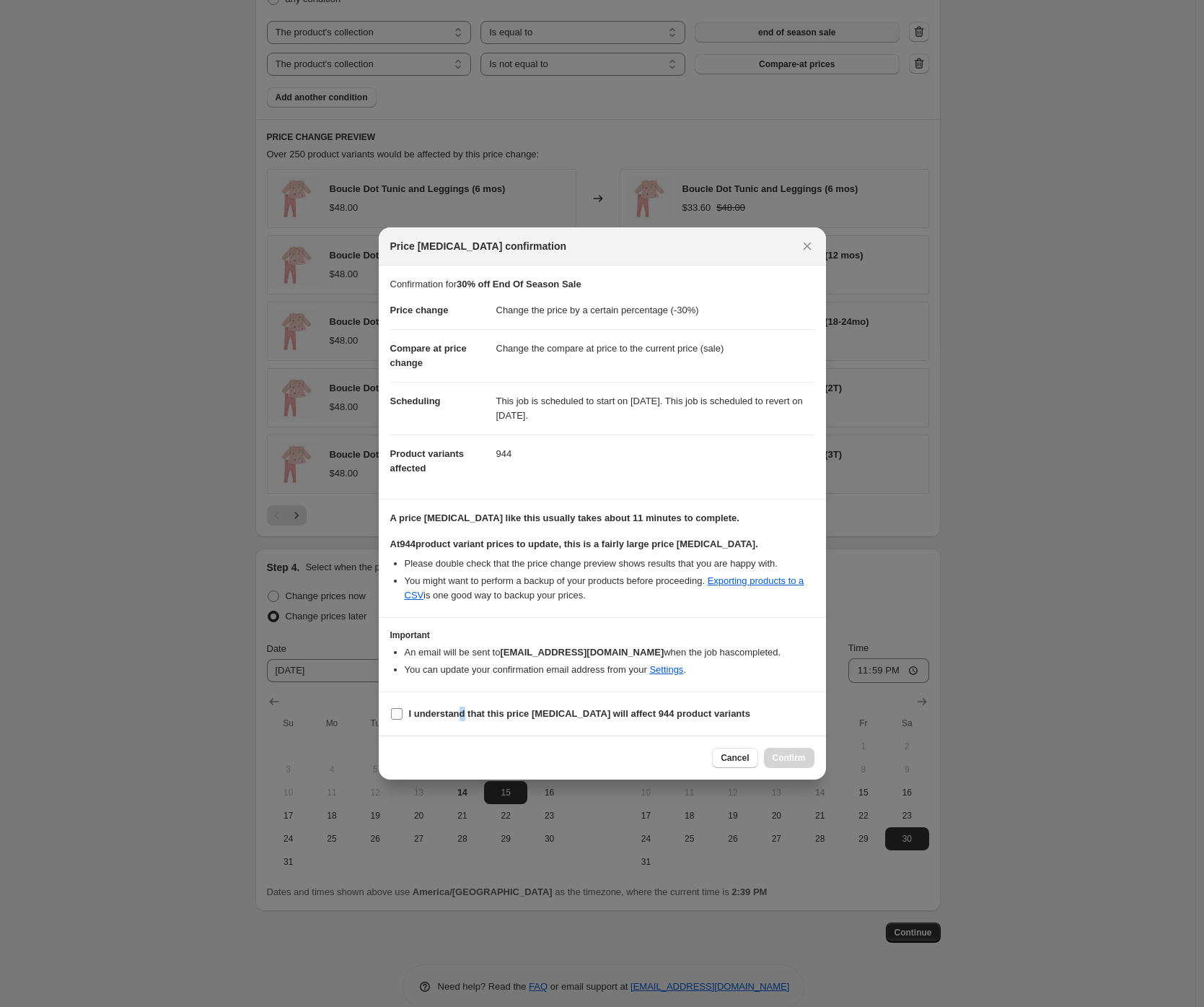
click at [466, 707] on span "I understand that this price change job will affect 944 product variants" at bounding box center [580, 714] width 341 height 15
click at [628, 716] on b "I understand that this price change job will affect 944 product variants" at bounding box center [580, 714] width 341 height 11
click at [402, 716] on input "I understand that this price change job will affect 944 product variants" at bounding box center [397, 714] width 12 height 12
checkbox input "true"
click at [795, 756] on span "Confirm" at bounding box center [789, 757] width 34 height 12
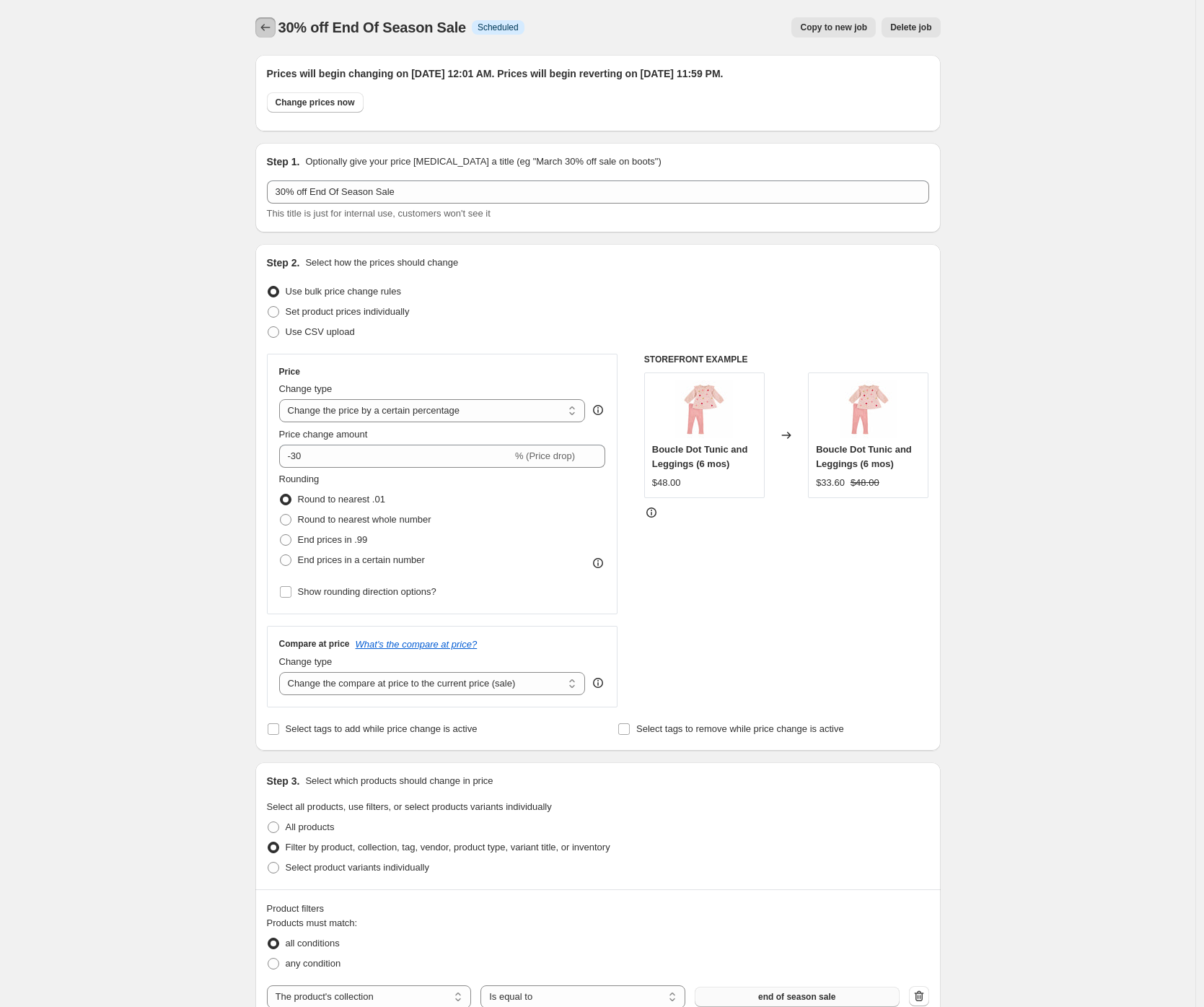
click at [271, 21] on icon "Price change jobs" at bounding box center [265, 27] width 15 height 15
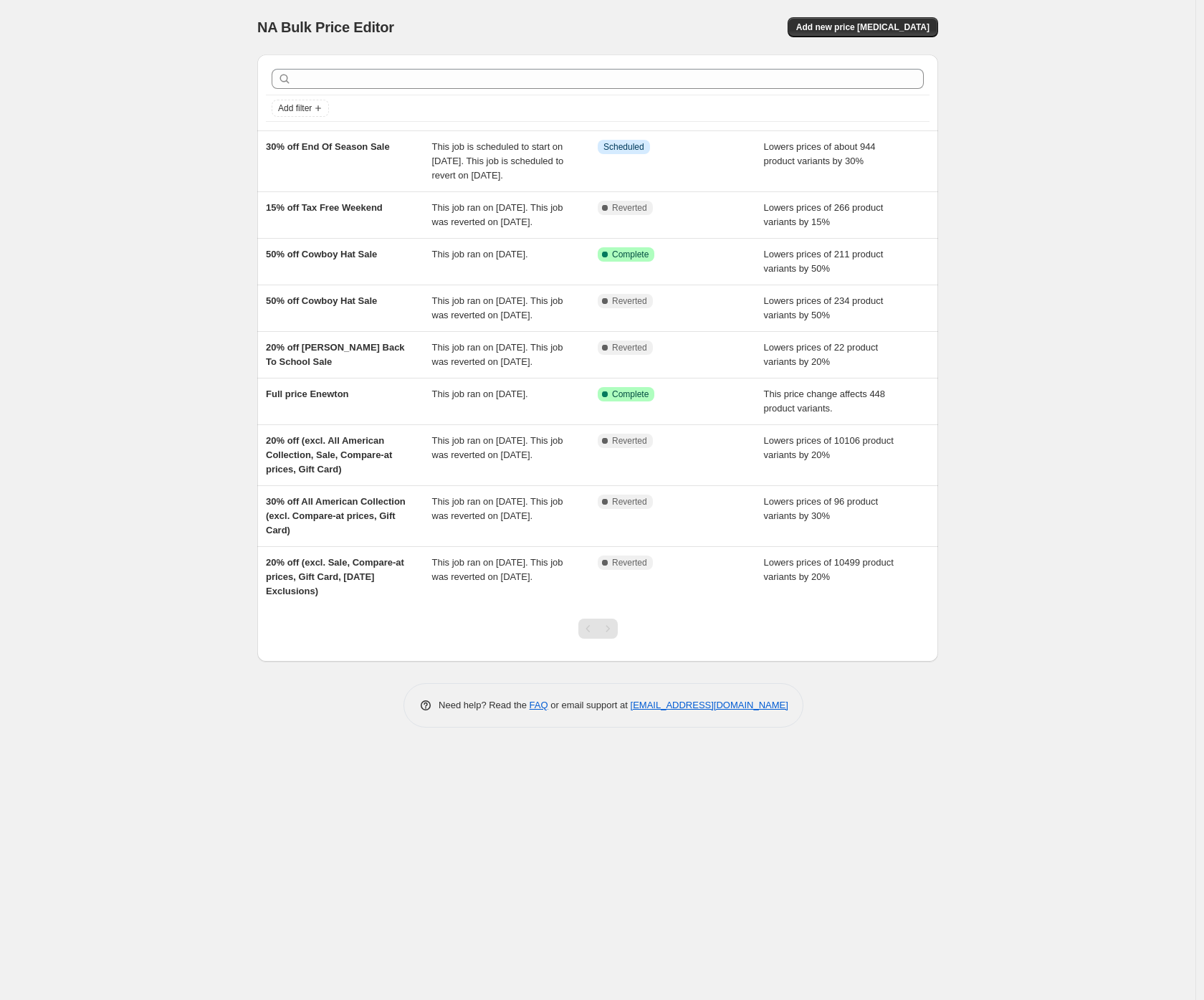
click at [127, 65] on div "NA Bulk Price Editor. This page is ready NA Bulk Price Editor Add new price cha…" at bounding box center [598, 500] width 1196 height 1000
